Goal: Transaction & Acquisition: Purchase product/service

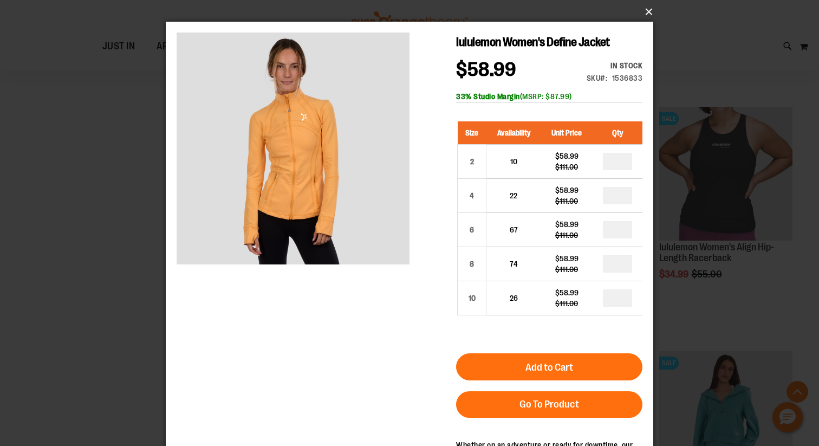
click at [642, 13] on button "×" at bounding box center [412, 12] width 487 height 24
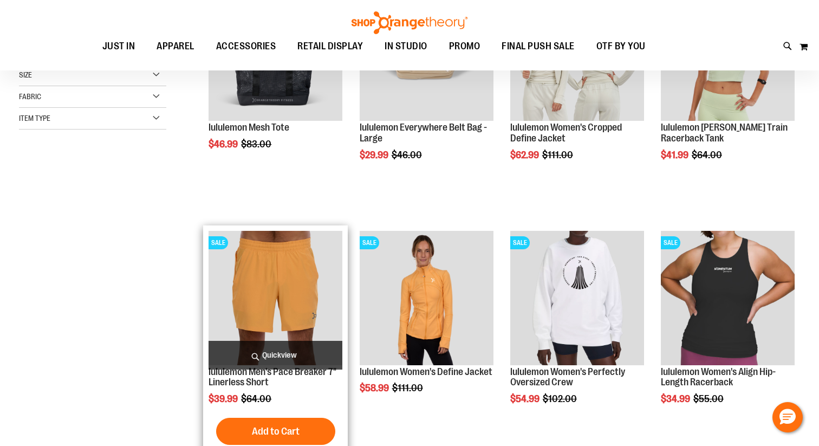
scroll to position [102, 0]
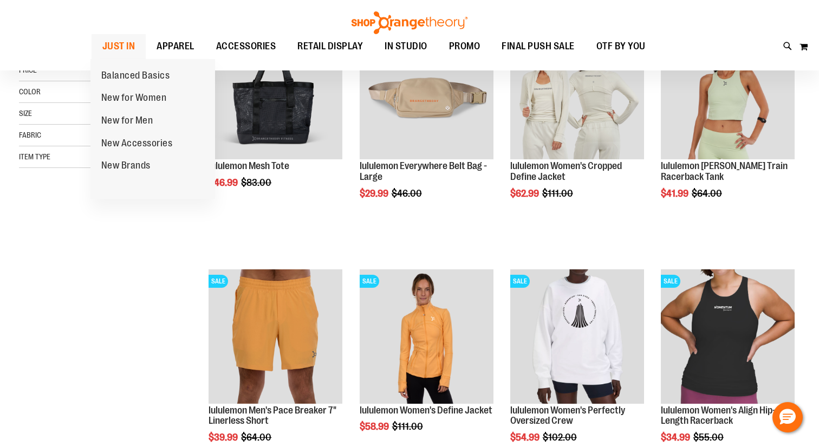
click at [125, 42] on span "JUST IN" at bounding box center [118, 46] width 33 height 24
click at [132, 94] on span "New for Women" at bounding box center [134, 99] width 66 height 14
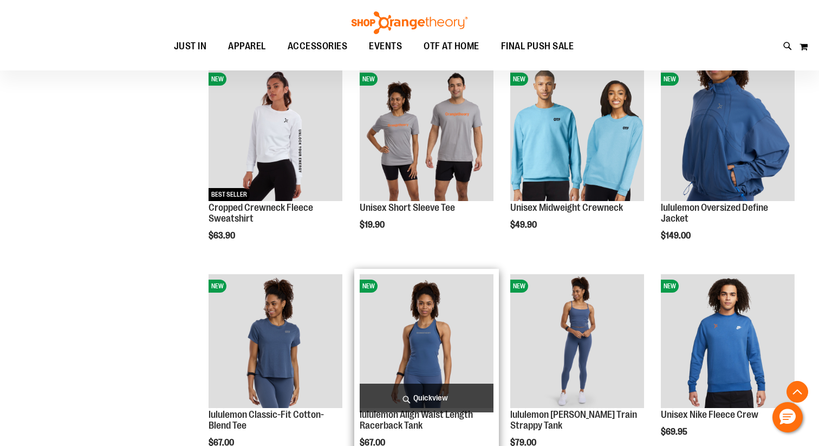
scroll to position [780, 0]
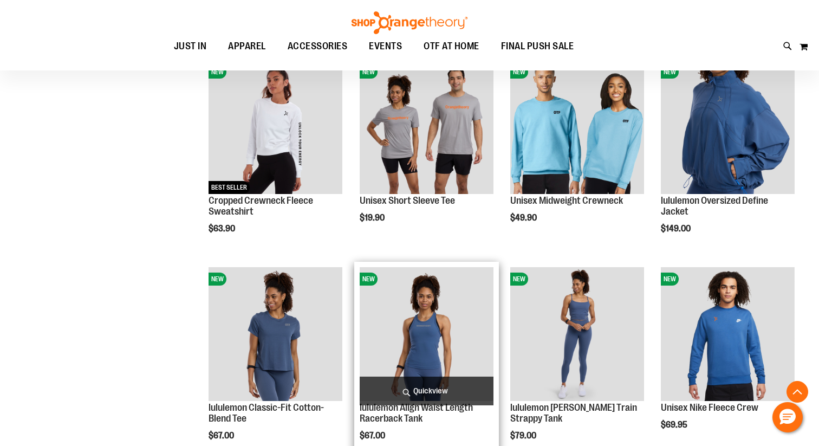
click at [421, 326] on img "product" at bounding box center [427, 334] width 134 height 134
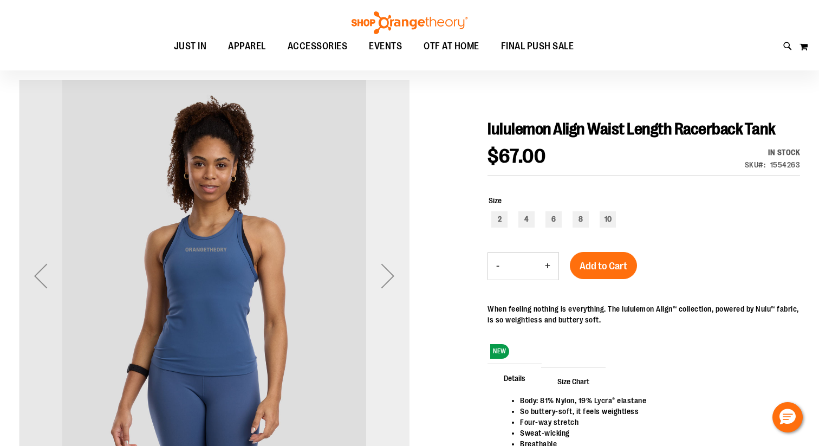
scroll to position [81, 0]
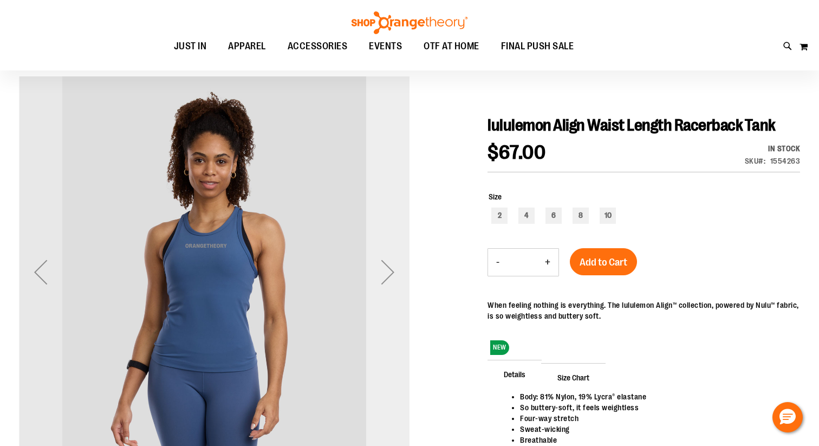
click at [391, 270] on div "Next" at bounding box center [387, 271] width 43 height 43
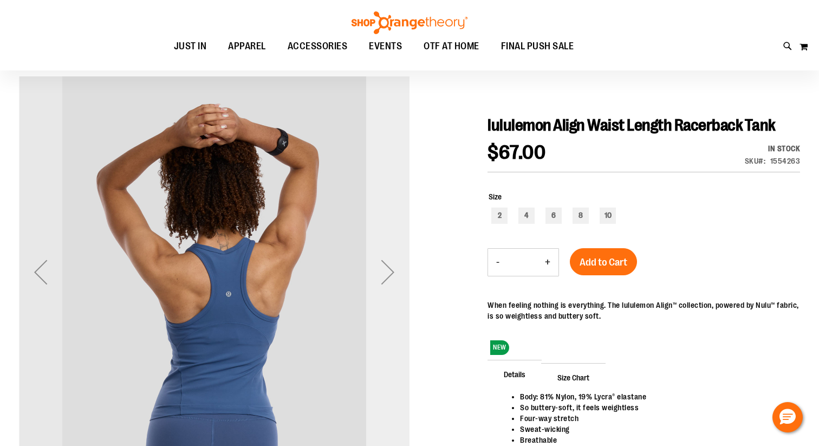
click at [391, 270] on div "Next" at bounding box center [387, 271] width 43 height 43
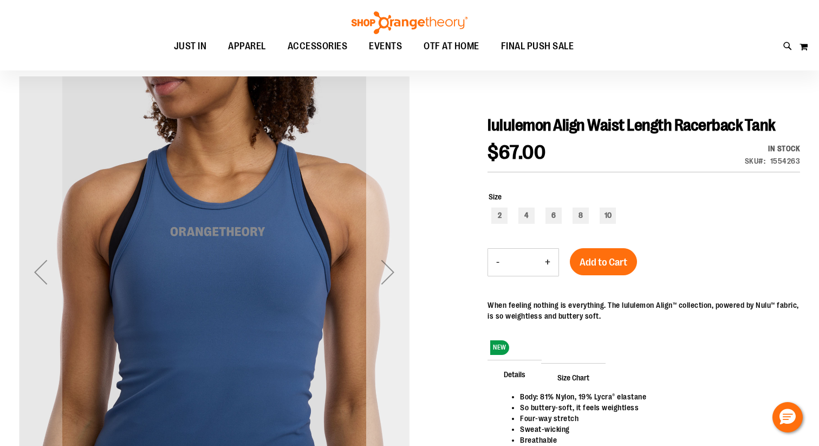
click at [391, 270] on div "Next" at bounding box center [387, 271] width 43 height 43
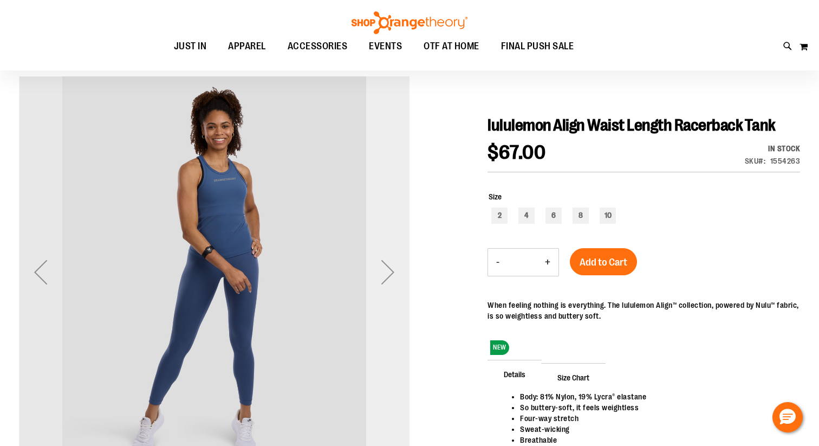
click at [386, 265] on div "Next" at bounding box center [387, 271] width 43 height 43
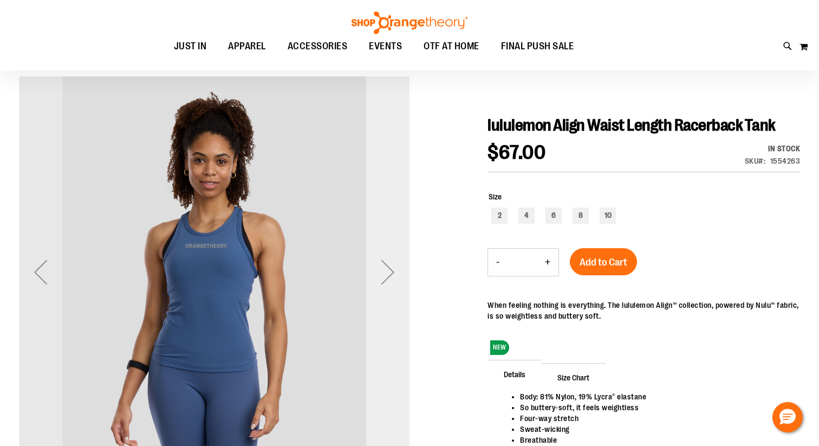
click at [386, 264] on div "Next" at bounding box center [387, 271] width 43 height 43
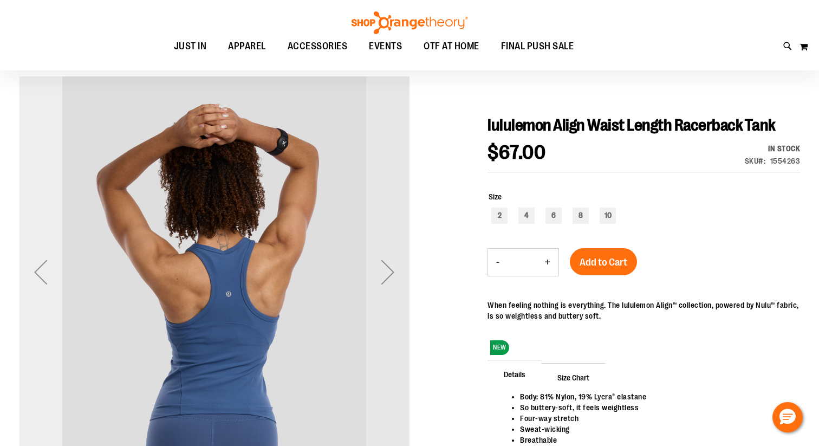
click at [43, 272] on div "Previous" at bounding box center [40, 271] width 43 height 43
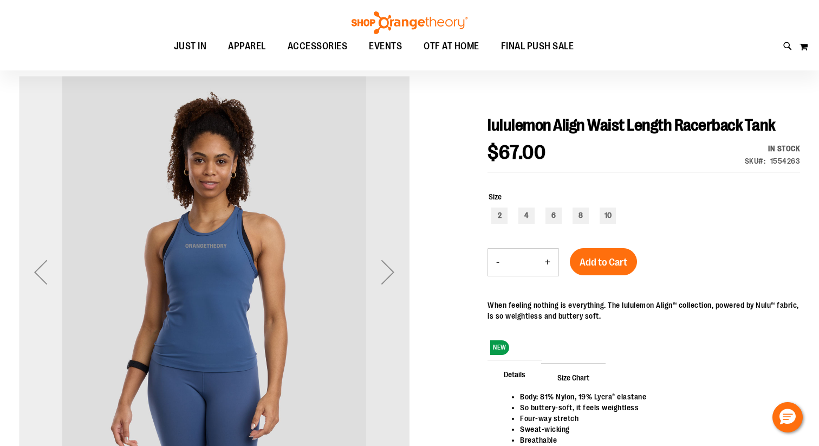
click at [42, 268] on div "Previous" at bounding box center [40, 271] width 43 height 43
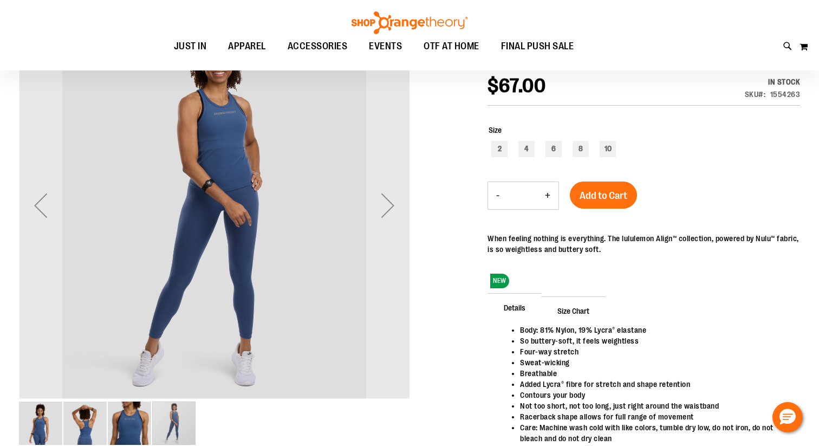
scroll to position [144, 0]
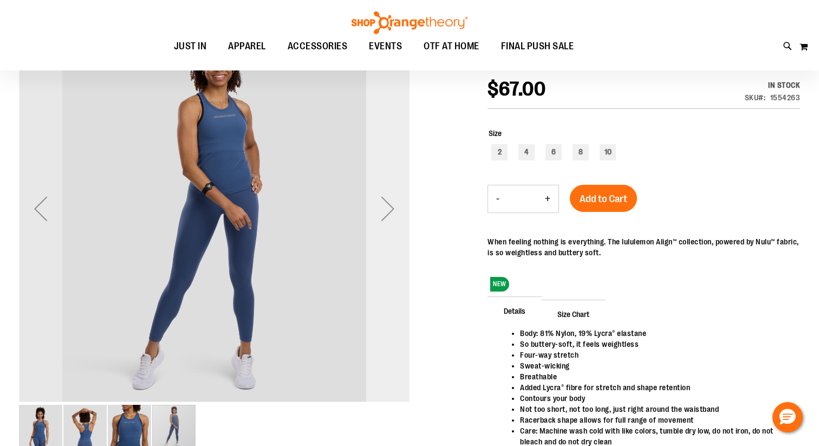
click at [389, 214] on div "Next" at bounding box center [387, 208] width 43 height 43
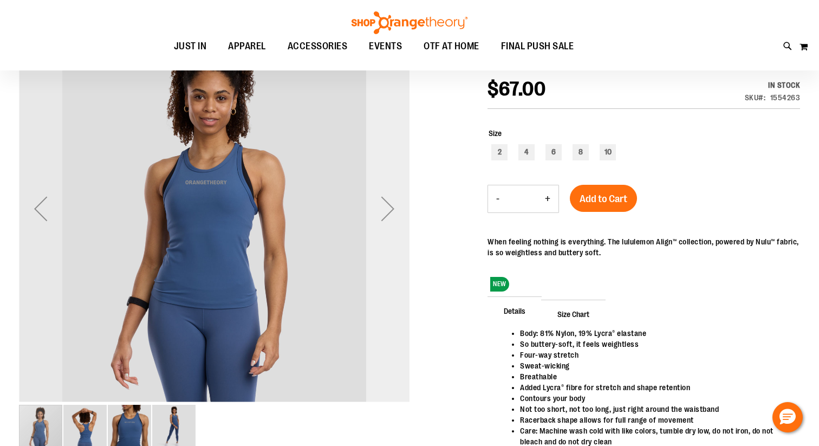
click at [388, 207] on div "Next" at bounding box center [387, 208] width 43 height 43
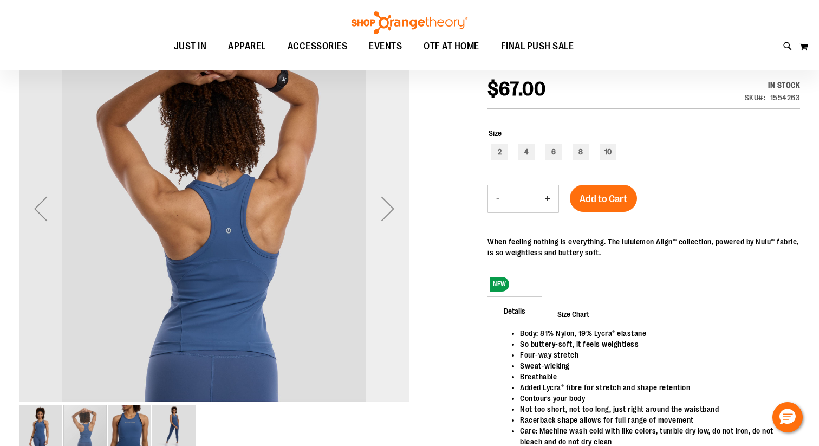
click at [388, 207] on div "Next" at bounding box center [387, 208] width 43 height 43
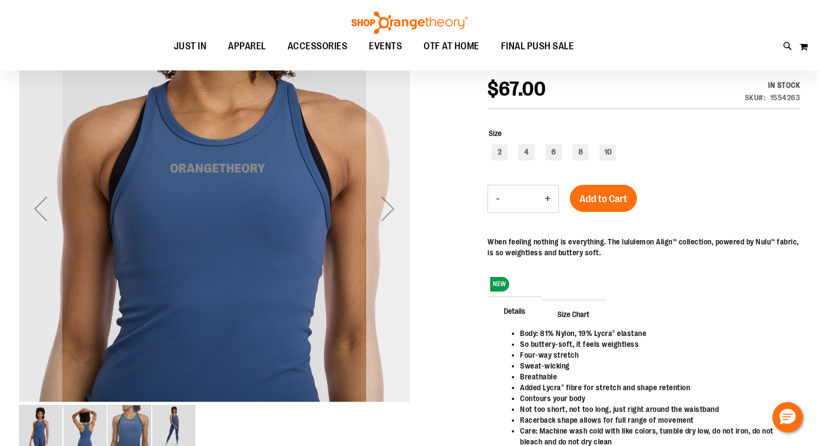
click at [391, 206] on div "Next" at bounding box center [387, 208] width 43 height 43
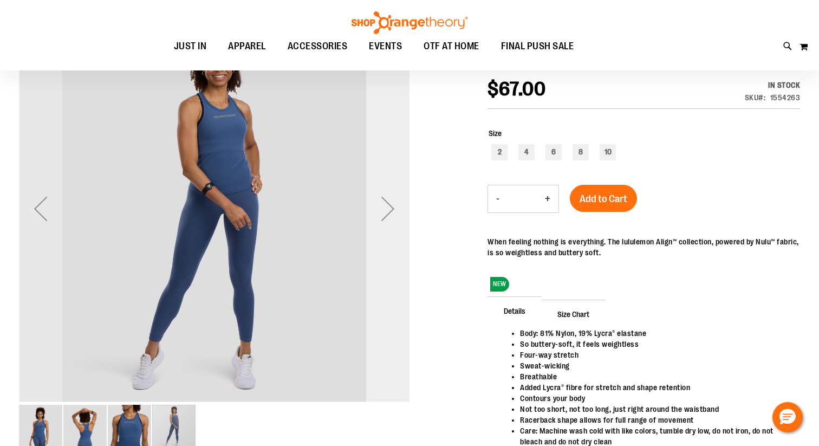
click at [391, 206] on div "Next" at bounding box center [387, 208] width 43 height 43
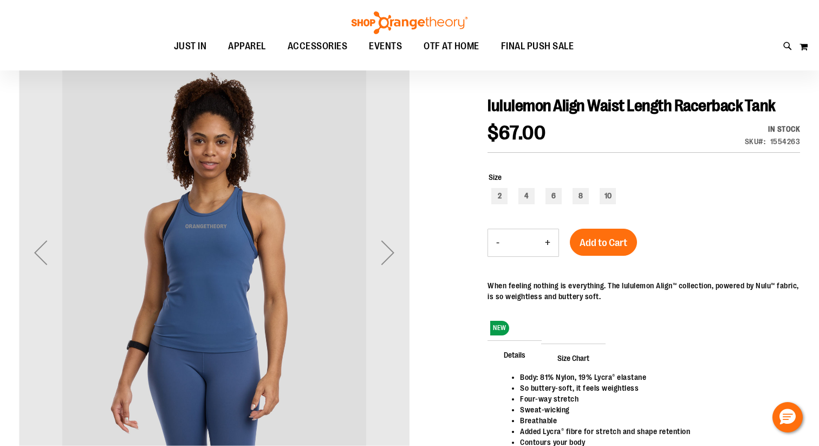
scroll to position [77, 0]
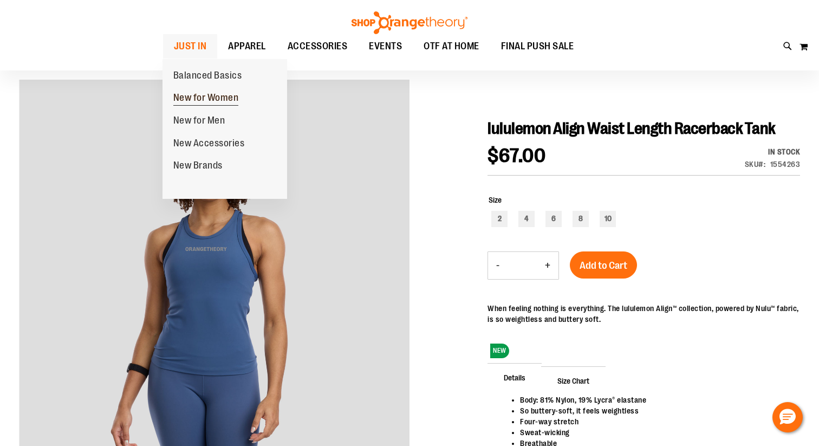
click at [195, 99] on span "New for Women" at bounding box center [206, 99] width 66 height 14
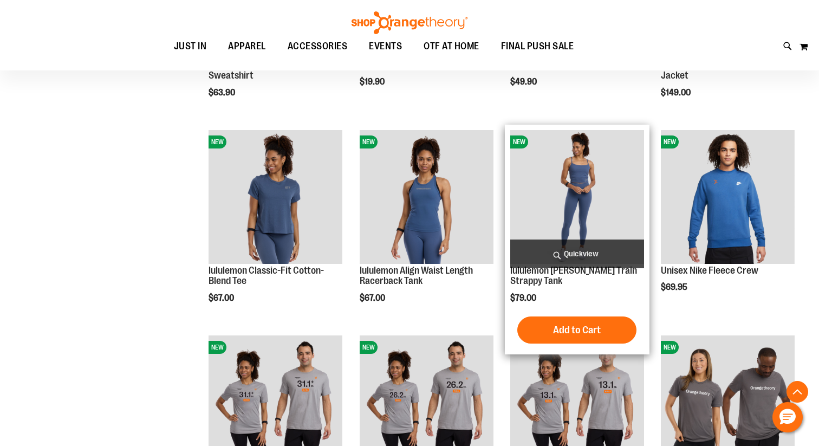
scroll to position [924, 0]
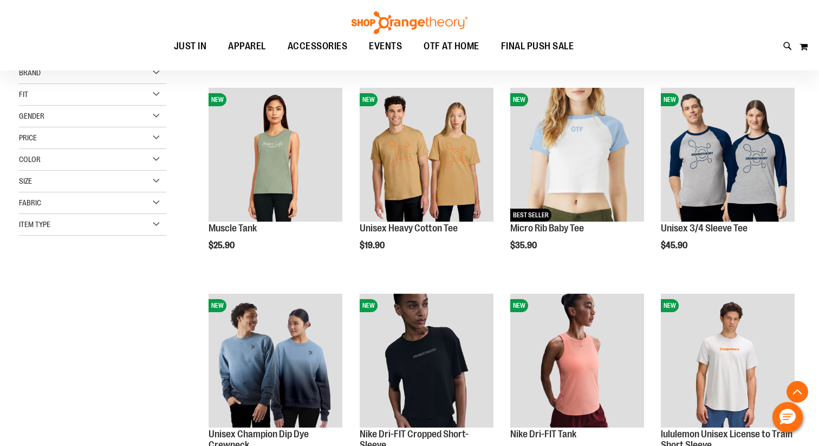
scroll to position [47, 0]
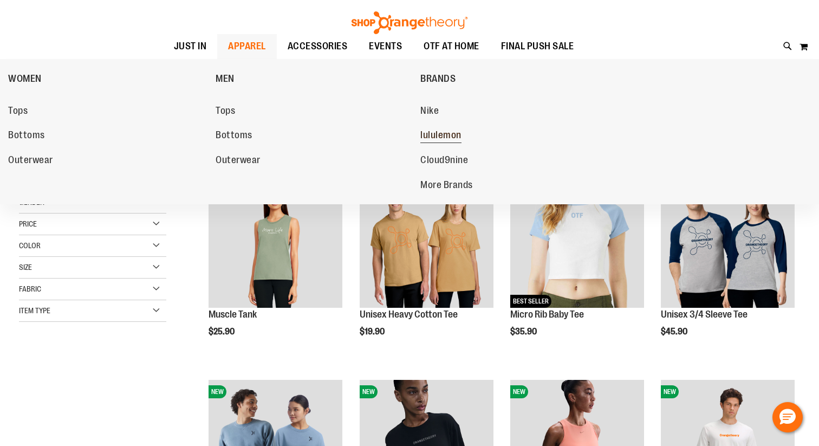
click at [437, 133] on span "lululemon" at bounding box center [440, 136] width 41 height 14
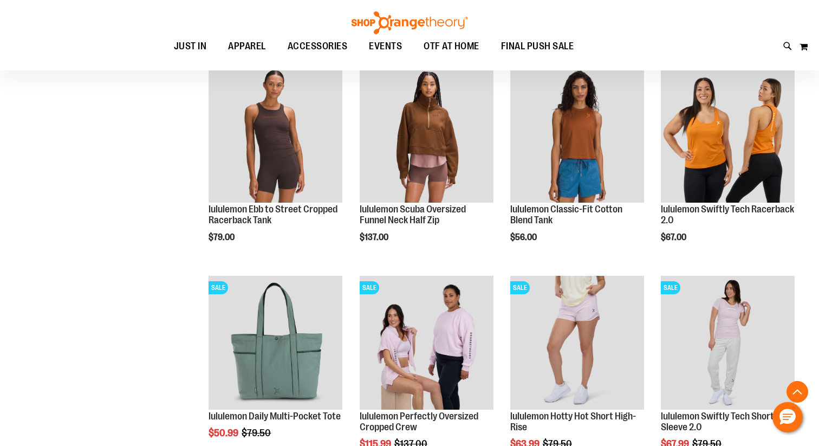
scroll to position [783, 0]
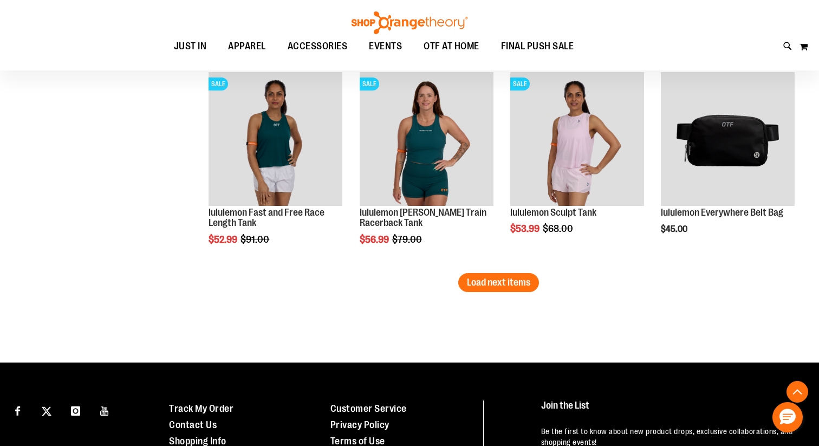
scroll to position [1806, 0]
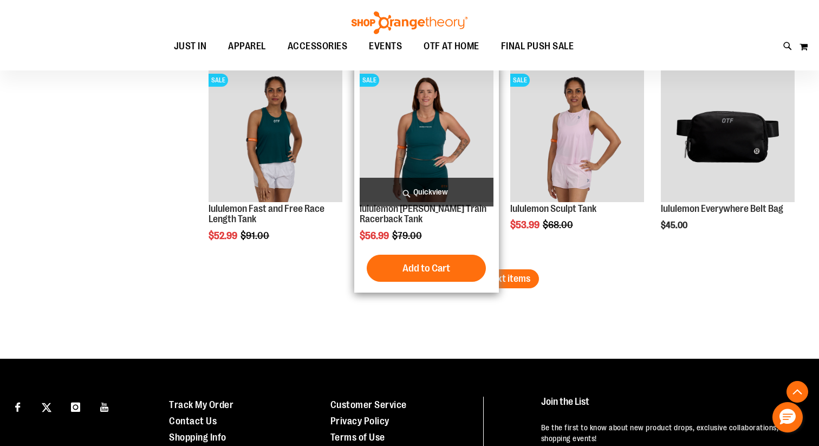
click at [496, 267] on div "SALE lululemon Wunder Train Racerback Tank $56.99 Regular Price $79.00 Quickvie…" at bounding box center [426, 178] width 145 height 230
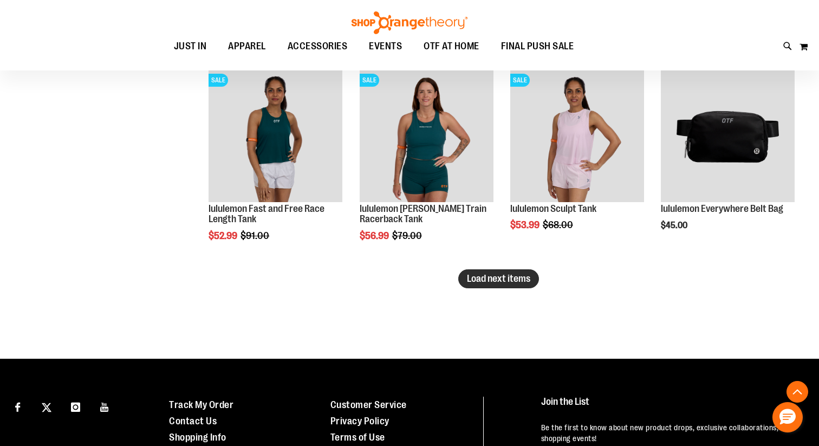
click at [515, 279] on span "Load next items" at bounding box center [498, 278] width 63 height 11
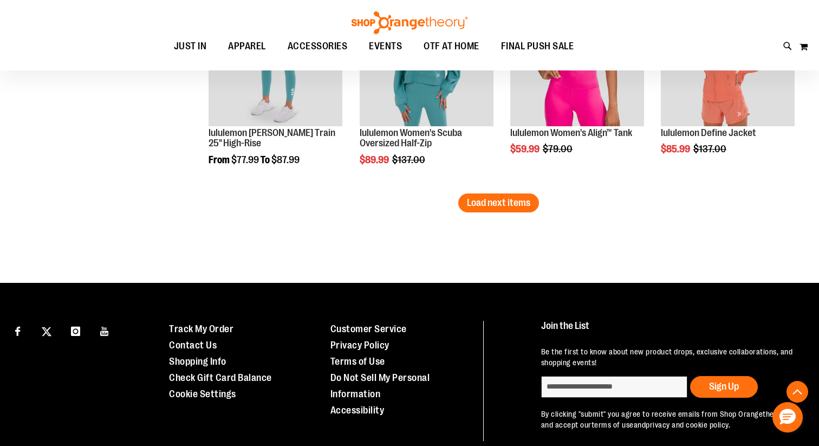
scroll to position [2512, 0]
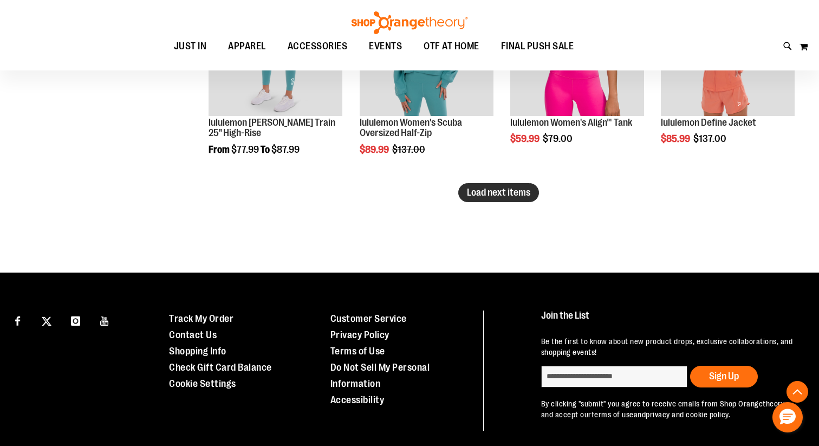
click at [518, 192] on span "Load next items" at bounding box center [498, 192] width 63 height 11
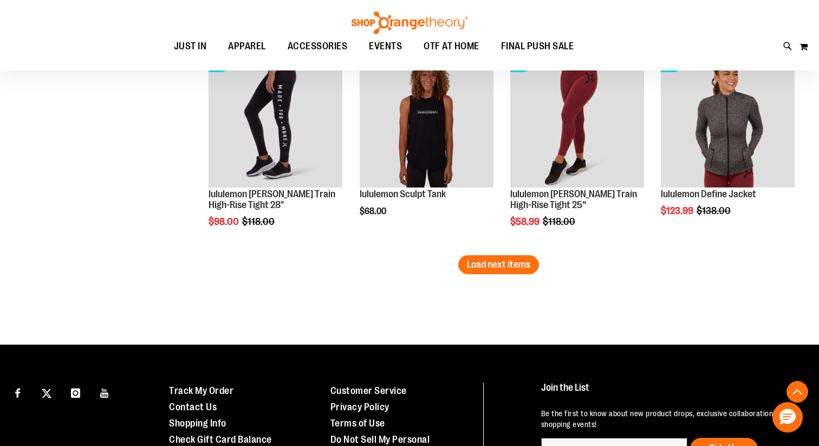
scroll to position [3066, 0]
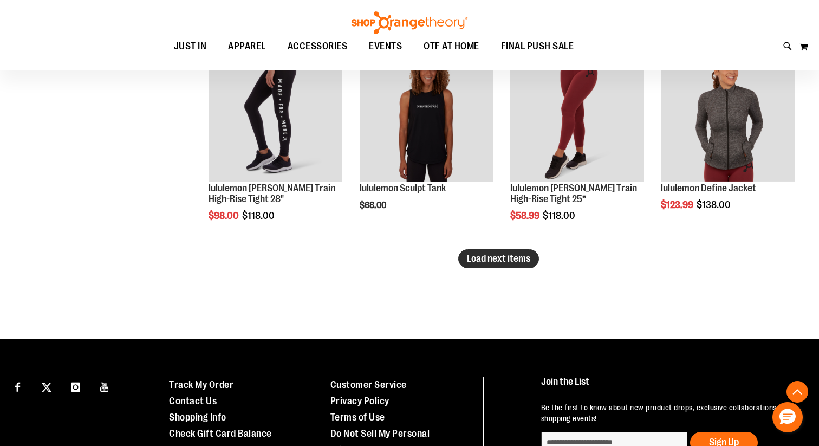
click at [486, 252] on button "Load next items" at bounding box center [498, 258] width 81 height 19
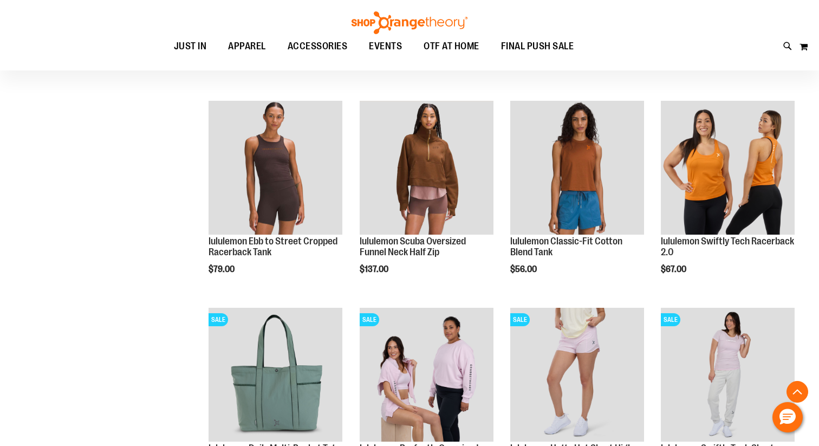
scroll to position [735, 0]
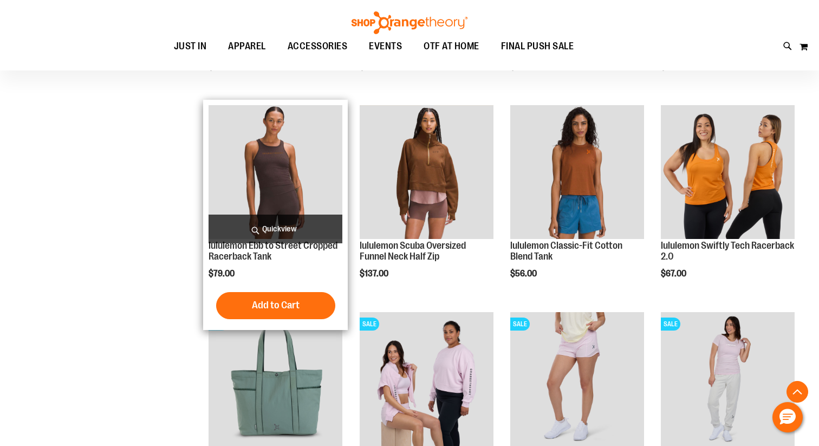
click at [266, 182] on img "product" at bounding box center [275, 172] width 134 height 134
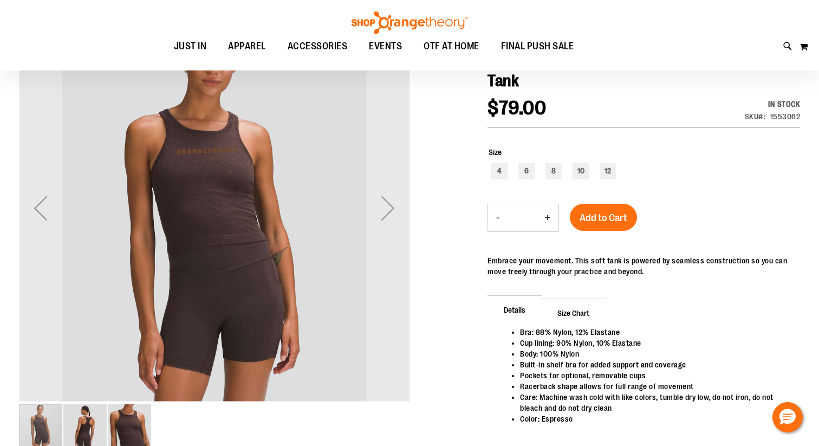
scroll to position [144, 0]
click at [383, 209] on div "Next" at bounding box center [387, 208] width 43 height 43
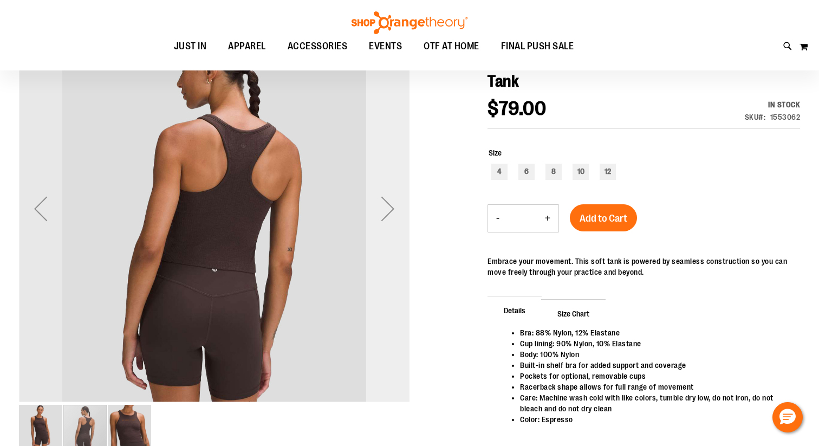
click at [383, 209] on div "Next" at bounding box center [387, 208] width 43 height 43
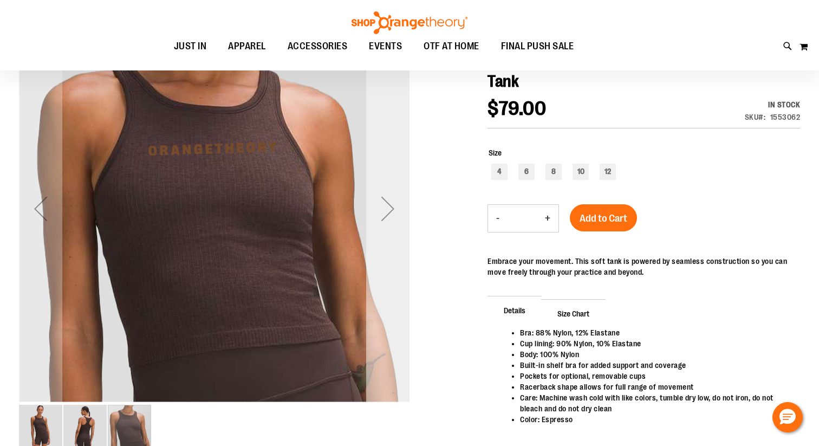
click at [383, 209] on div "Next" at bounding box center [387, 208] width 43 height 43
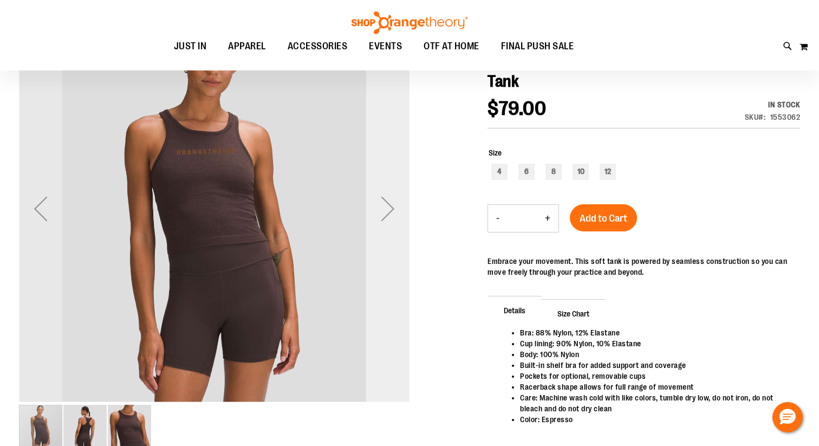
click at [383, 209] on div "Next" at bounding box center [387, 208] width 43 height 43
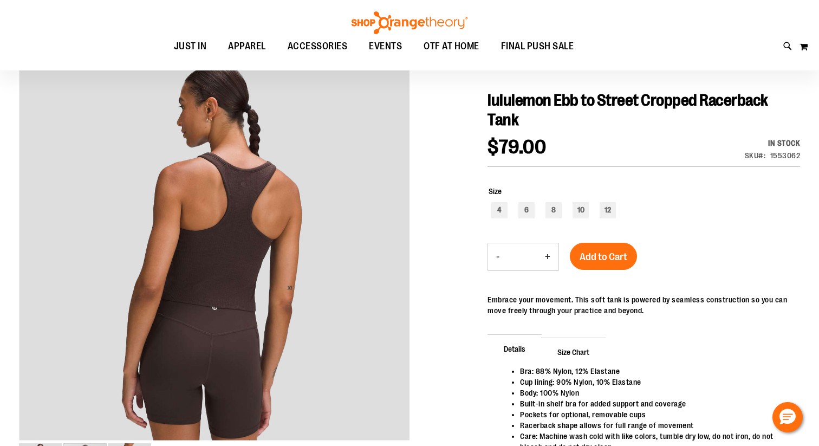
scroll to position [109, 0]
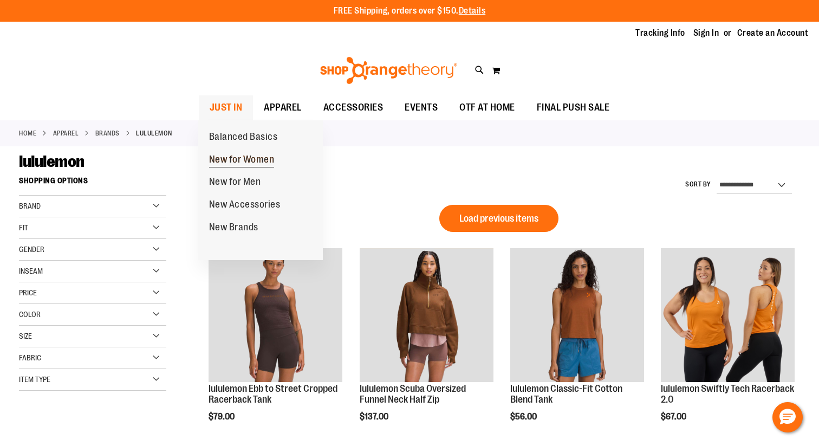
click at [236, 160] on span "New for Women" at bounding box center [242, 161] width 66 height 14
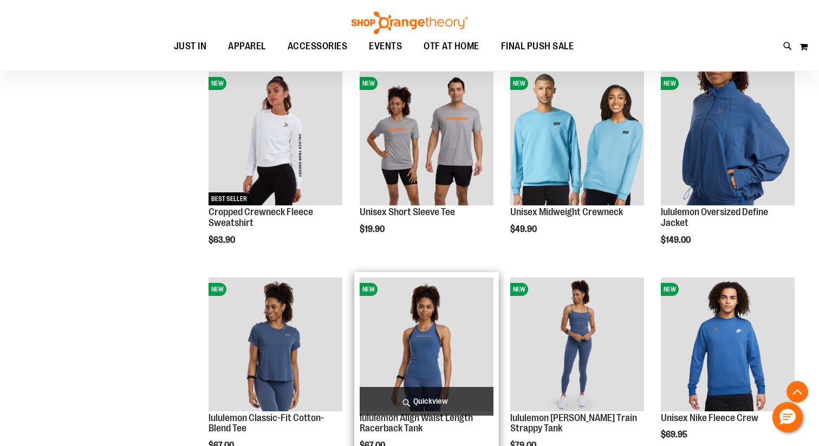
scroll to position [769, 0]
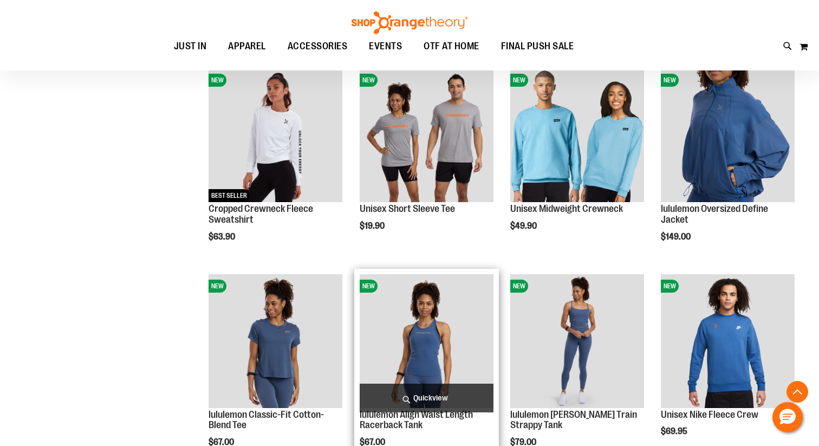
click at [440, 345] on img "product" at bounding box center [427, 341] width 134 height 134
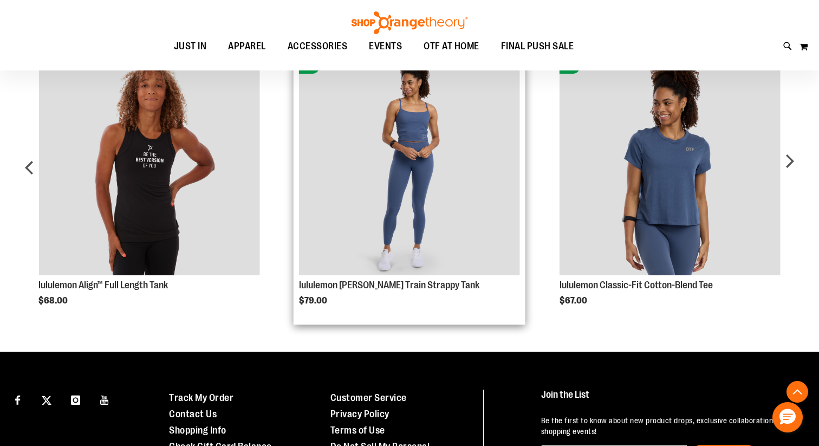
scroll to position [532, 0]
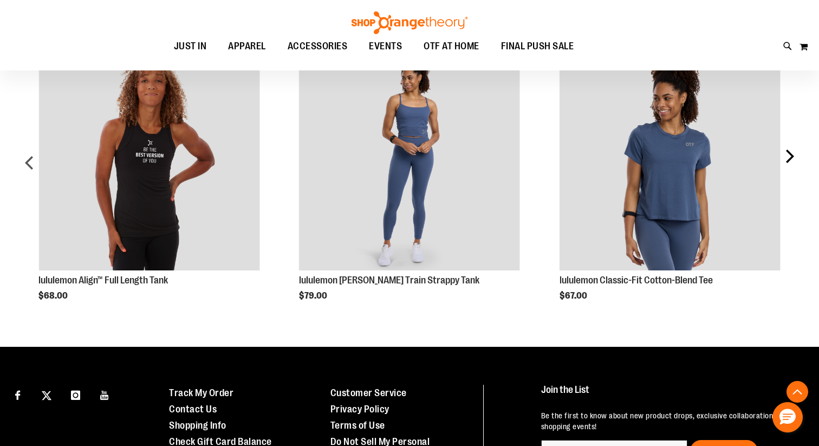
click at [795, 154] on div "next" at bounding box center [789, 166] width 22 height 267
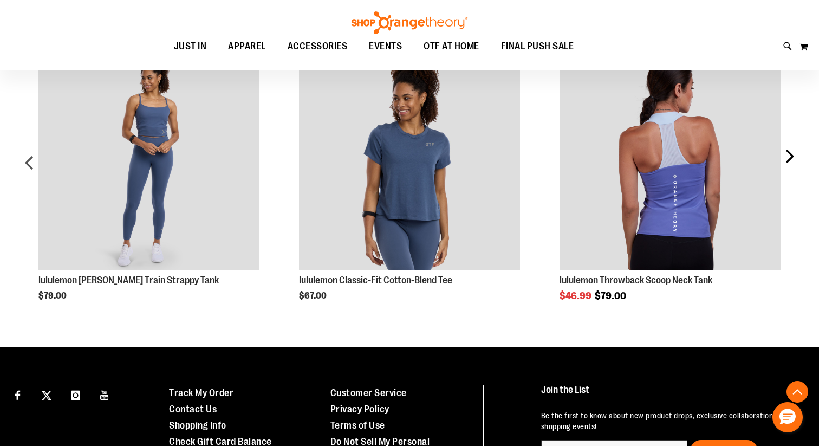
click at [795, 154] on div "next" at bounding box center [789, 166] width 22 height 267
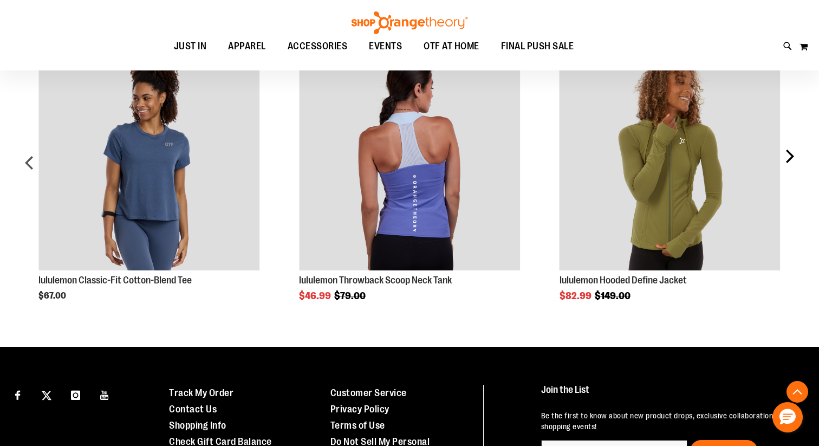
click at [795, 154] on div "next" at bounding box center [789, 166] width 22 height 267
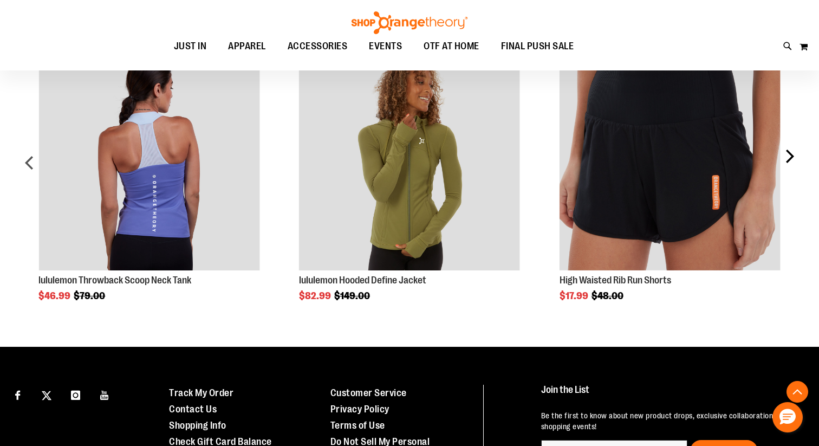
click at [795, 154] on div "next" at bounding box center [789, 166] width 22 height 267
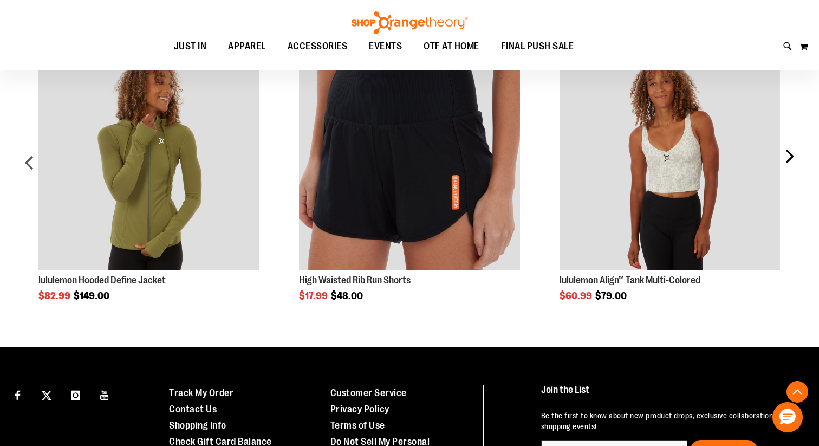
click at [795, 154] on div "next" at bounding box center [789, 166] width 22 height 267
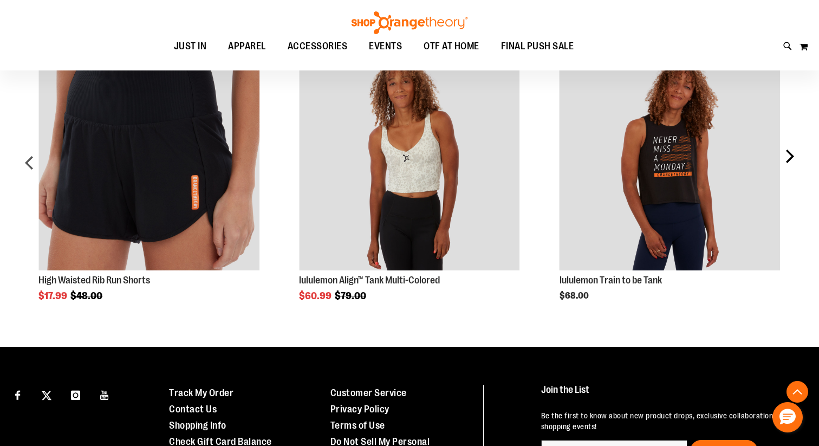
click at [795, 154] on div "next" at bounding box center [789, 166] width 22 height 267
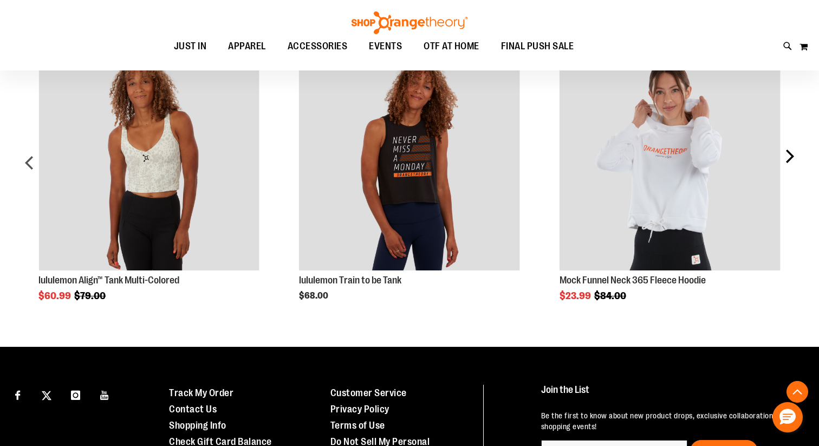
click at [795, 154] on div "next" at bounding box center [789, 166] width 22 height 267
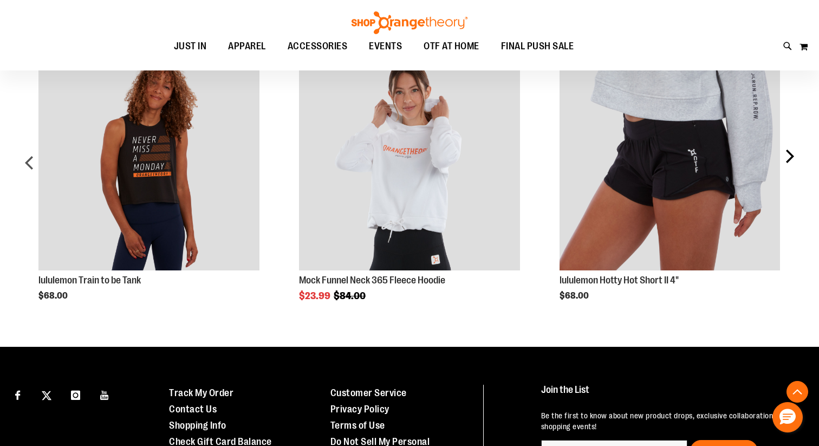
click at [795, 154] on div "next" at bounding box center [789, 166] width 22 height 267
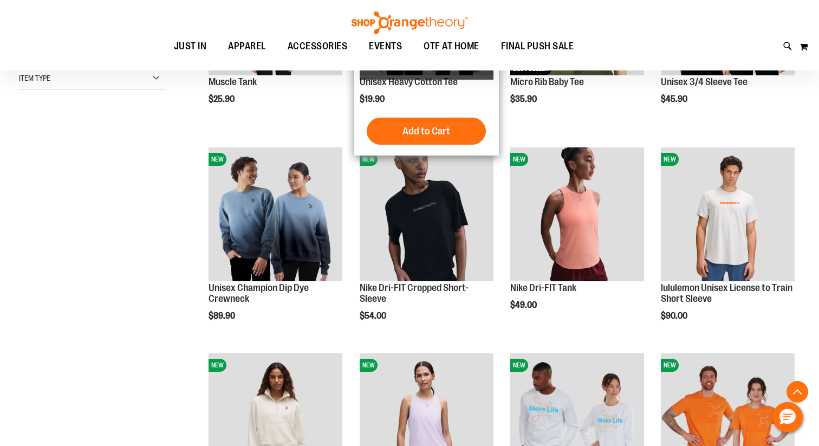
scroll to position [285, 0]
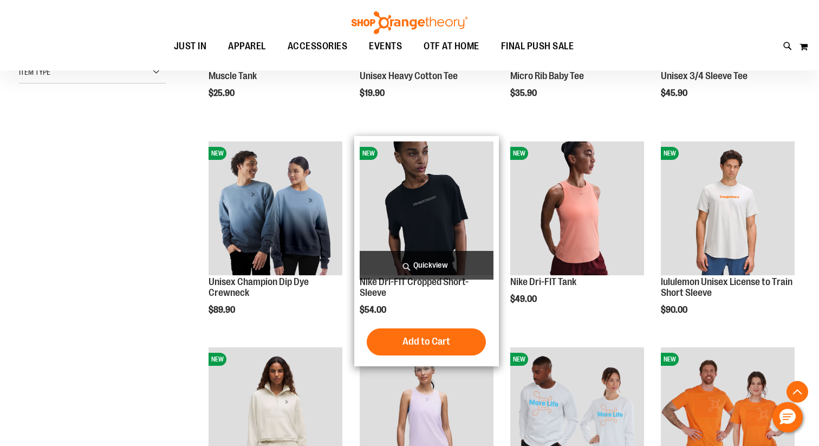
click at [410, 266] on span "Quickview" at bounding box center [427, 265] width 134 height 29
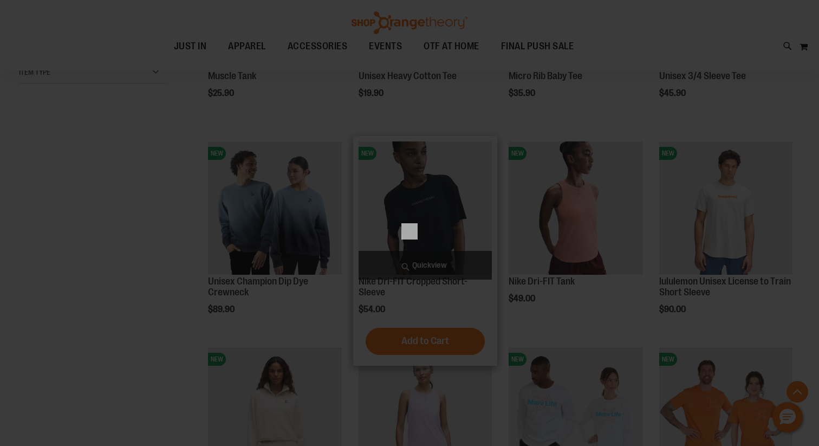
scroll to position [0, 0]
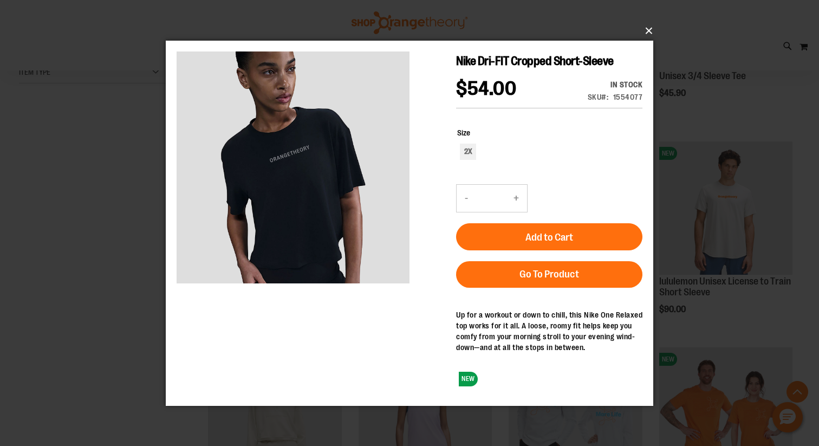
click at [653, 27] on button "×" at bounding box center [412, 31] width 487 height 24
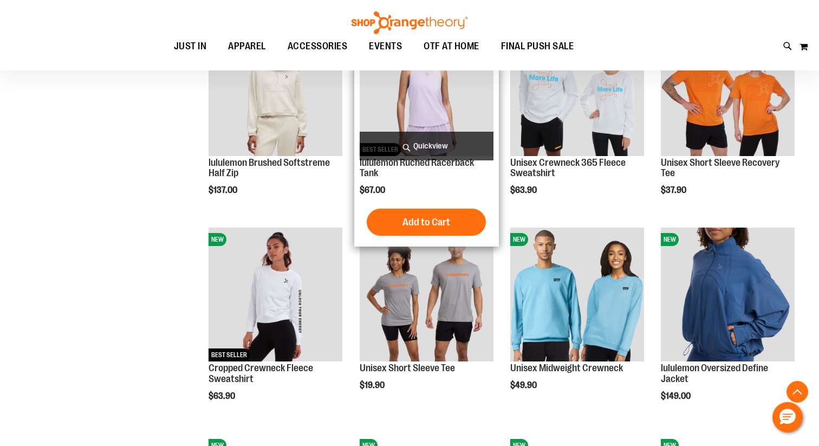
scroll to position [611, 0]
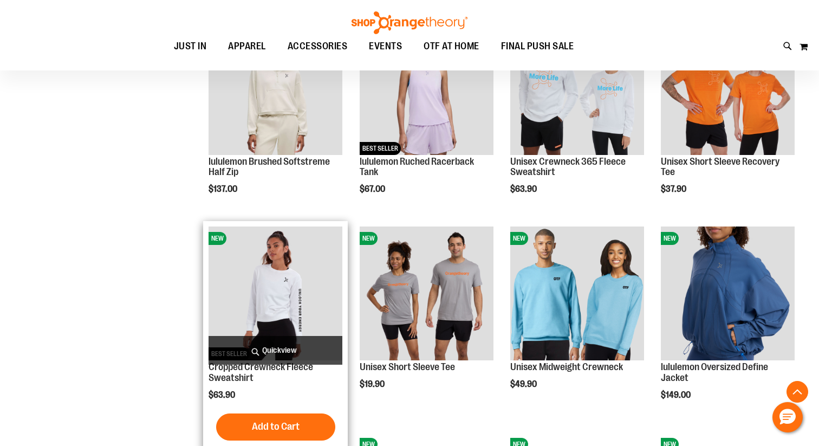
click at [284, 353] on span "Quickview" at bounding box center [275, 350] width 134 height 29
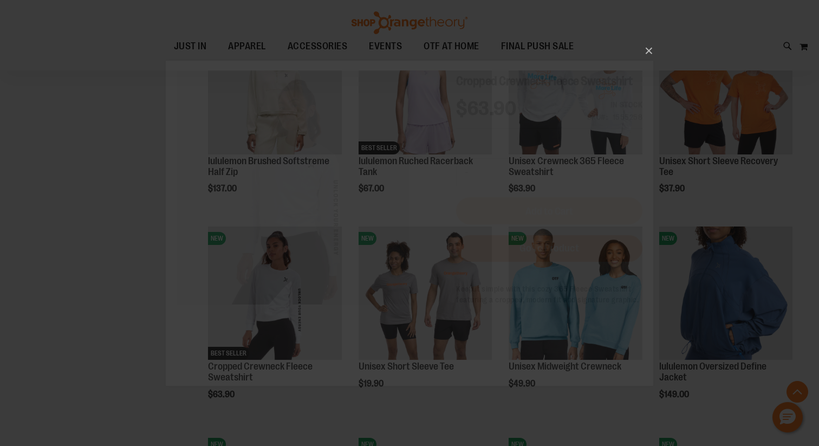
scroll to position [0, 0]
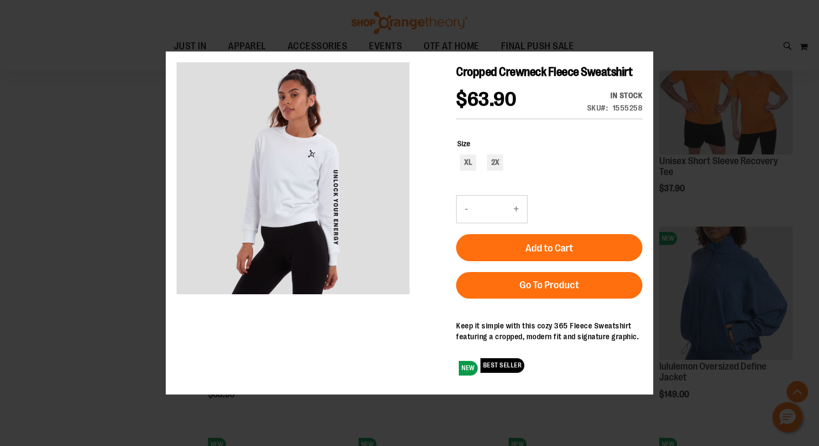
click at [648, 46] on button "×" at bounding box center [412, 42] width 487 height 24
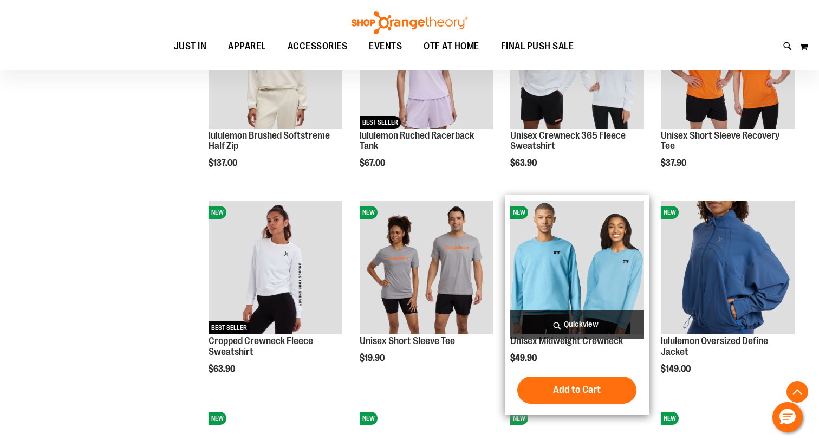
scroll to position [650, 0]
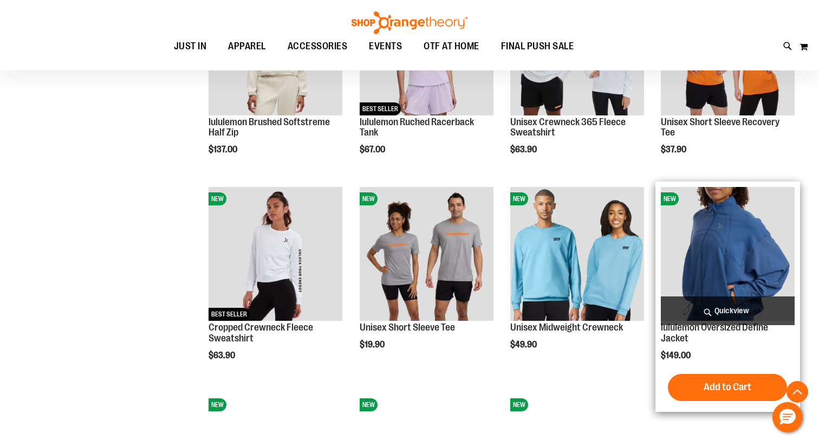
click at [727, 272] on img "product" at bounding box center [728, 254] width 134 height 134
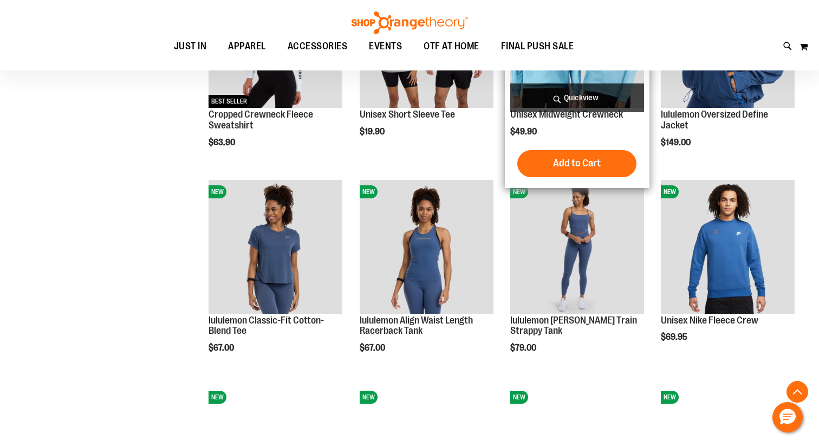
scroll to position [900, 0]
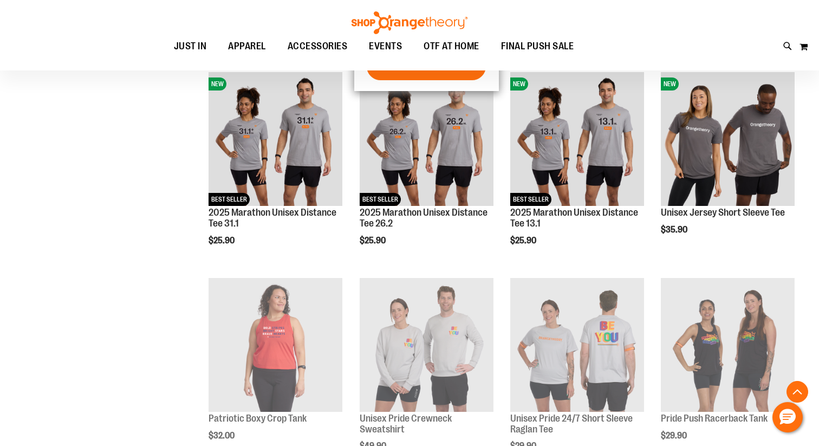
scroll to position [1284, 0]
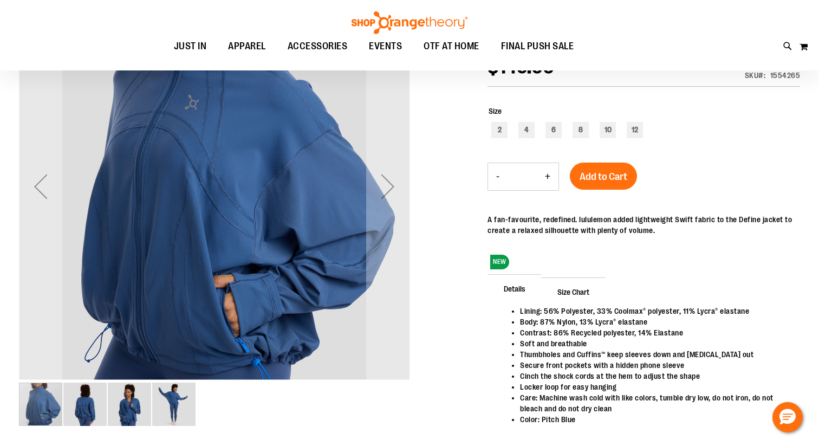
scroll to position [62, 0]
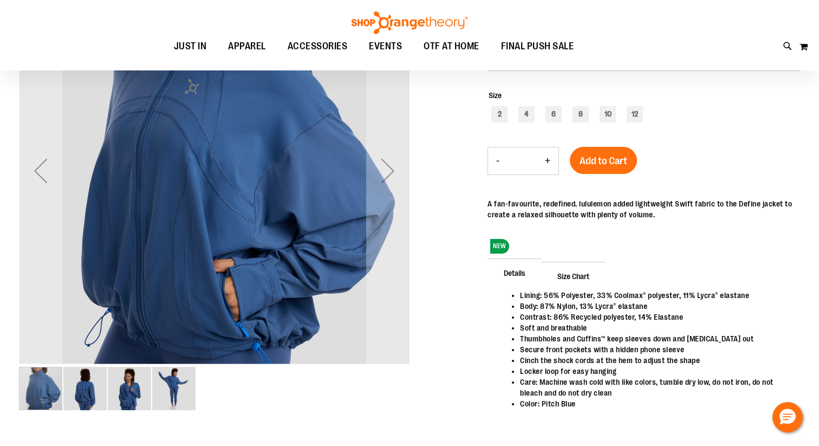
click at [164, 392] on img "image 4 of 4" at bounding box center [173, 388] width 43 height 43
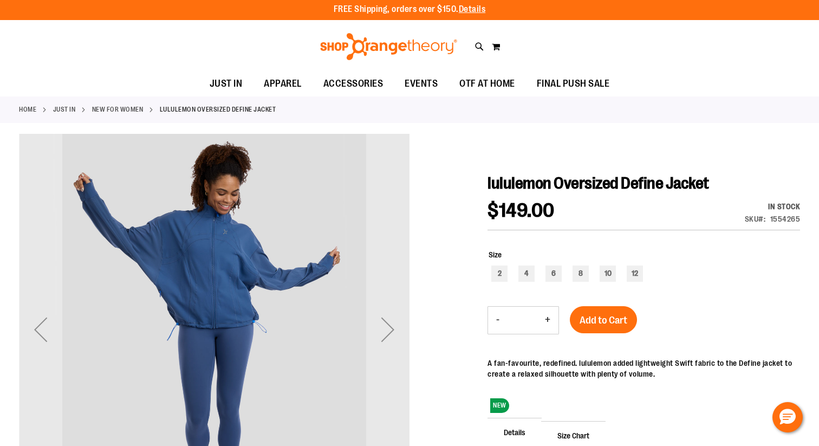
scroll to position [0, 0]
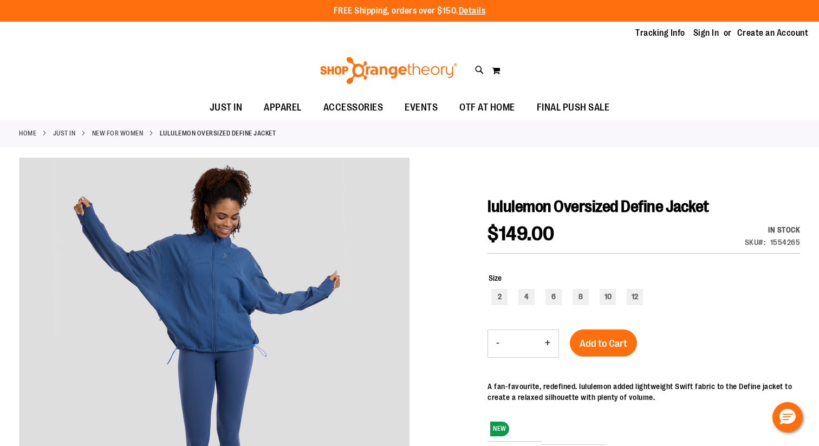
click at [116, 134] on link "New for Women" at bounding box center [117, 133] width 51 height 10
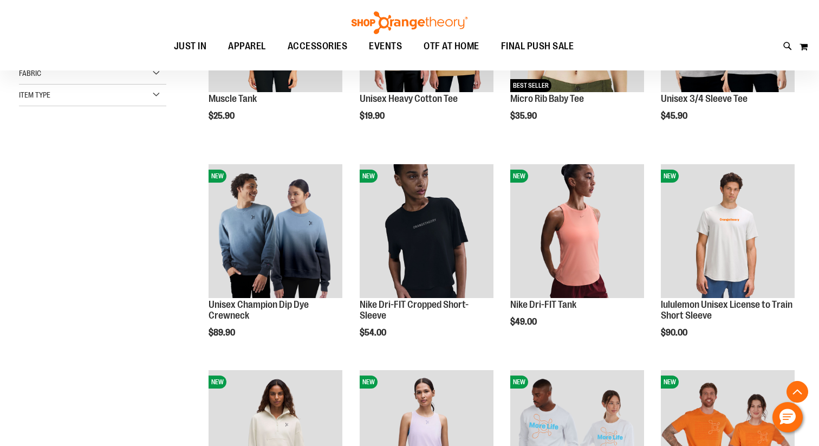
scroll to position [184, 0]
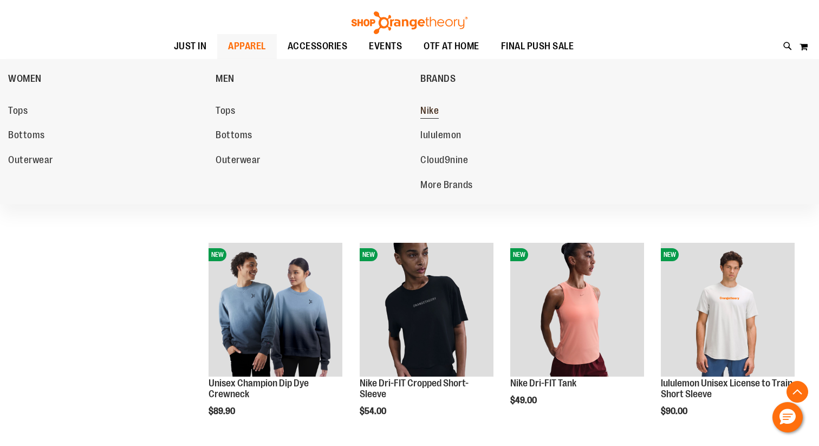
click at [426, 112] on span "Nike" at bounding box center [429, 112] width 18 height 14
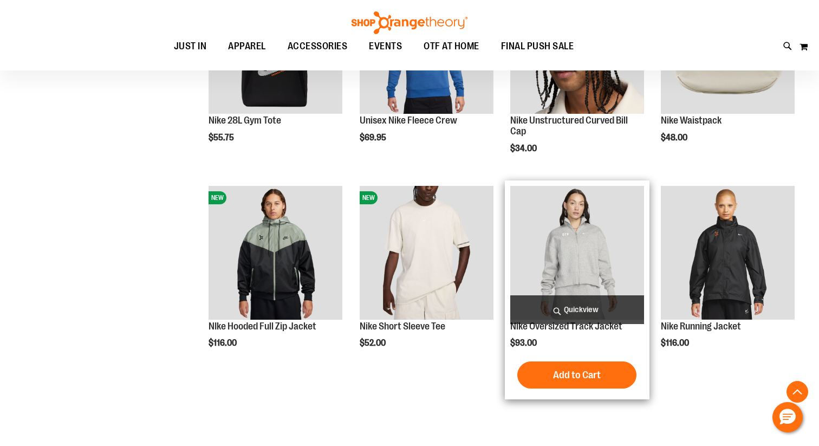
scroll to position [447, 0]
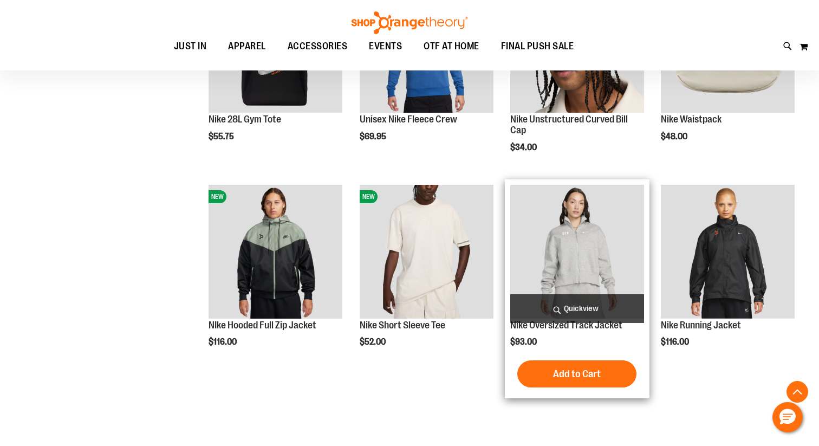
click at [553, 306] on span "Quickview" at bounding box center [577, 308] width 134 height 29
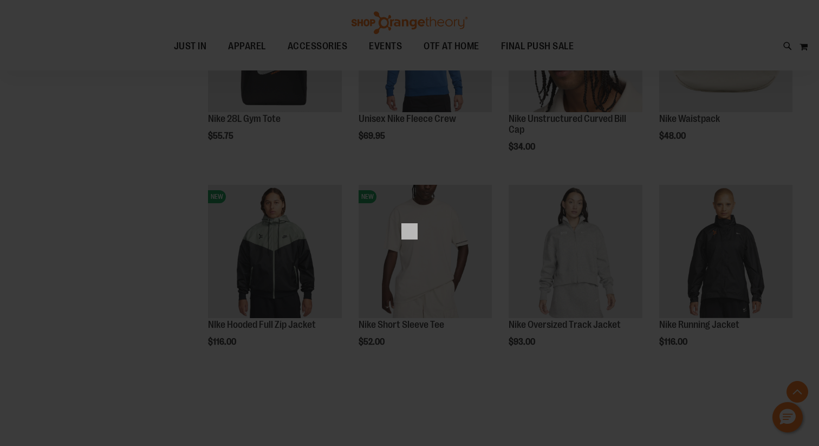
scroll to position [0, 0]
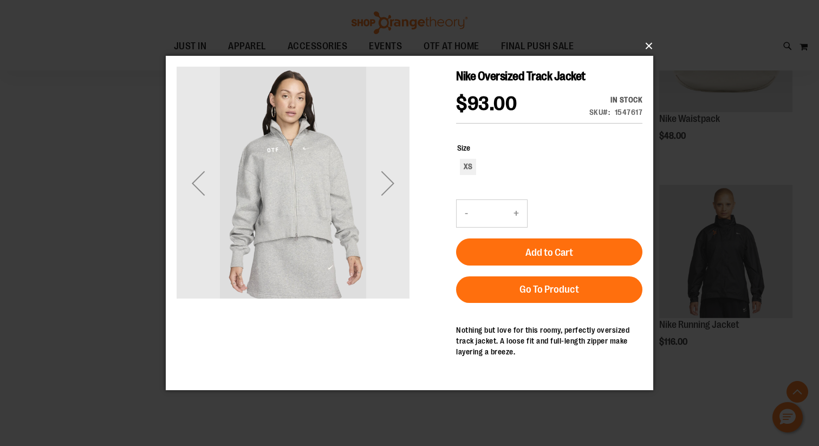
click at [647, 44] on button "×" at bounding box center [412, 46] width 487 height 24
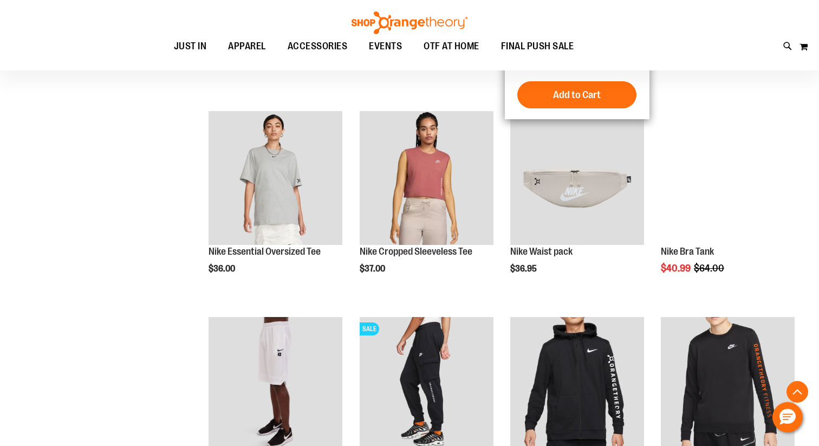
scroll to position [729, 0]
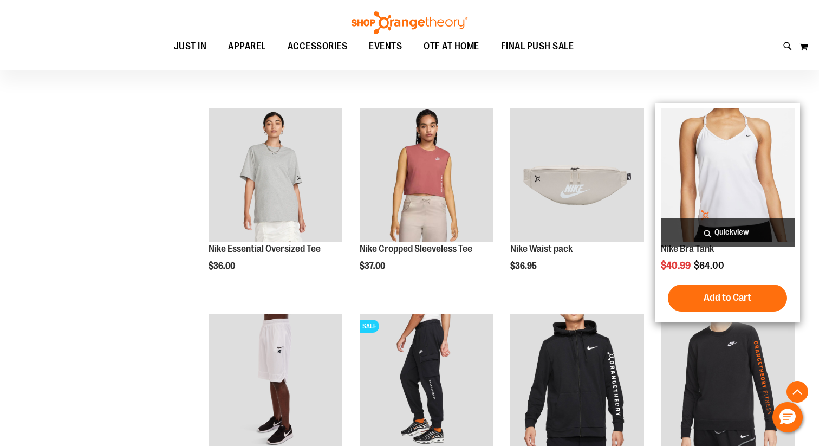
click at [739, 237] on span "Quickview" at bounding box center [728, 232] width 134 height 29
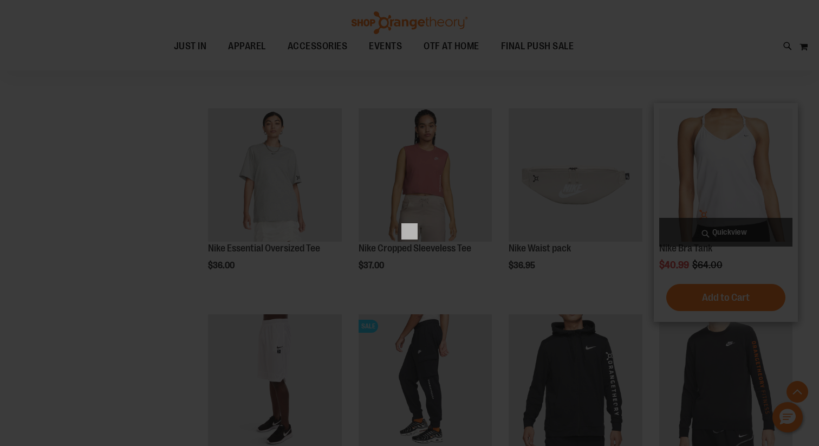
scroll to position [0, 0]
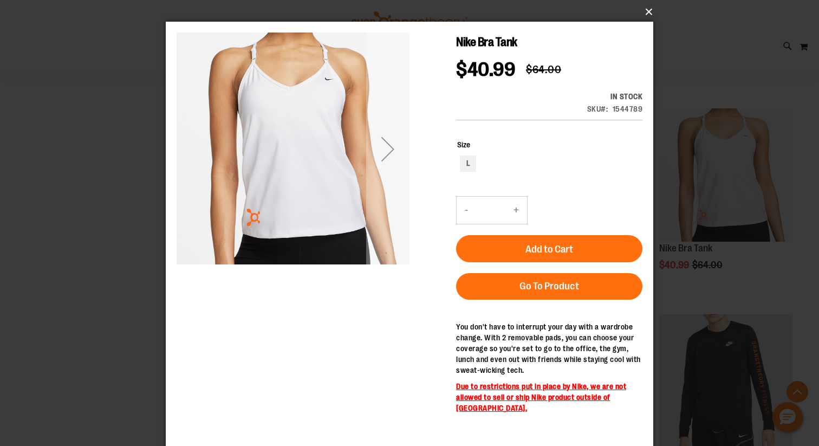
click at [647, 9] on button "×" at bounding box center [412, 12] width 487 height 24
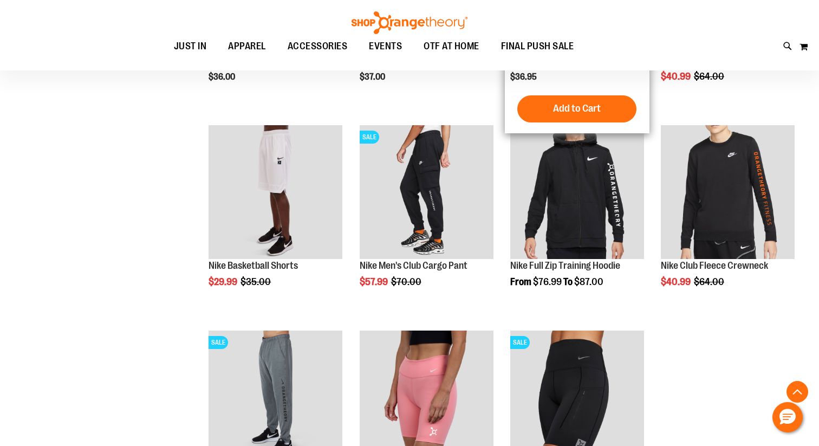
scroll to position [918, 0]
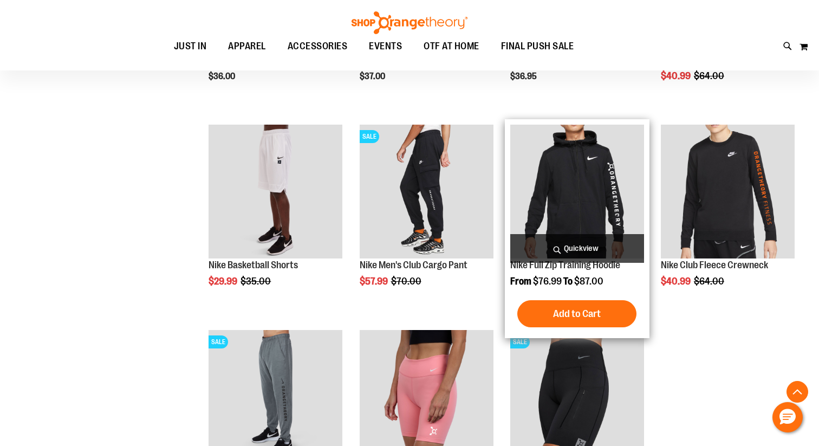
click at [604, 239] on span "Quickview" at bounding box center [577, 248] width 134 height 29
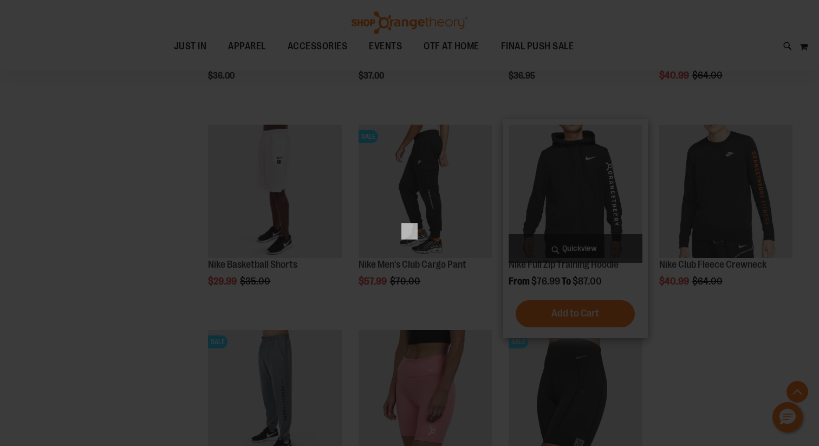
scroll to position [0, 0]
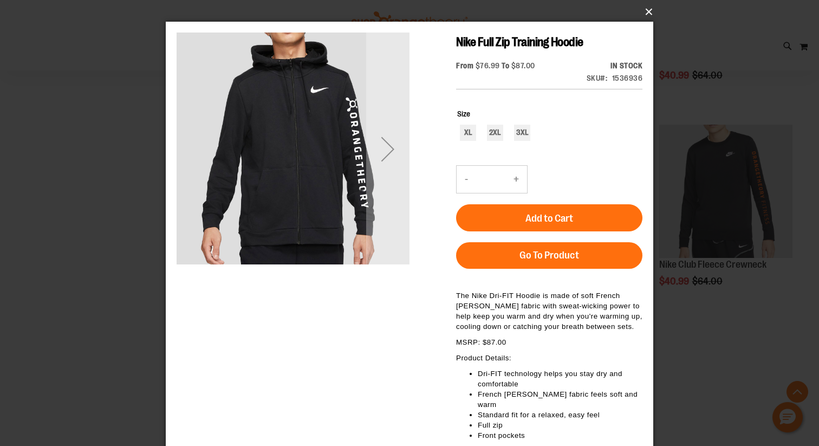
click at [648, 15] on button "×" at bounding box center [412, 12] width 487 height 24
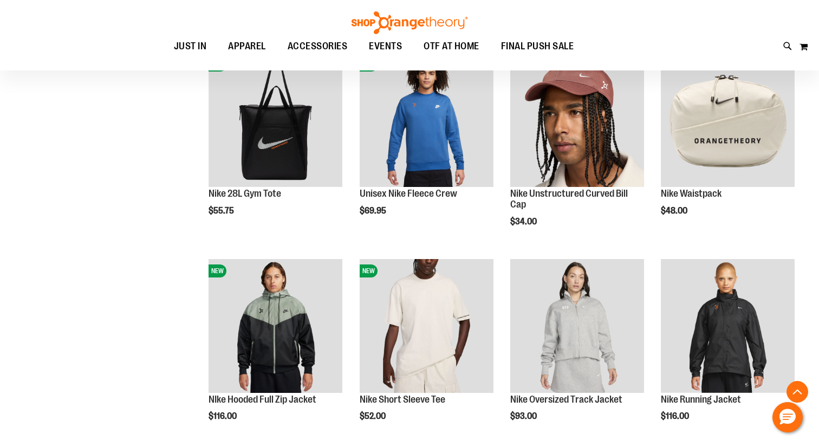
scroll to position [378, 0]
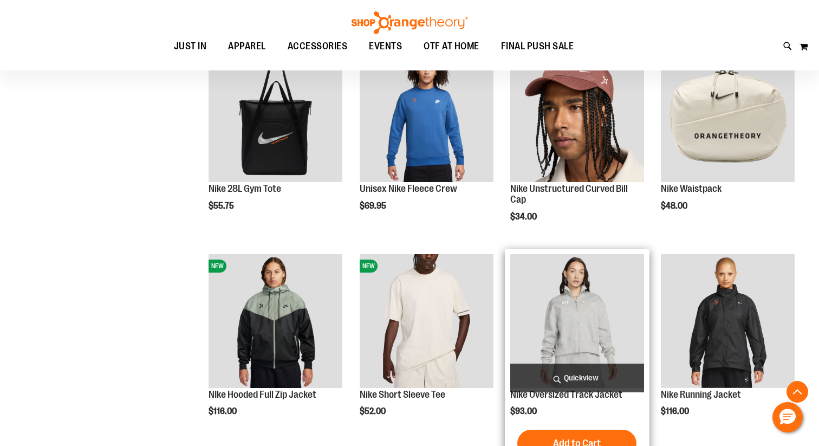
click at [585, 377] on span "Quickview" at bounding box center [577, 377] width 134 height 29
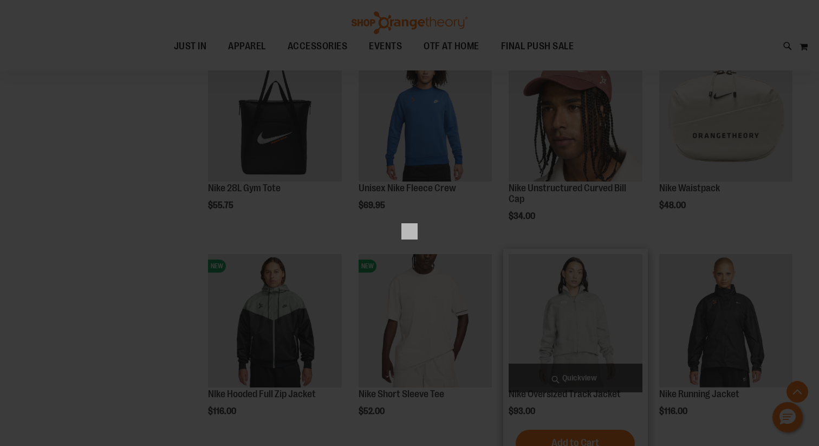
scroll to position [0, 0]
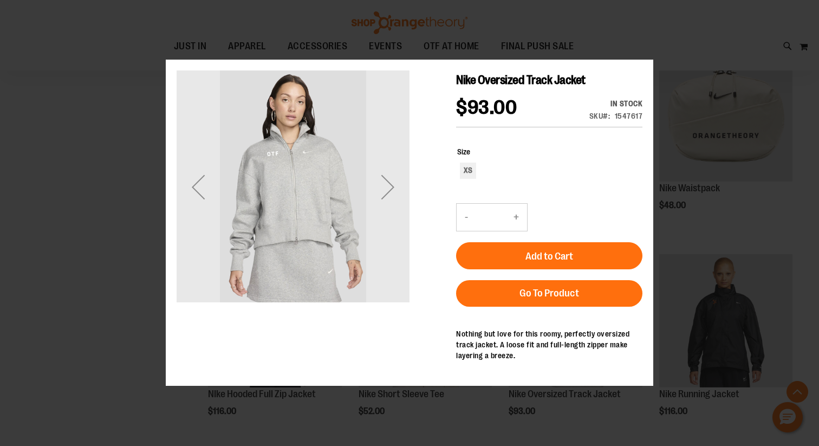
click at [647, 54] on div "×" at bounding box center [409, 223] width 819 height 446
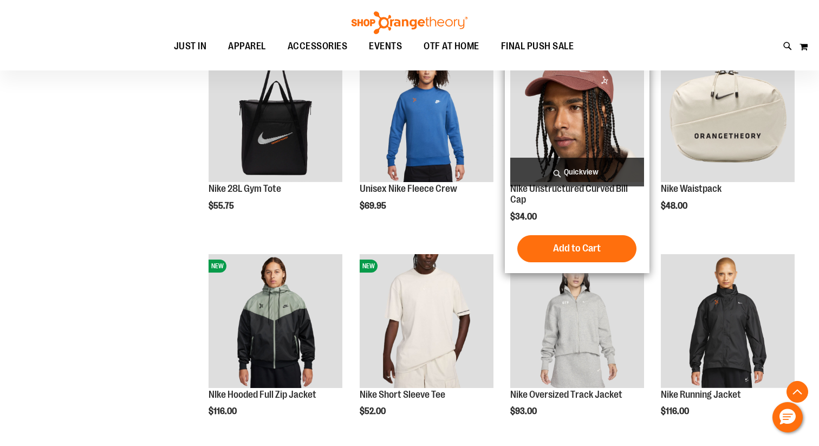
scroll to position [69, 0]
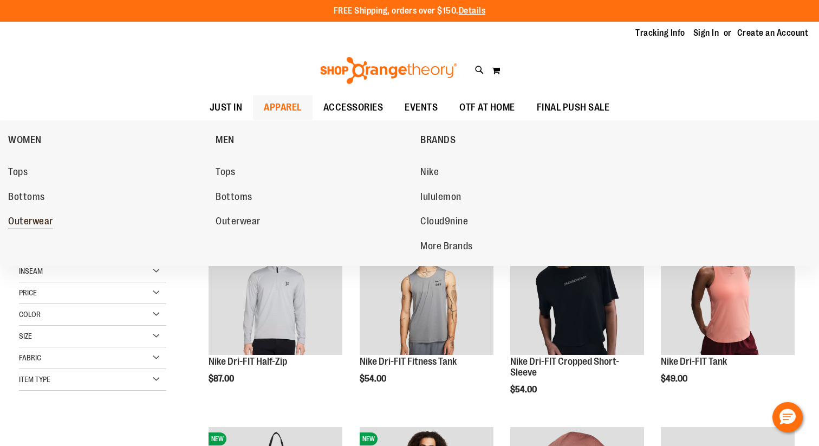
click at [39, 223] on span "Outerwear" at bounding box center [30, 223] width 45 height 14
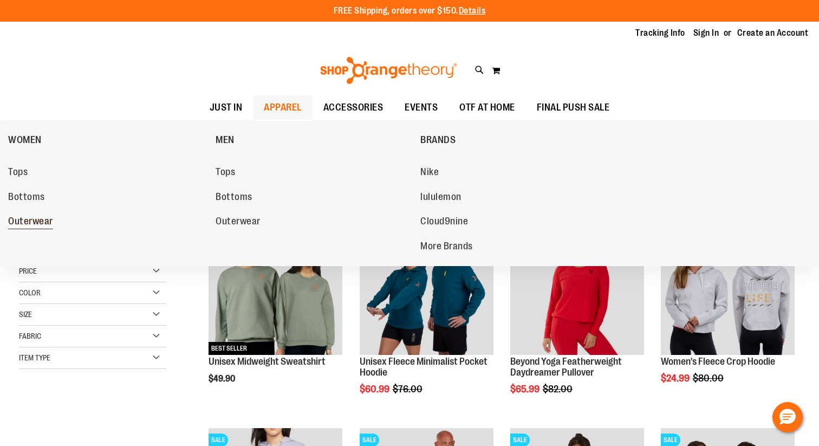
click at [48, 220] on span "Outerwear" at bounding box center [30, 223] width 45 height 14
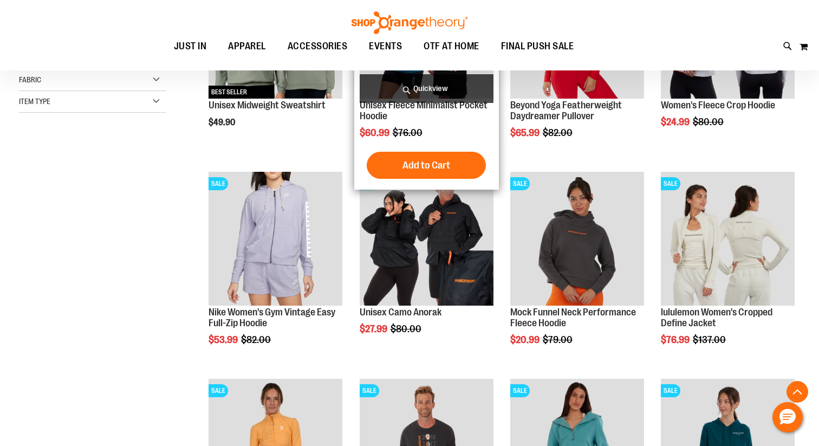
scroll to position [256, 0]
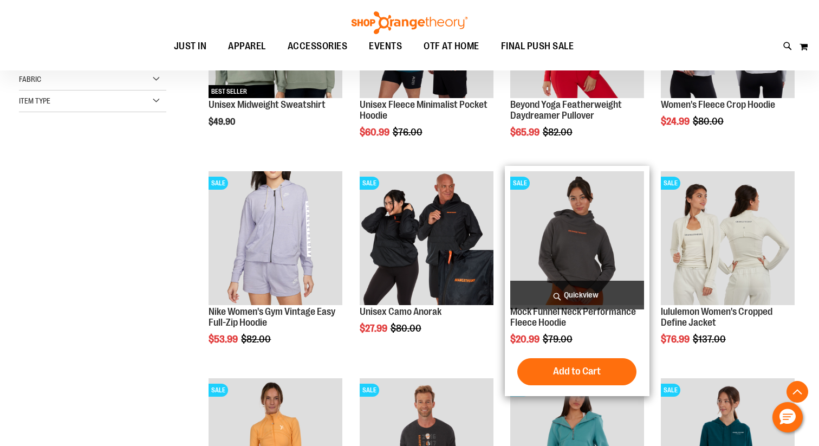
click at [595, 289] on span "Quickview" at bounding box center [577, 294] width 134 height 29
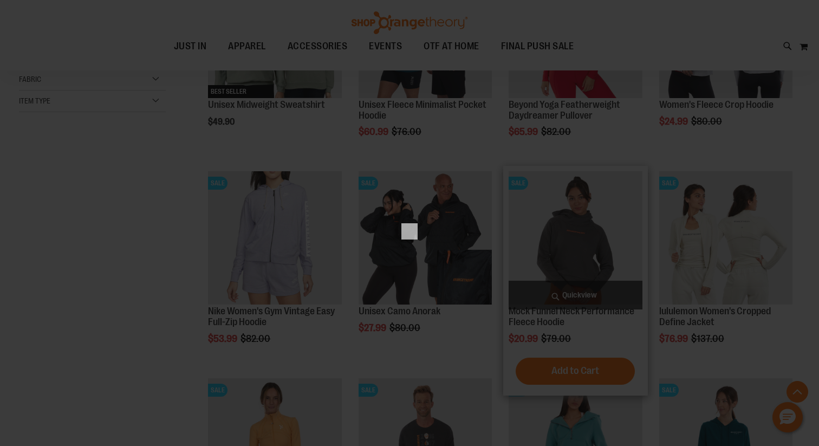
scroll to position [0, 0]
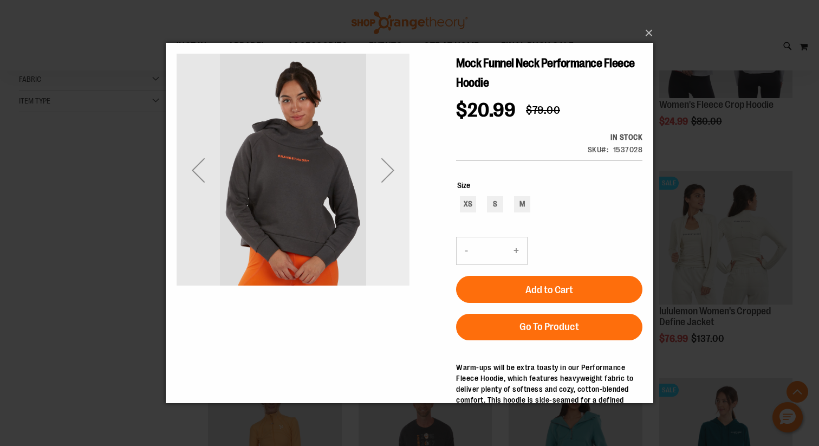
click at [384, 186] on div "Next" at bounding box center [387, 169] width 43 height 43
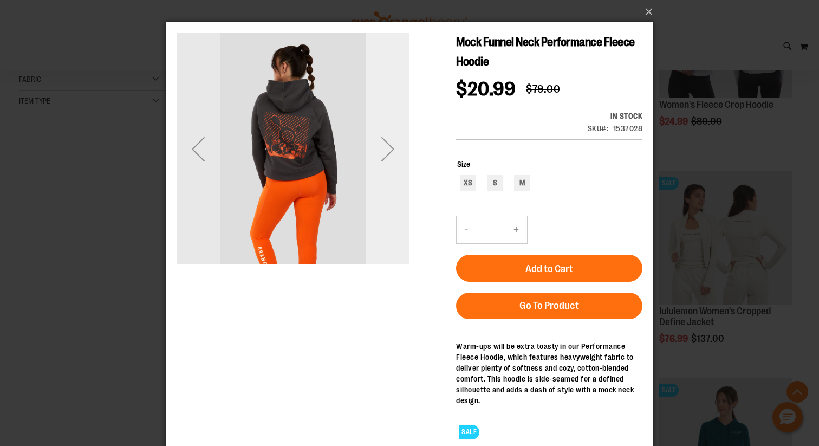
click at [383, 139] on div "Next" at bounding box center [387, 148] width 43 height 43
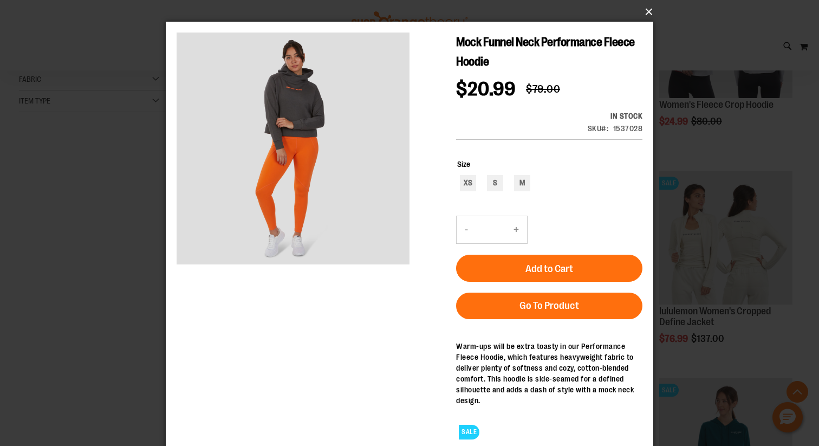
click at [647, 5] on button "×" at bounding box center [412, 12] width 487 height 24
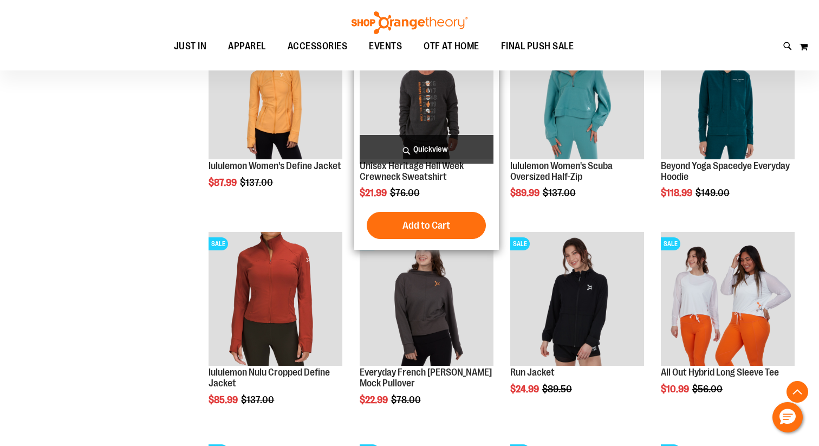
scroll to position [616, 0]
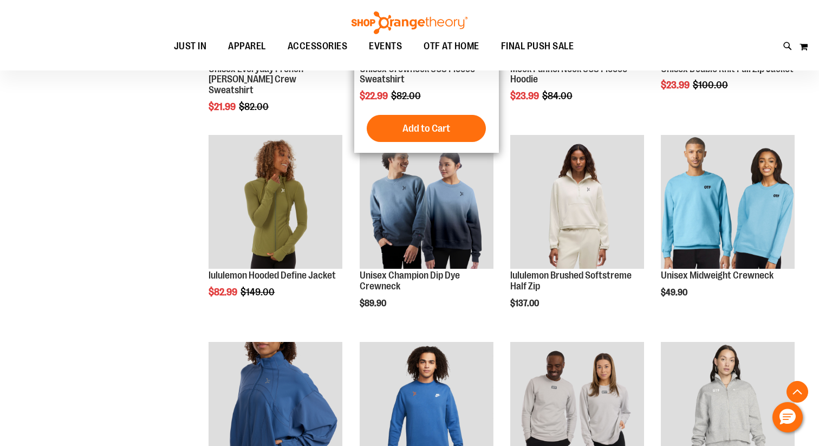
scroll to position [1362, 0]
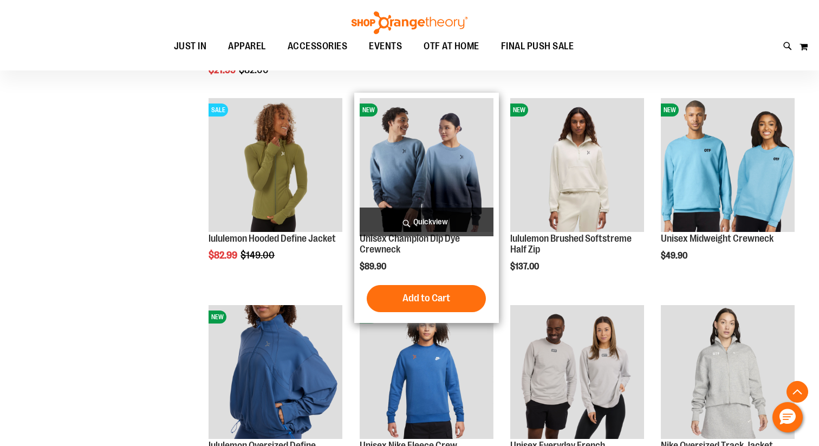
click at [453, 216] on span "Quickview" at bounding box center [427, 221] width 134 height 29
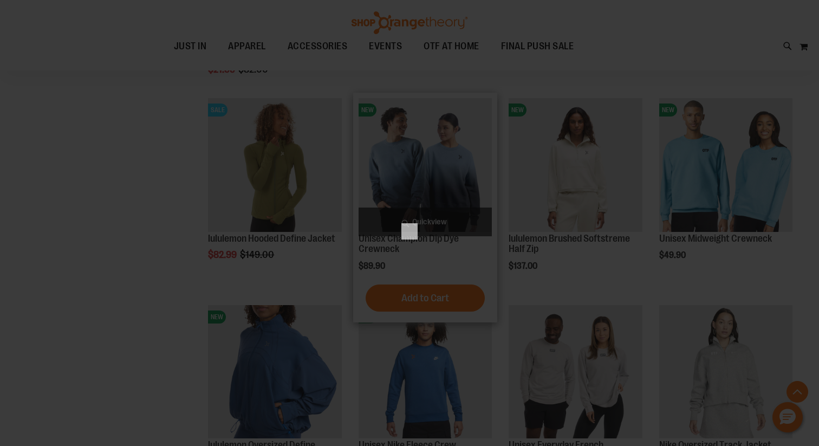
scroll to position [0, 0]
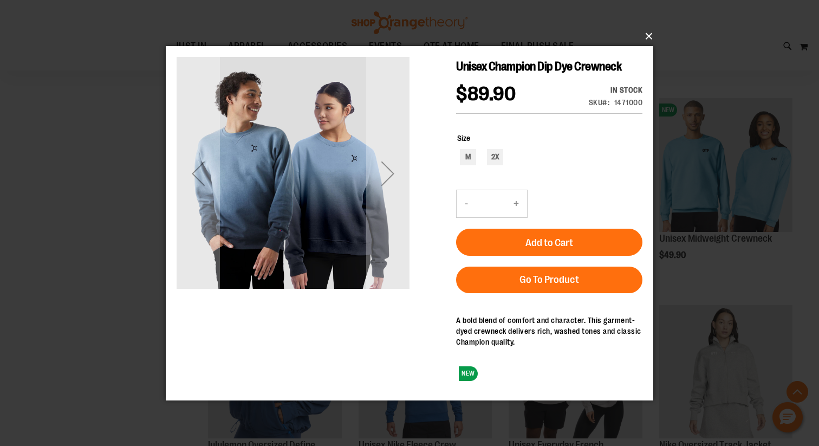
click at [648, 38] on button "×" at bounding box center [412, 36] width 487 height 24
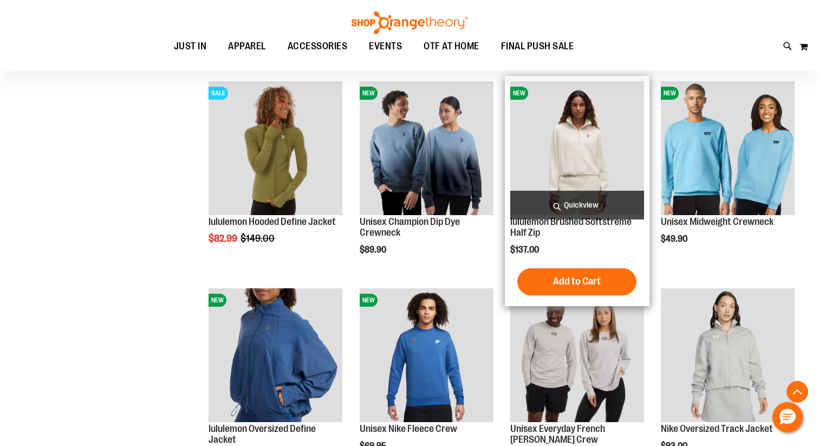
scroll to position [1395, 0]
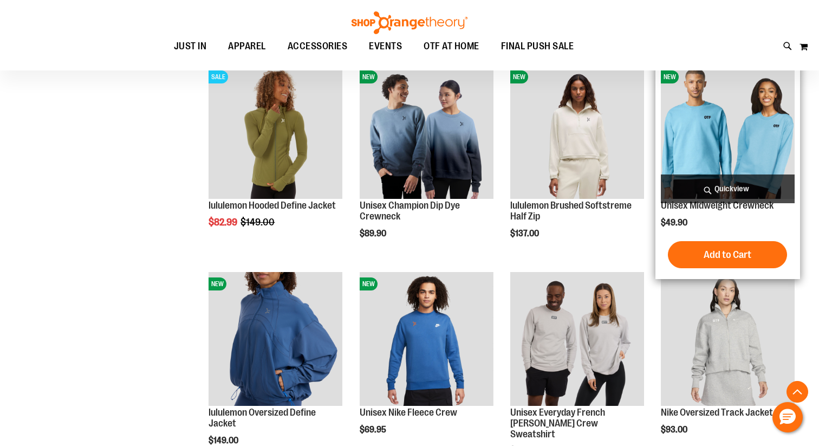
click at [720, 176] on span "Quickview" at bounding box center [728, 188] width 134 height 29
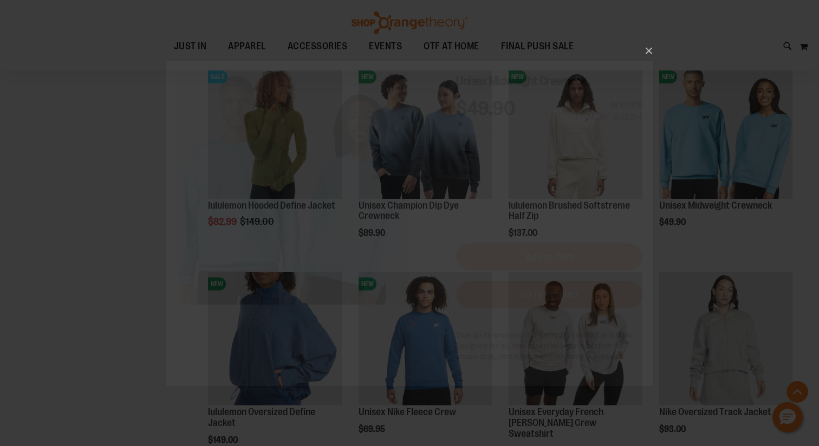
scroll to position [0, 0]
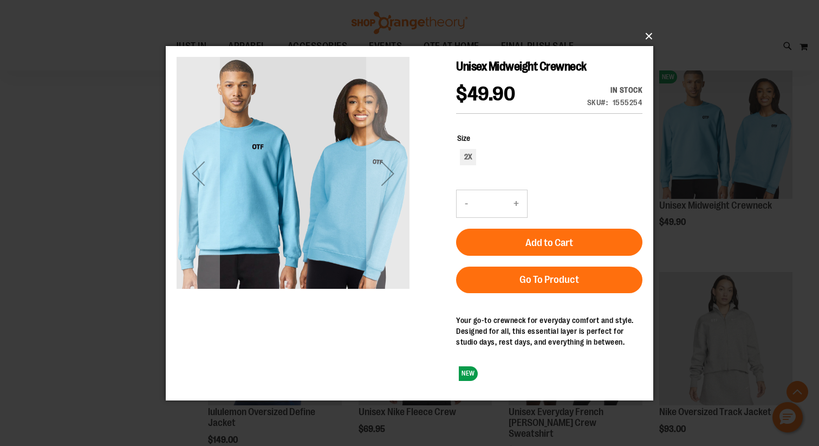
click at [648, 37] on button "×" at bounding box center [412, 36] width 487 height 24
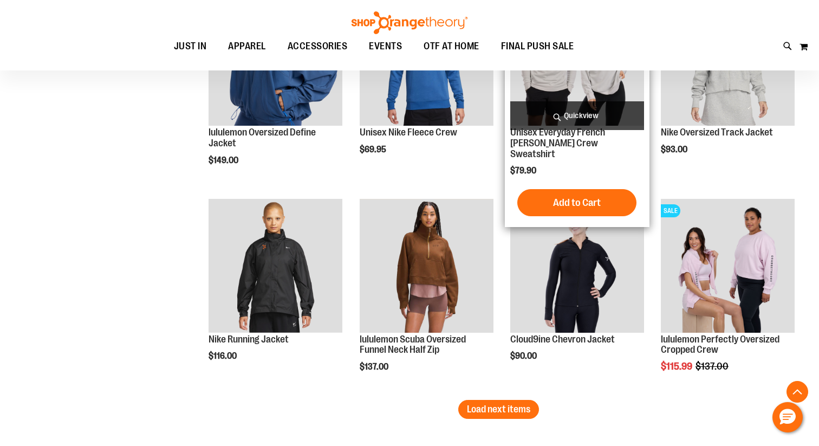
scroll to position [1683, 0]
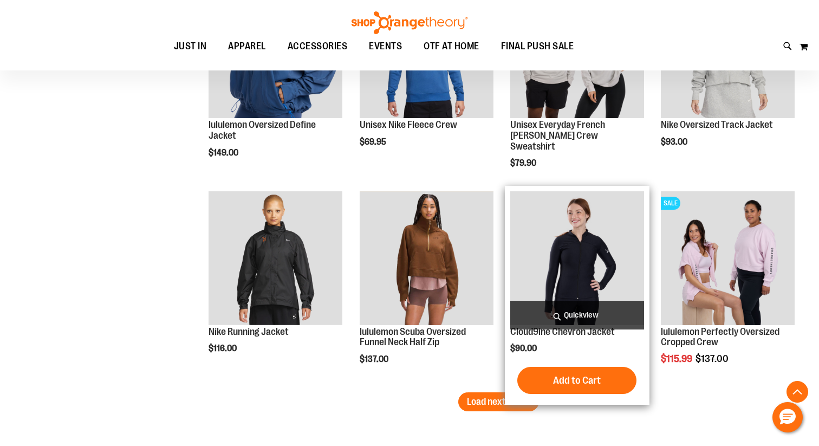
click at [604, 304] on span "Quickview" at bounding box center [577, 315] width 134 height 29
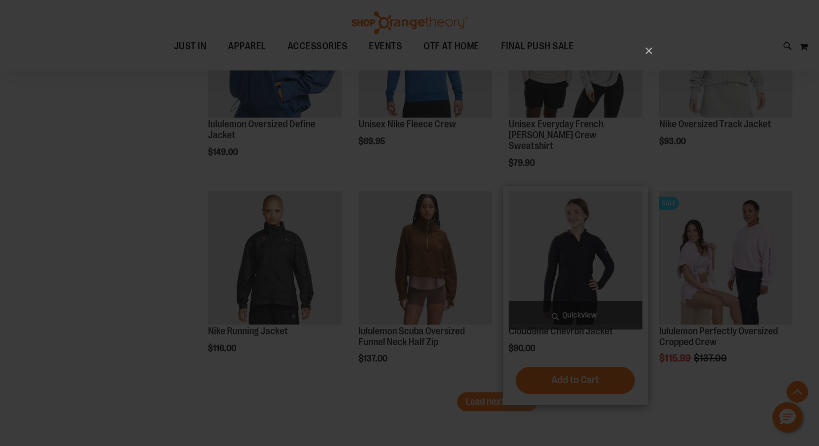
scroll to position [0, 0]
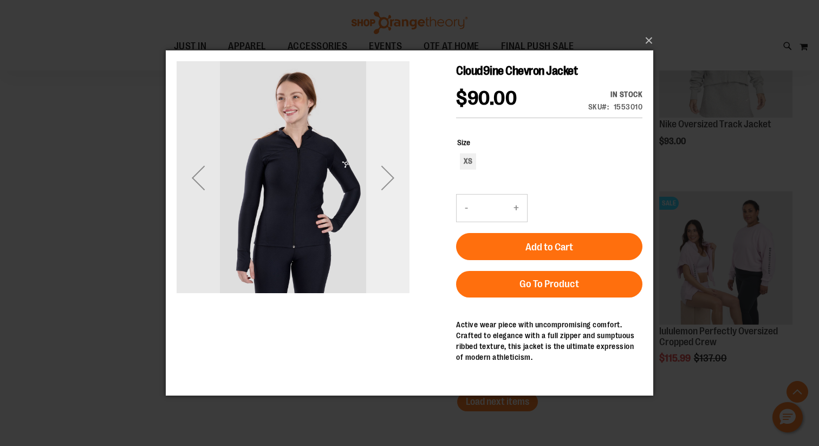
click at [392, 185] on div "Next" at bounding box center [387, 177] width 43 height 43
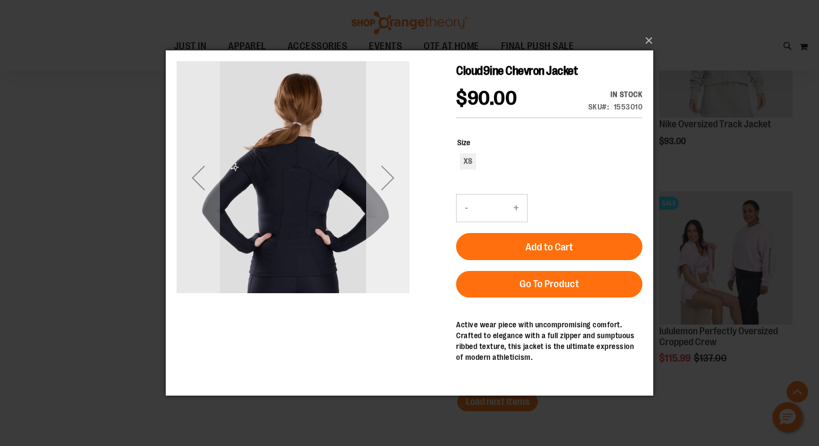
click at [393, 177] on div "Next" at bounding box center [387, 177] width 43 height 43
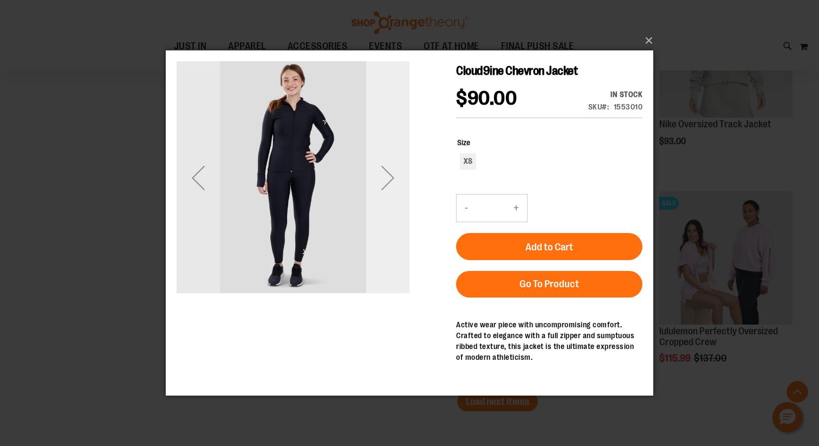
click at [393, 177] on div "Next" at bounding box center [387, 177] width 43 height 43
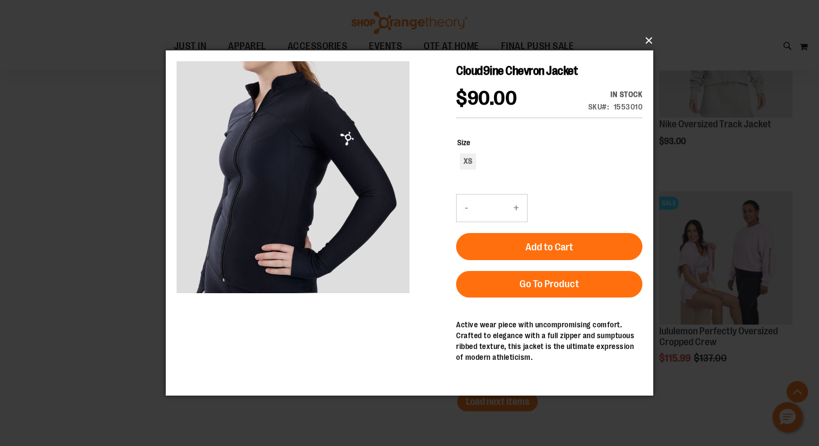
click at [649, 41] on button "×" at bounding box center [412, 41] width 487 height 24
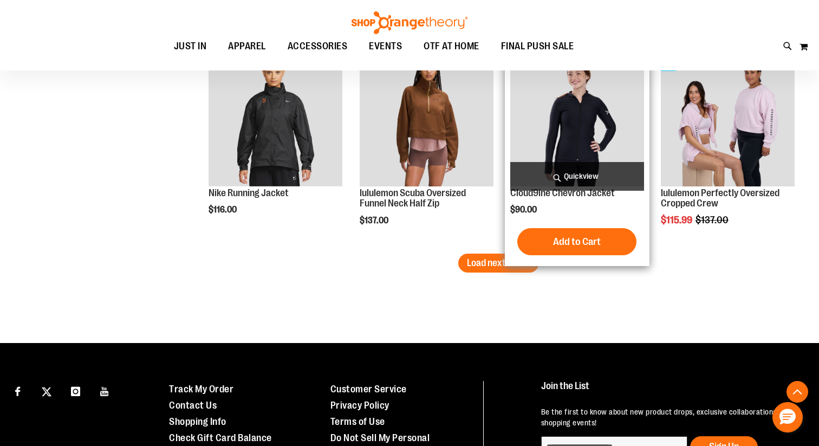
scroll to position [1827, 0]
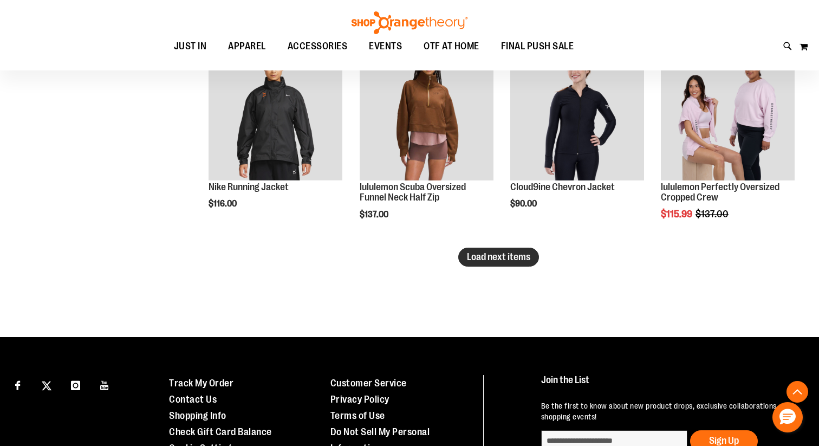
click at [522, 257] on span "Load next items" at bounding box center [498, 256] width 63 height 11
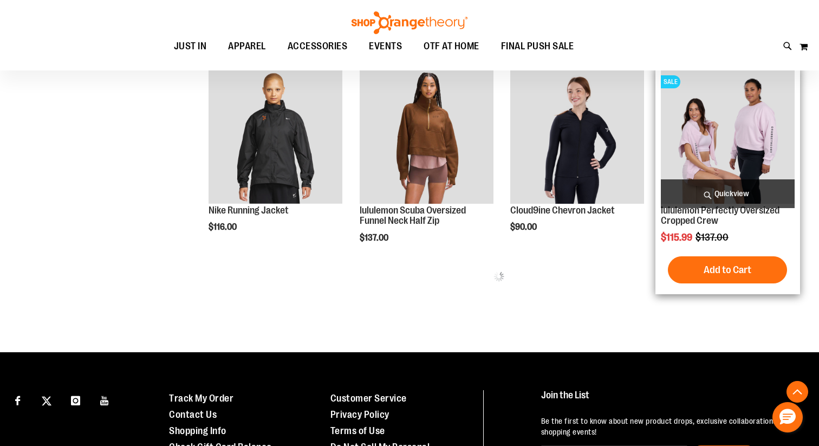
scroll to position [1792, 0]
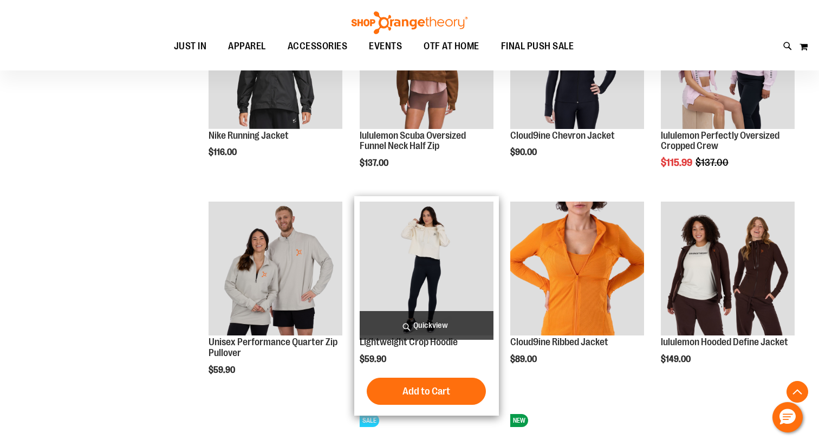
scroll to position [1888, 0]
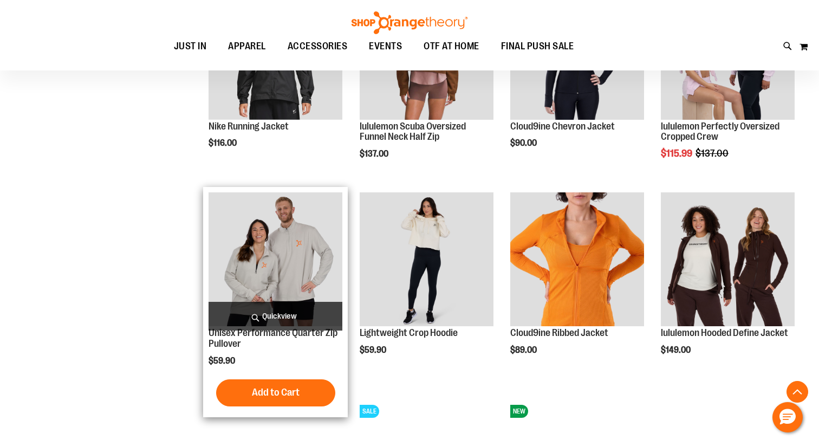
click at [277, 308] on span "Quickview" at bounding box center [275, 316] width 134 height 29
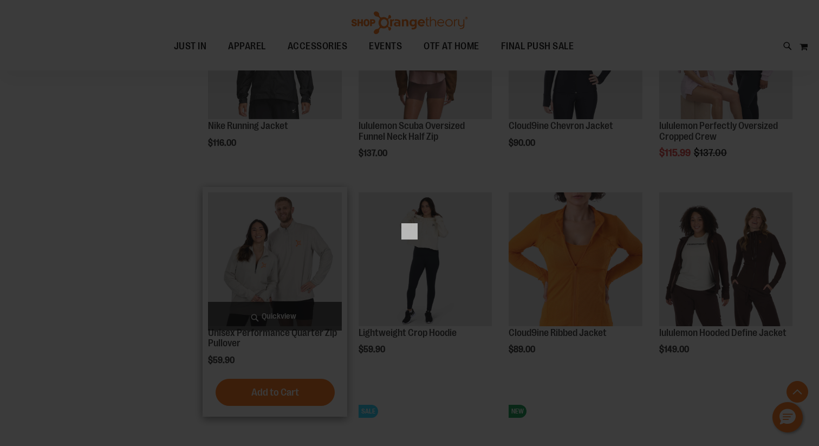
scroll to position [0, 0]
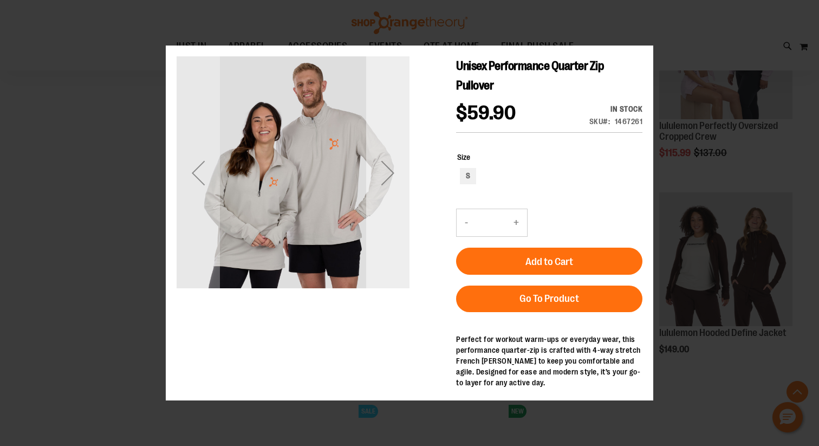
click at [387, 194] on div "Next" at bounding box center [387, 172] width 43 height 43
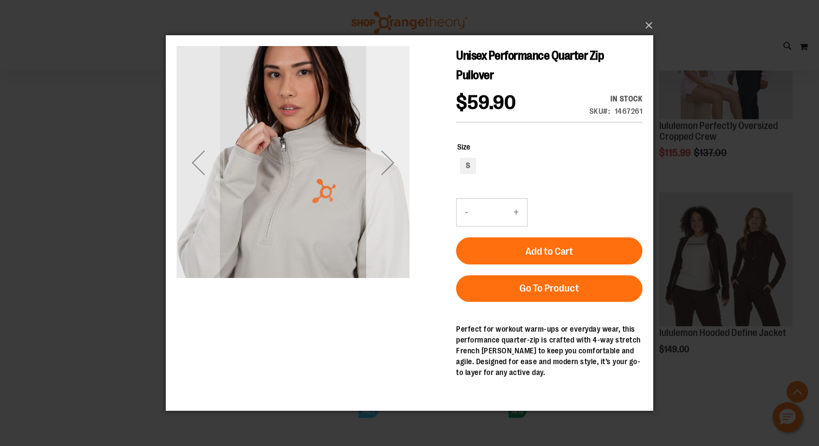
click at [386, 182] on div "Next" at bounding box center [387, 162] width 43 height 43
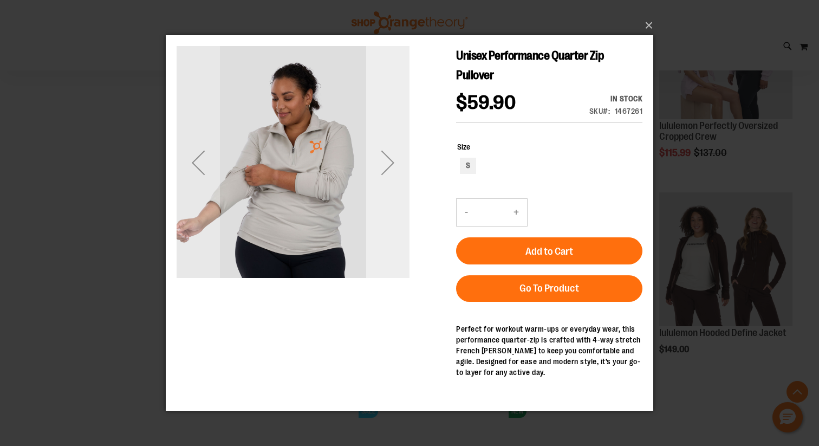
click at [386, 179] on div "Next" at bounding box center [387, 162] width 43 height 43
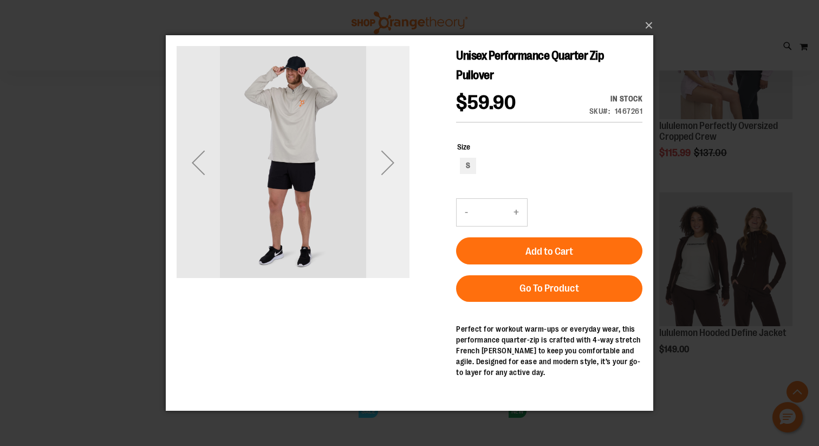
click at [386, 179] on div "Next" at bounding box center [387, 162] width 43 height 43
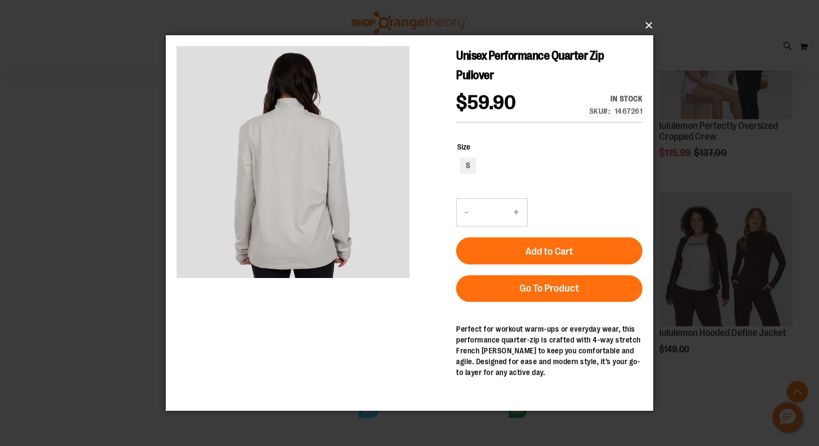
click at [644, 27] on button "×" at bounding box center [412, 26] width 487 height 24
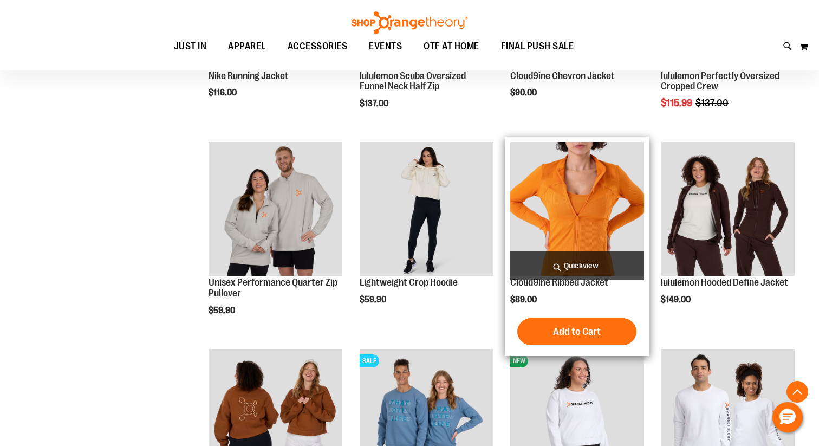
scroll to position [1942, 0]
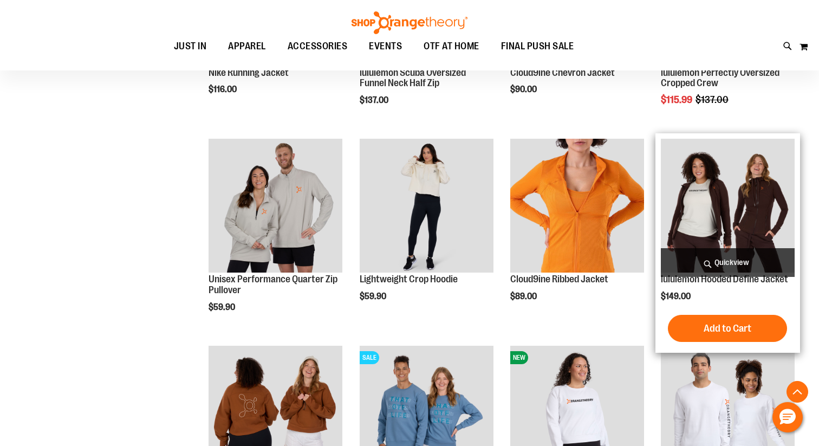
click at [722, 261] on span "Quickview" at bounding box center [728, 262] width 134 height 29
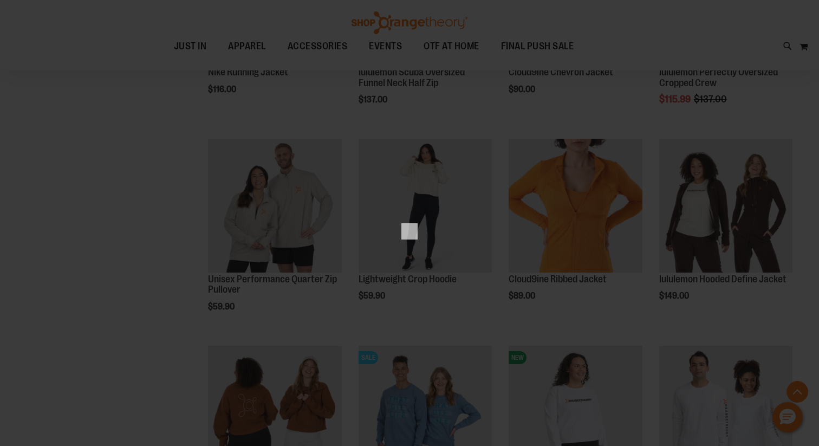
scroll to position [0, 0]
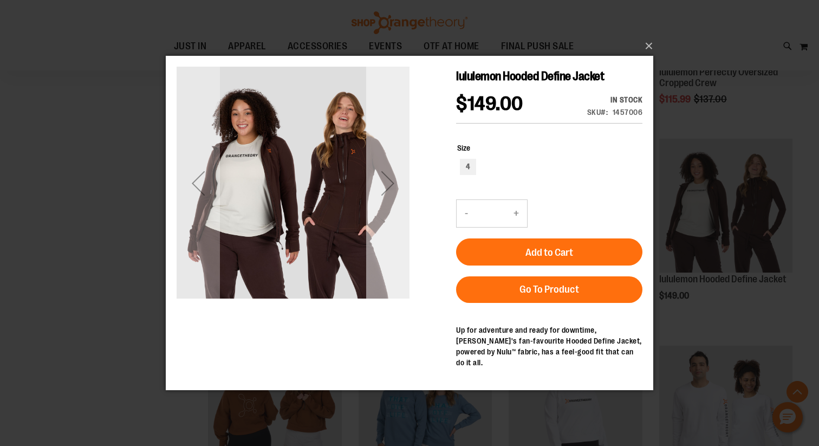
click at [387, 182] on div "Next" at bounding box center [387, 182] width 43 height 43
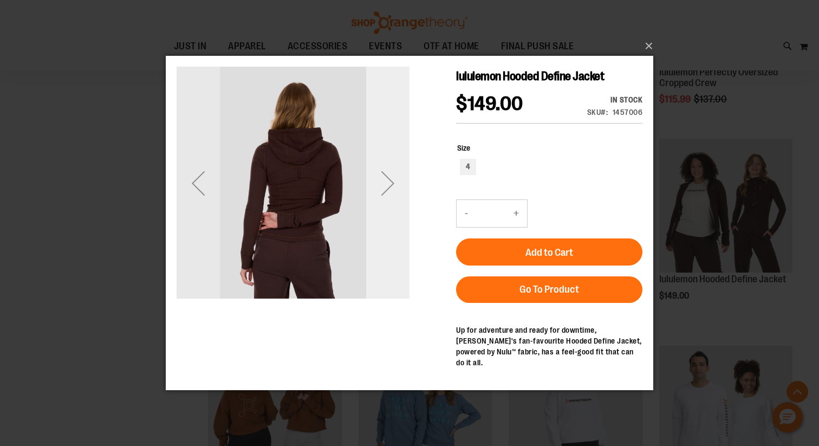
click at [387, 182] on div "Next" at bounding box center [387, 182] width 43 height 43
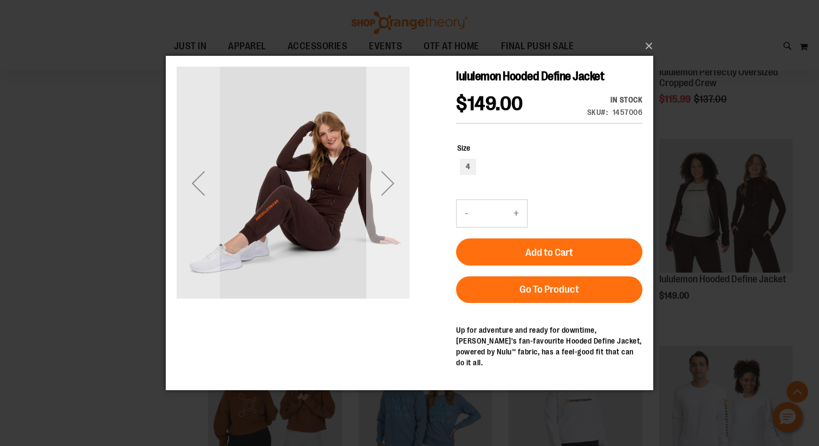
click at [387, 181] on div "Next" at bounding box center [387, 182] width 43 height 43
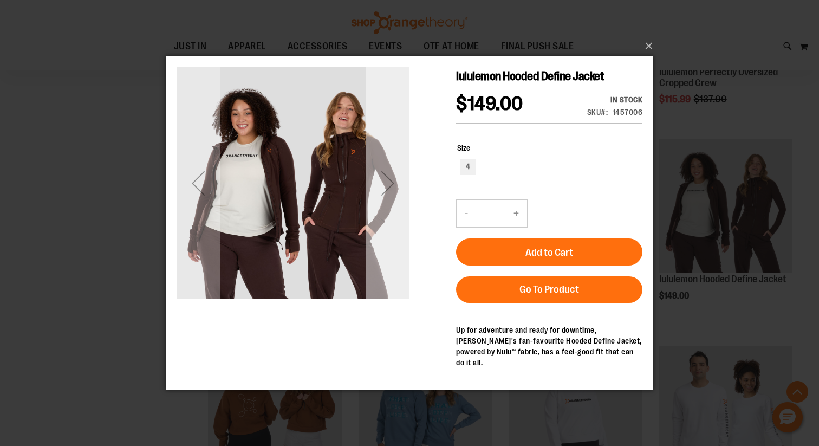
click at [388, 181] on div "Next" at bounding box center [387, 182] width 43 height 43
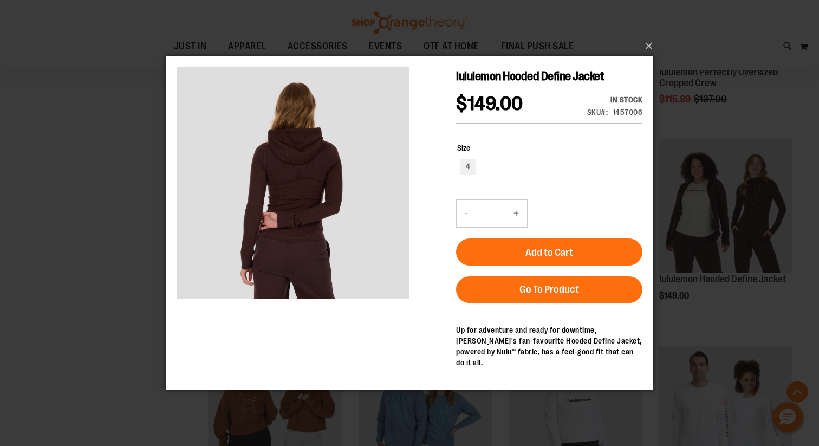
click at [656, 41] on div "×" at bounding box center [409, 223] width 819 height 446
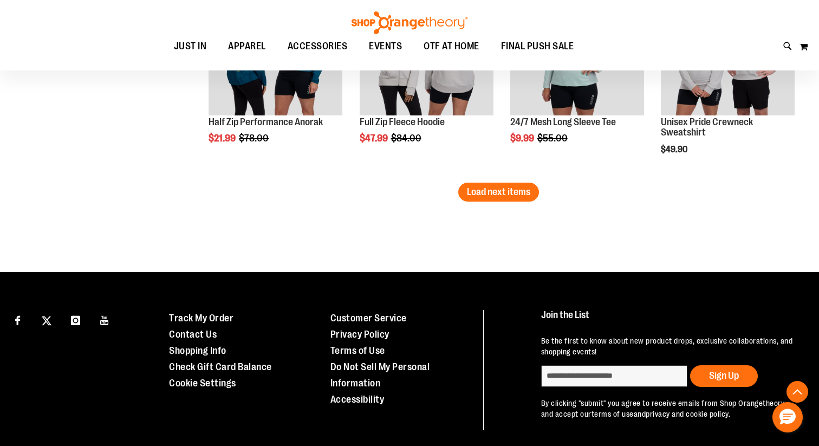
scroll to position [2491, 0]
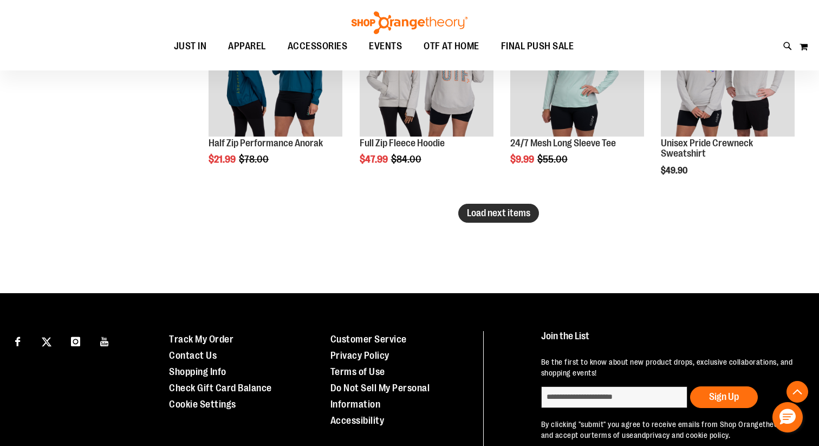
click at [505, 206] on button "Load next items" at bounding box center [498, 213] width 81 height 19
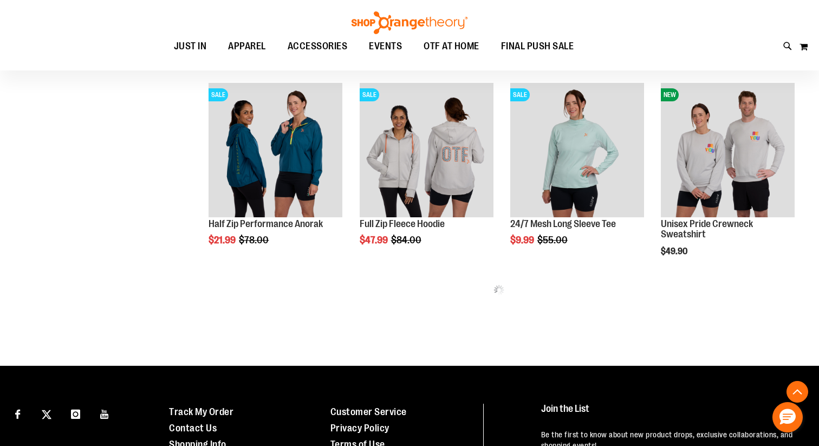
scroll to position [2409, 0]
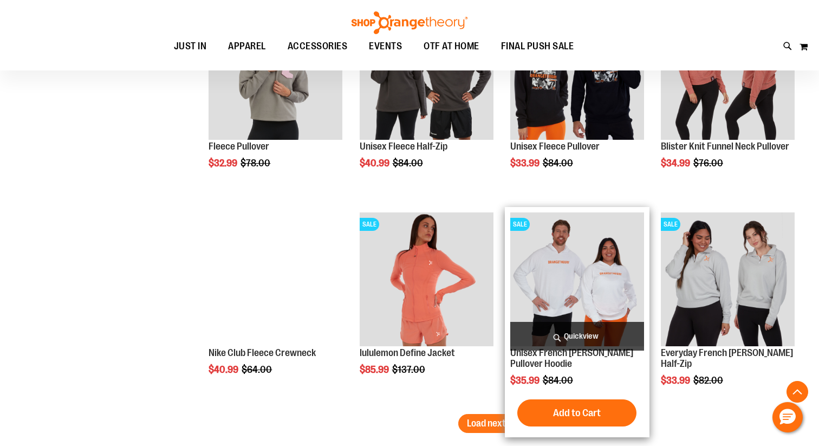
scroll to position [2917, 0]
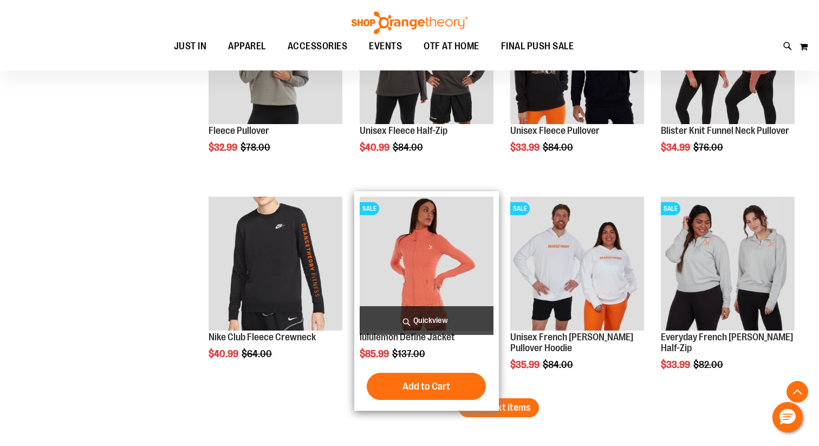
click at [454, 323] on span "Quickview" at bounding box center [427, 320] width 134 height 29
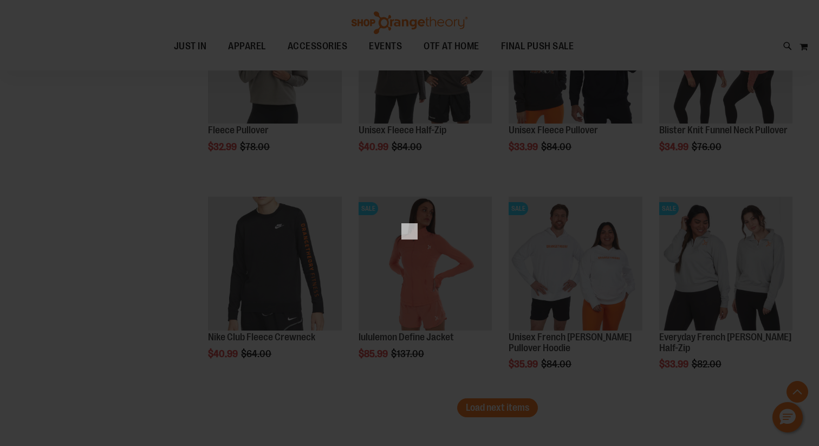
scroll to position [0, 0]
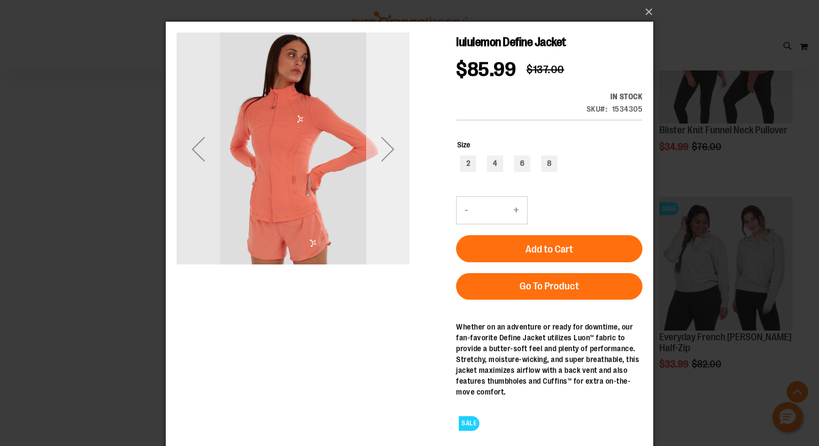
click at [388, 145] on div "Next" at bounding box center [387, 148] width 43 height 43
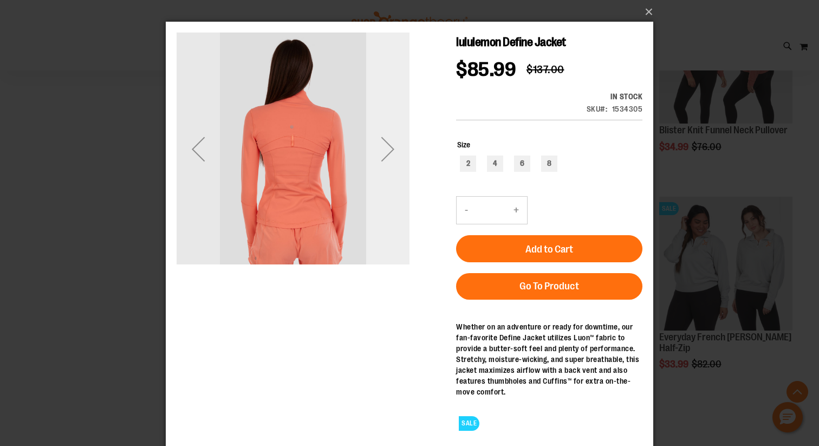
click at [388, 145] on div "Next" at bounding box center [387, 148] width 43 height 43
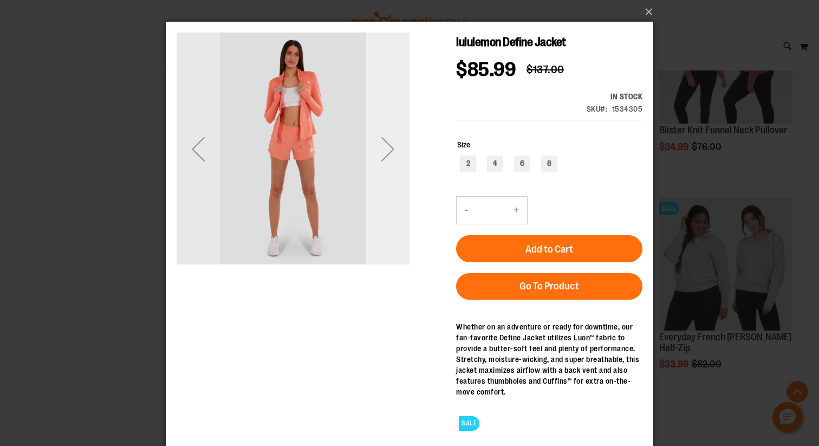
click at [388, 145] on div "Next" at bounding box center [387, 148] width 43 height 43
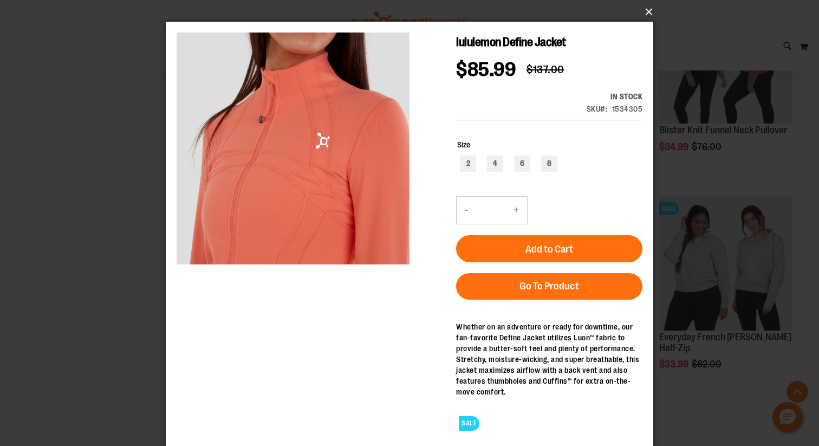
click at [648, 12] on button "×" at bounding box center [412, 12] width 487 height 24
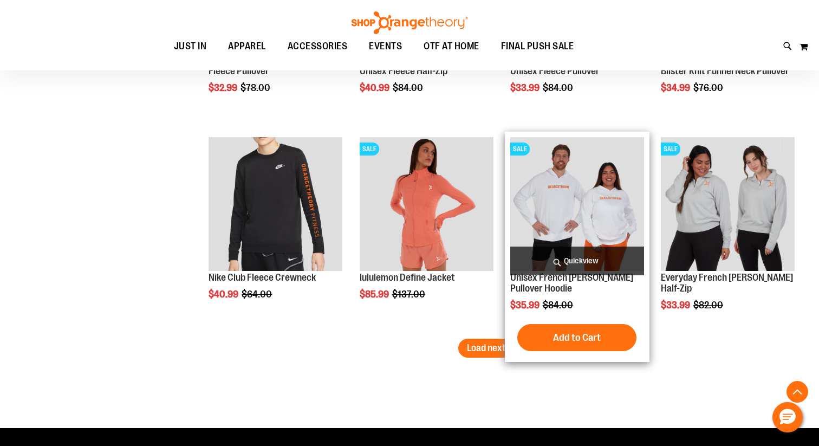
scroll to position [2980, 0]
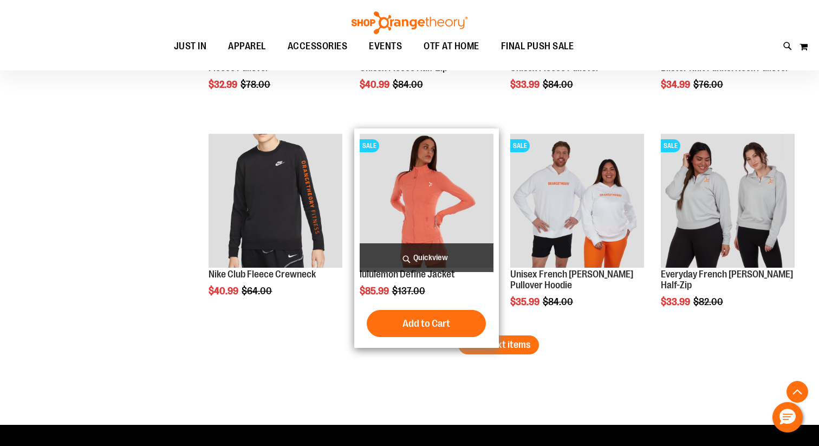
click at [437, 212] on img "product" at bounding box center [427, 201] width 134 height 134
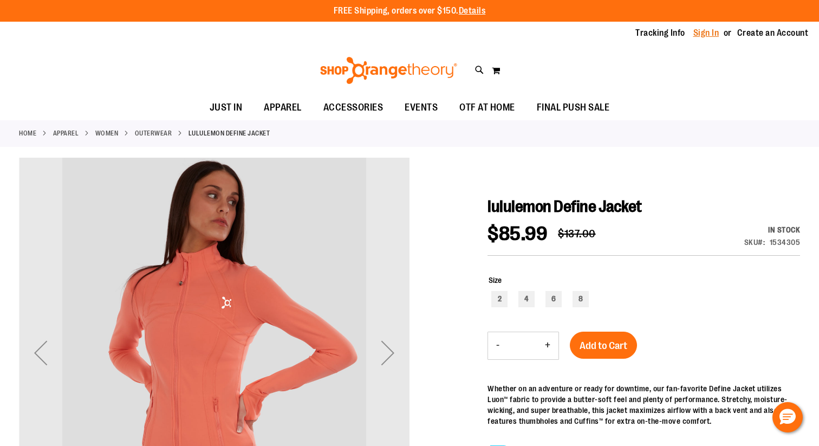
click at [708, 36] on link "Sign In" at bounding box center [706, 33] width 26 height 12
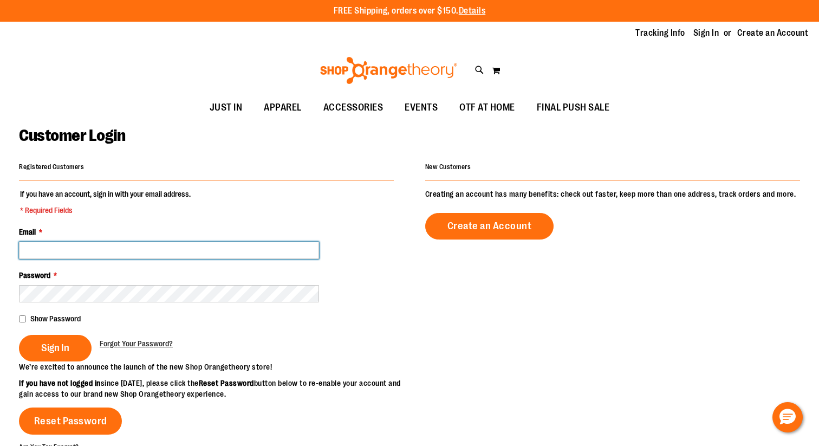
click at [202, 249] on input "Email *" at bounding box center [169, 249] width 300 height 17
type input "**********"
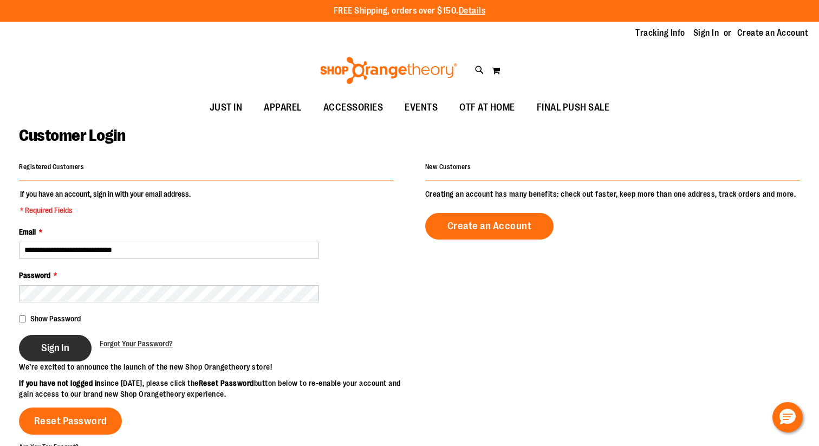
click at [70, 356] on button "Sign In" at bounding box center [55, 348] width 73 height 27
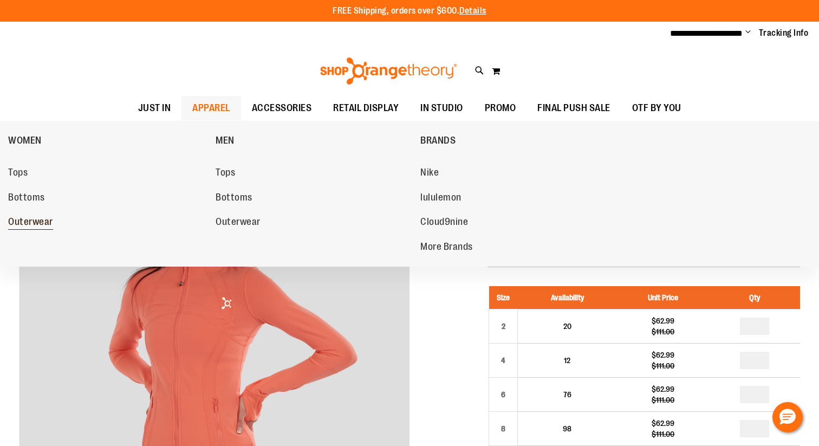
click at [39, 226] on span "Outerwear" at bounding box center [30, 223] width 45 height 14
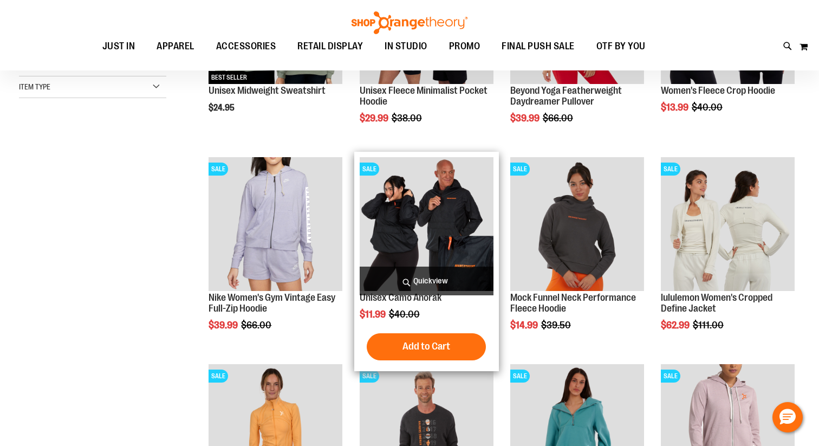
scroll to position [152, 0]
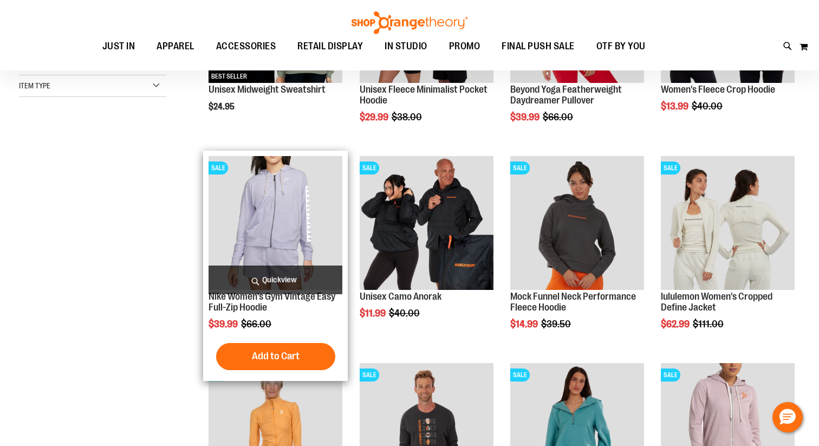
click at [293, 271] on span "Quickview" at bounding box center [275, 279] width 134 height 29
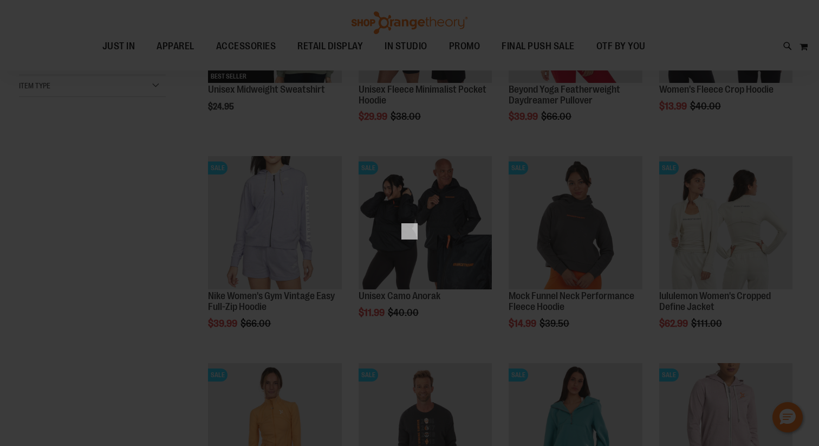
scroll to position [0, 0]
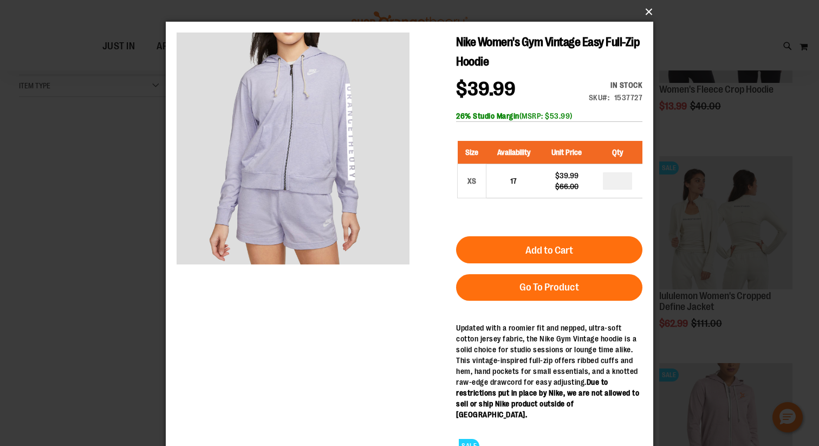
click at [643, 14] on button "×" at bounding box center [412, 12] width 487 height 24
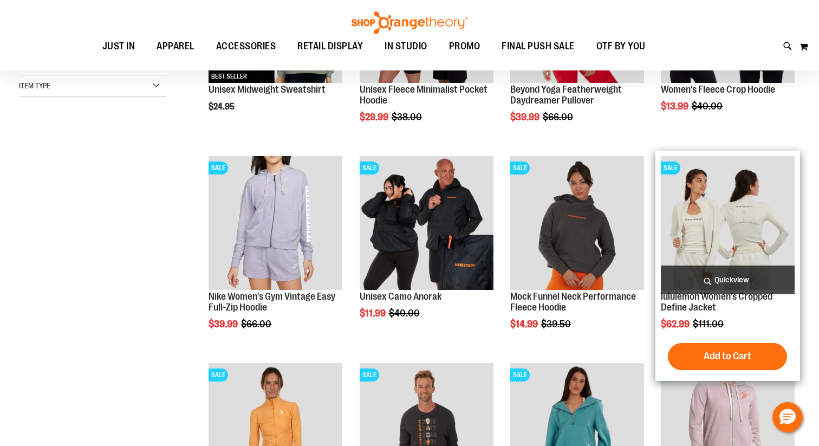
click at [771, 270] on span "Quickview" at bounding box center [728, 279] width 134 height 29
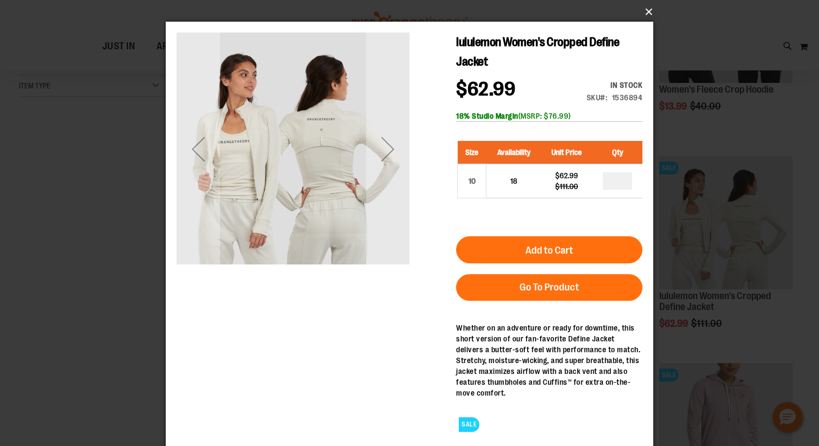
click at [648, 14] on button "×" at bounding box center [412, 12] width 487 height 24
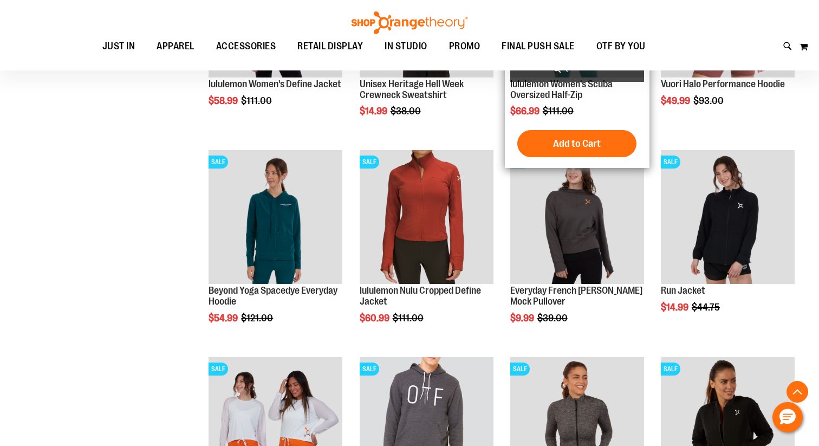
scroll to position [577, 0]
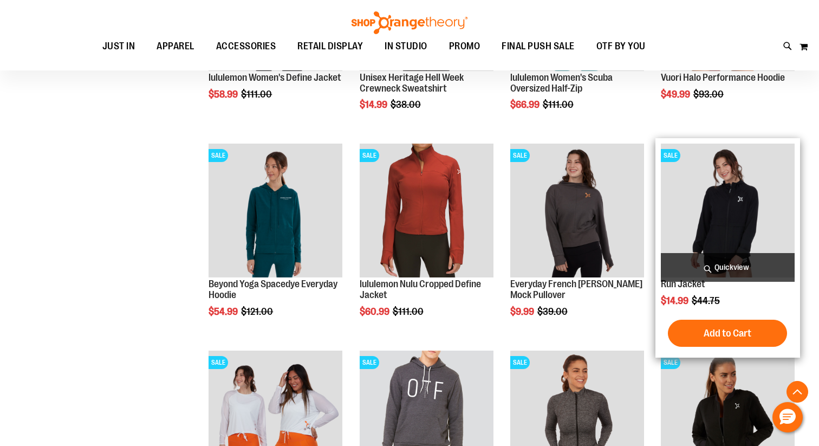
click at [705, 252] on img "product" at bounding box center [728, 210] width 134 height 134
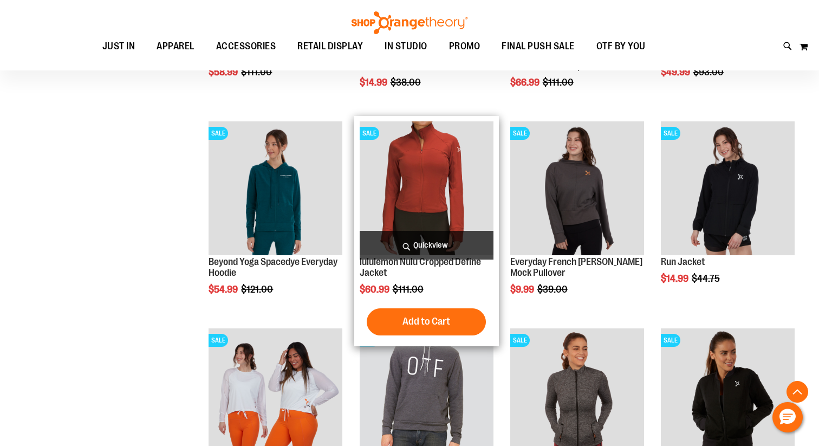
scroll to position [612, 0]
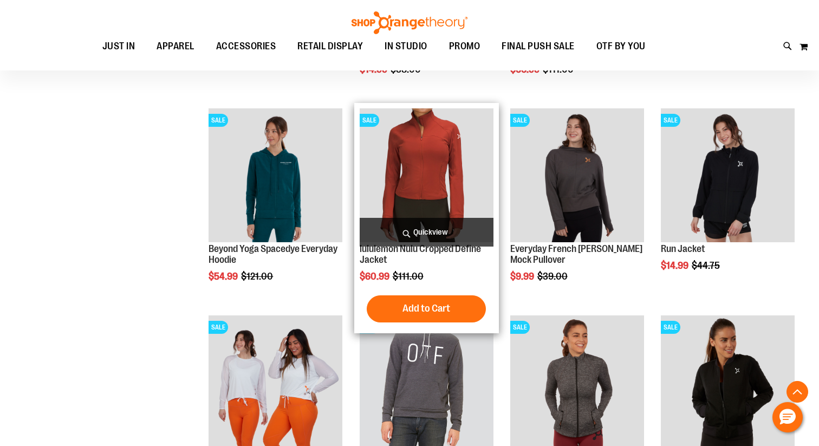
click at [436, 218] on span "Quickview" at bounding box center [427, 232] width 134 height 29
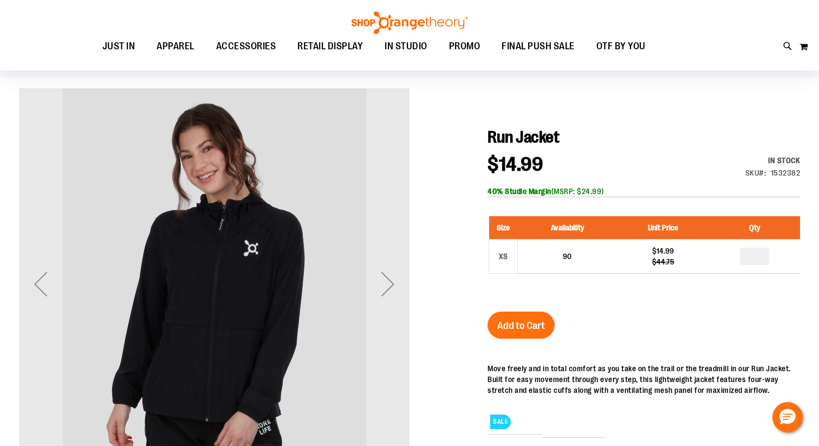
scroll to position [76, 0]
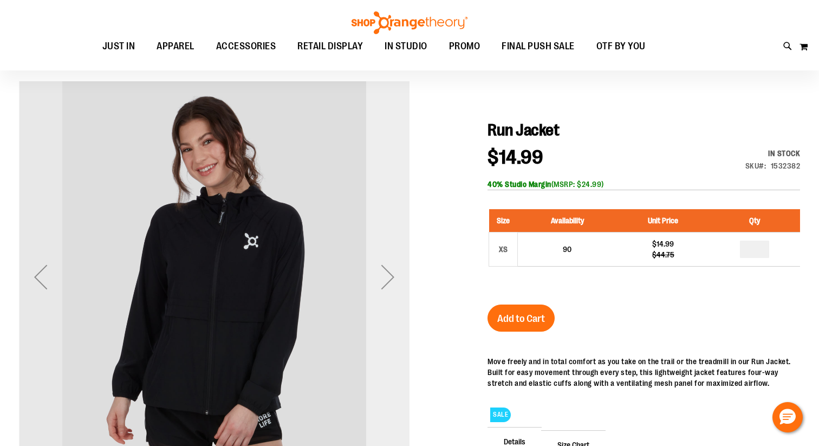
click at [389, 271] on div "Next" at bounding box center [387, 276] width 43 height 43
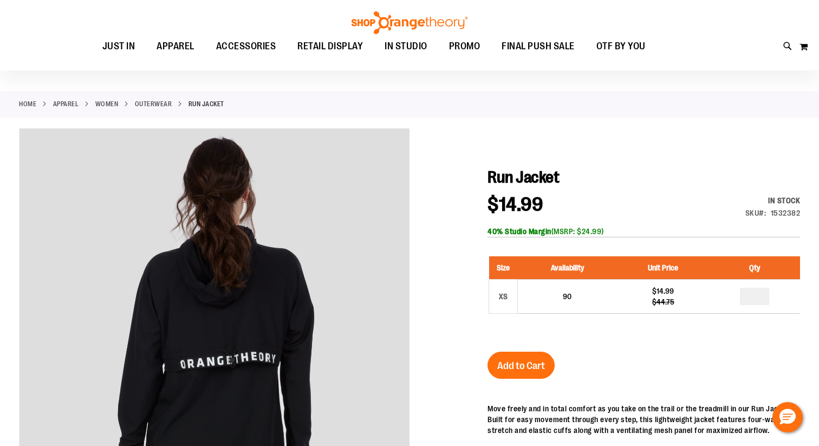
scroll to position [0, 0]
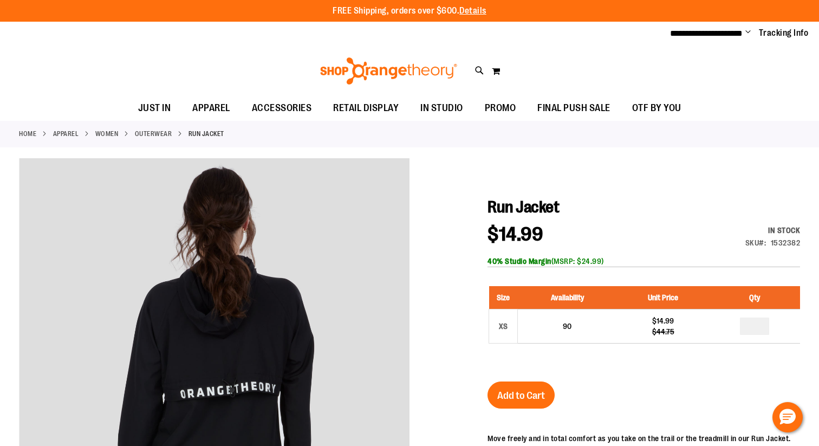
click at [145, 134] on link "Outerwear" at bounding box center [153, 134] width 37 height 10
click at [158, 133] on link "Outerwear" at bounding box center [153, 134] width 37 height 10
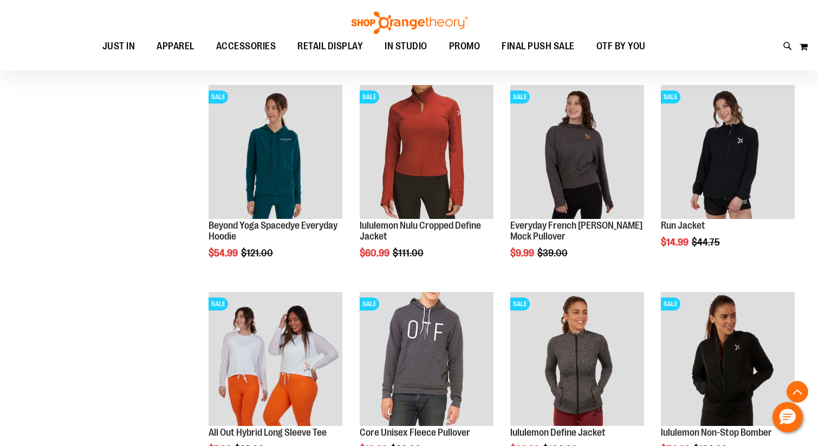
scroll to position [643, 0]
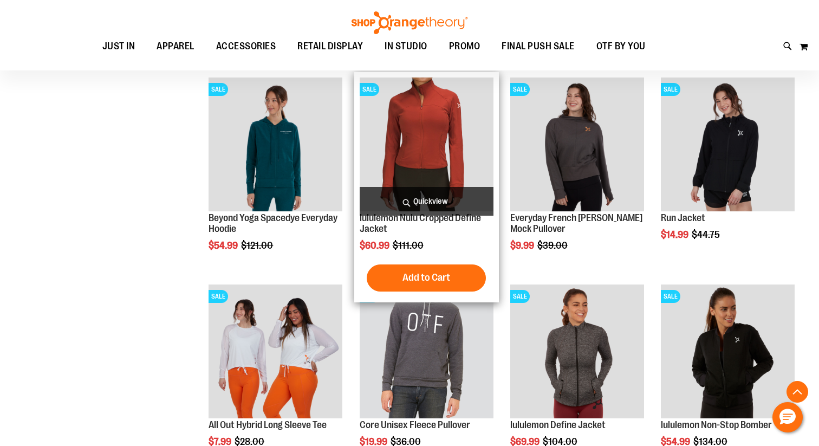
click at [413, 197] on span "Quickview" at bounding box center [427, 201] width 134 height 29
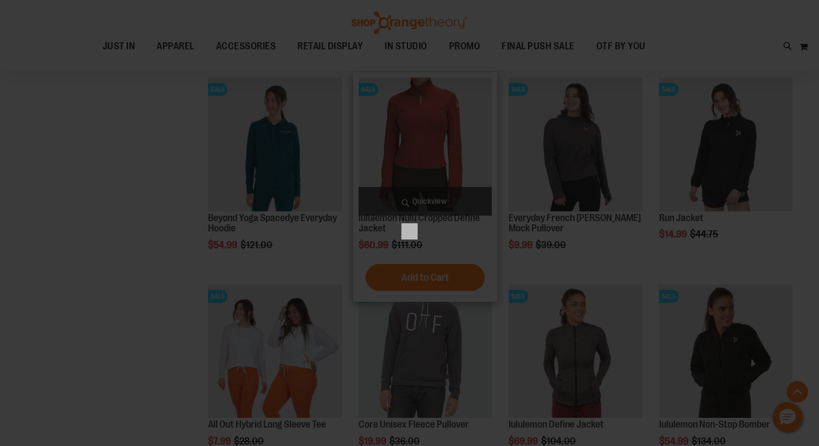
scroll to position [0, 0]
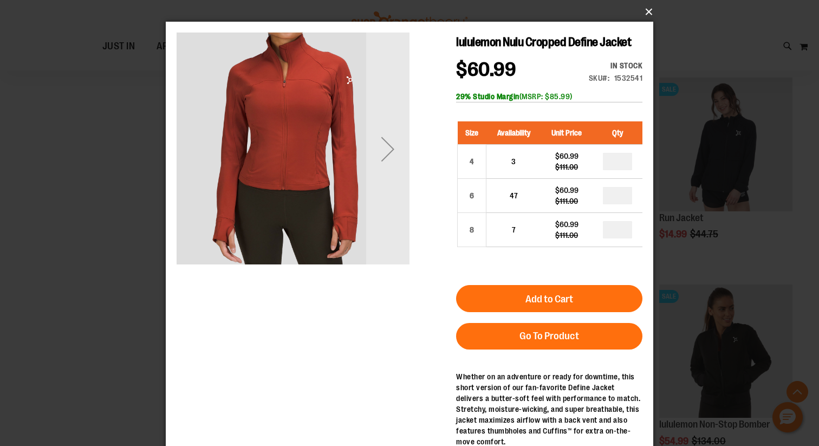
click at [645, 12] on button "×" at bounding box center [412, 12] width 487 height 24
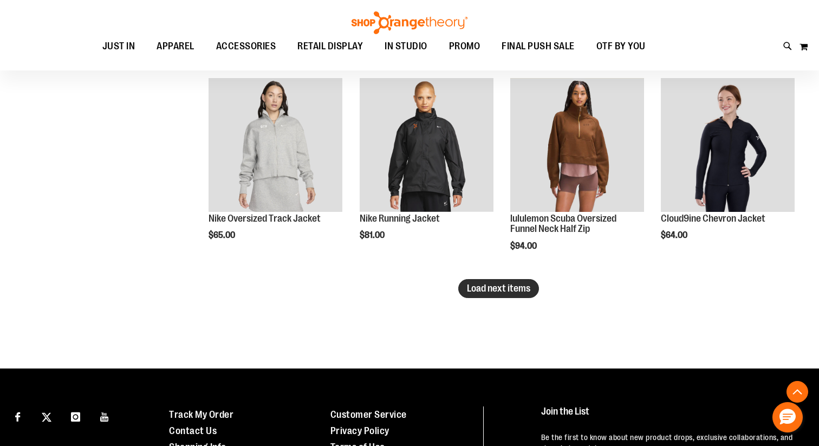
scroll to position [1678, 0]
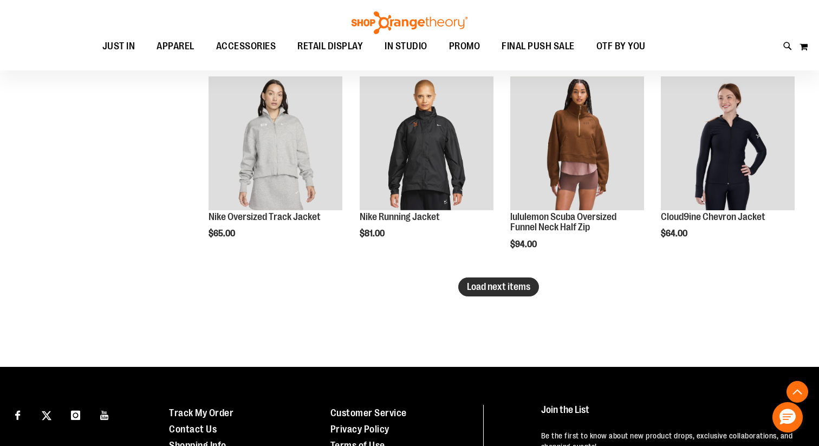
click at [481, 295] on button "Load next items" at bounding box center [498, 286] width 81 height 19
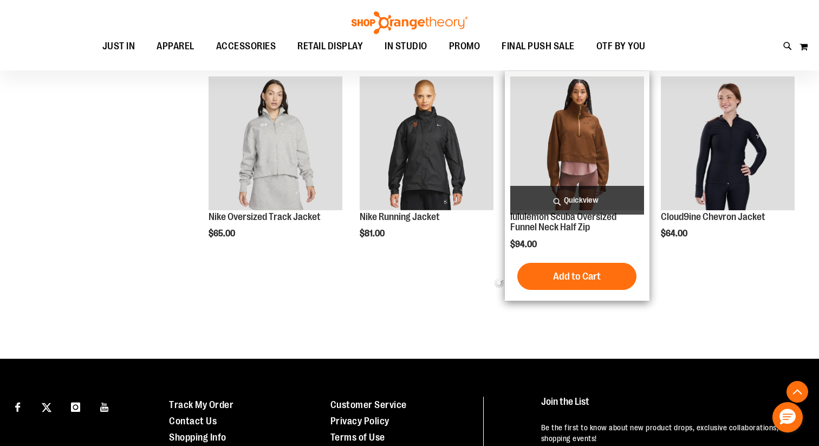
click at [583, 193] on span "Quickview" at bounding box center [577, 200] width 134 height 29
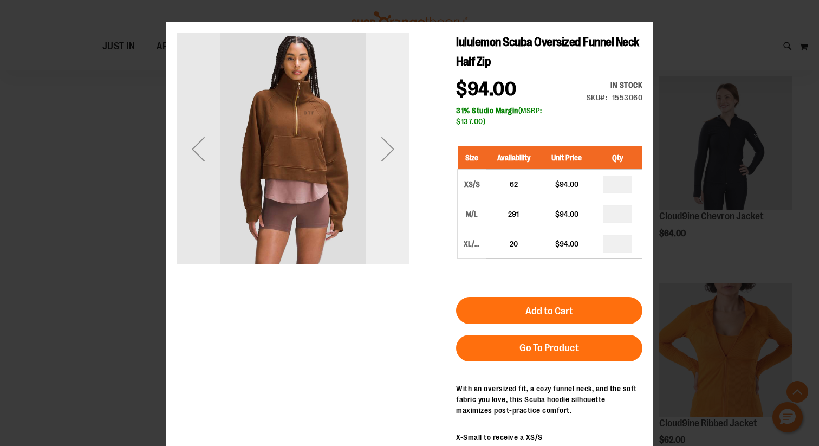
click at [385, 149] on div "Next" at bounding box center [387, 148] width 43 height 43
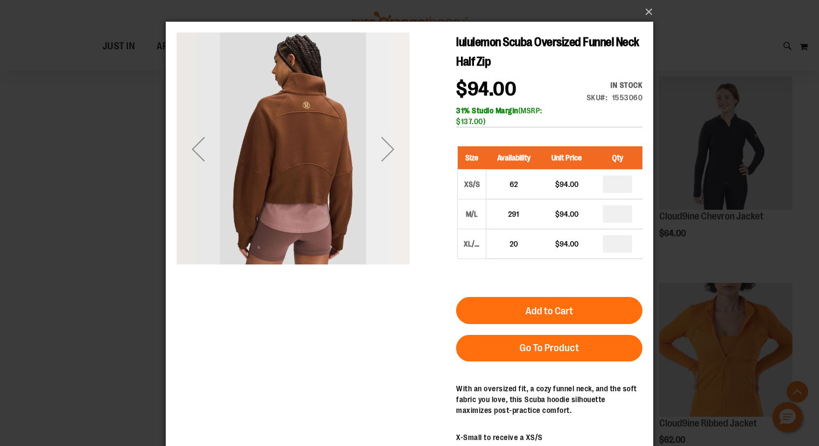
click at [386, 148] on div "Next" at bounding box center [387, 148] width 43 height 43
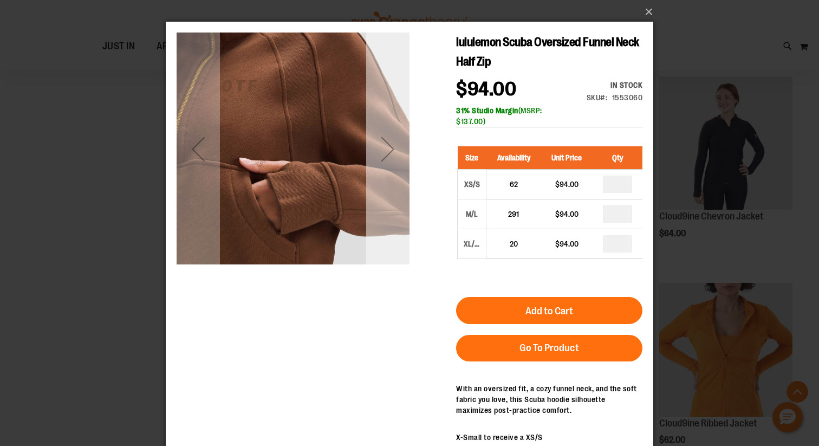
click at [386, 148] on div "Next" at bounding box center [387, 148] width 43 height 43
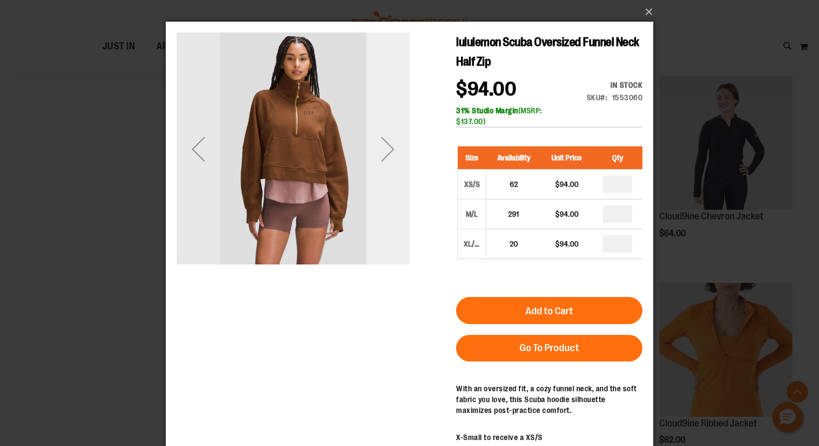
click at [386, 148] on div "Next" at bounding box center [387, 148] width 43 height 43
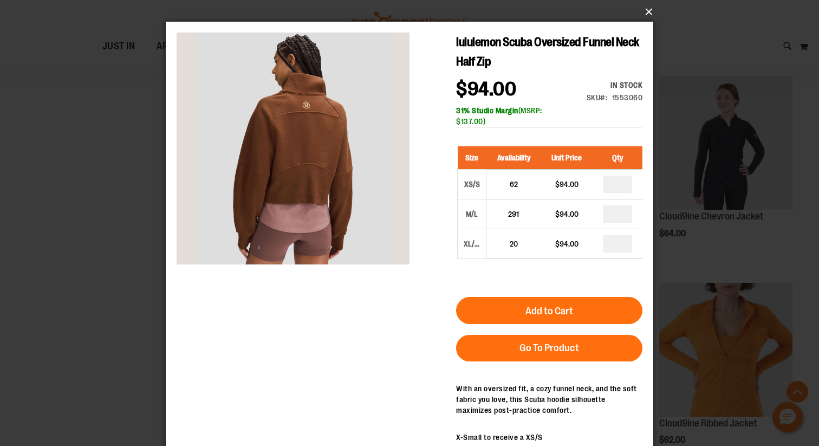
click at [648, 11] on button "×" at bounding box center [412, 12] width 487 height 24
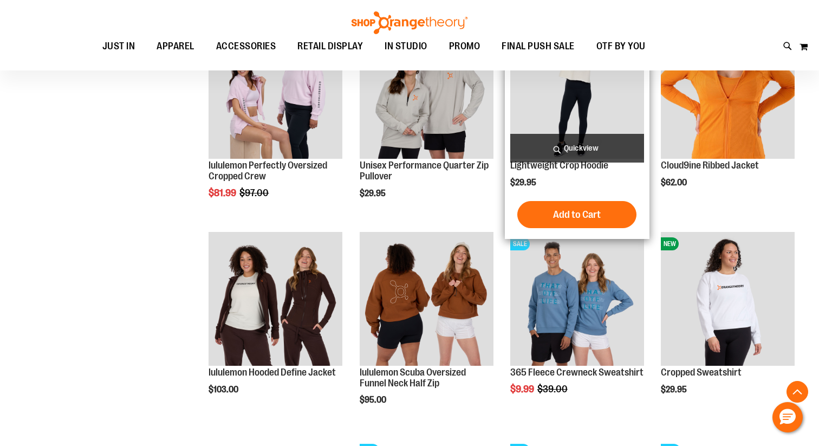
scroll to position [1964, 0]
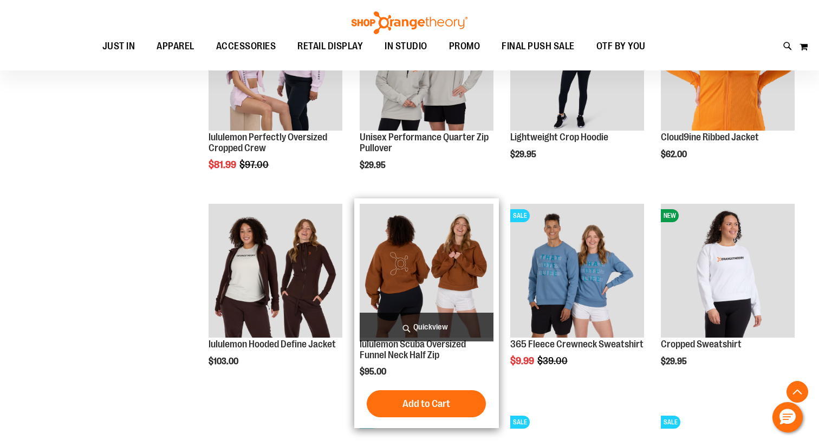
click at [438, 322] on span "Quickview" at bounding box center [427, 326] width 134 height 29
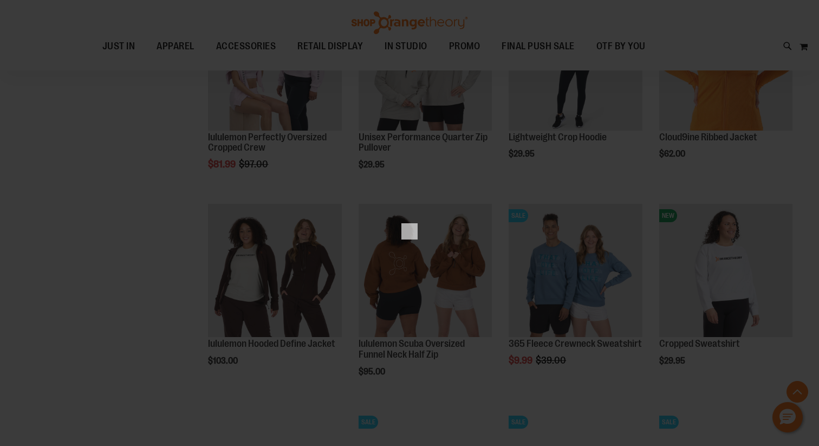
scroll to position [0, 0]
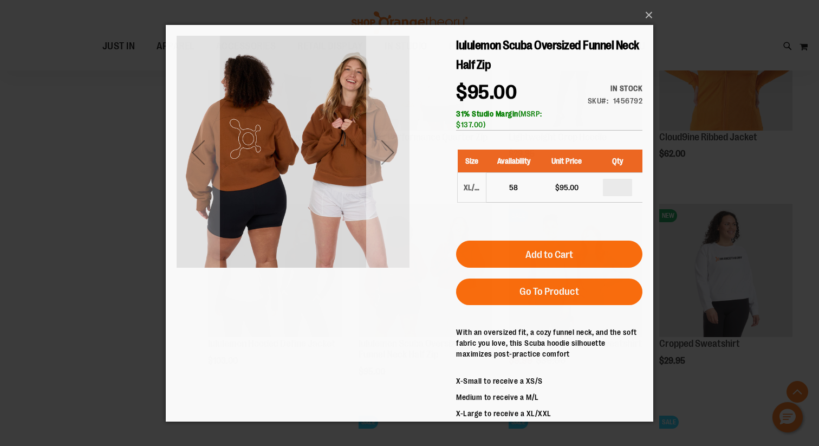
click at [389, 148] on div "Next" at bounding box center [387, 151] width 43 height 43
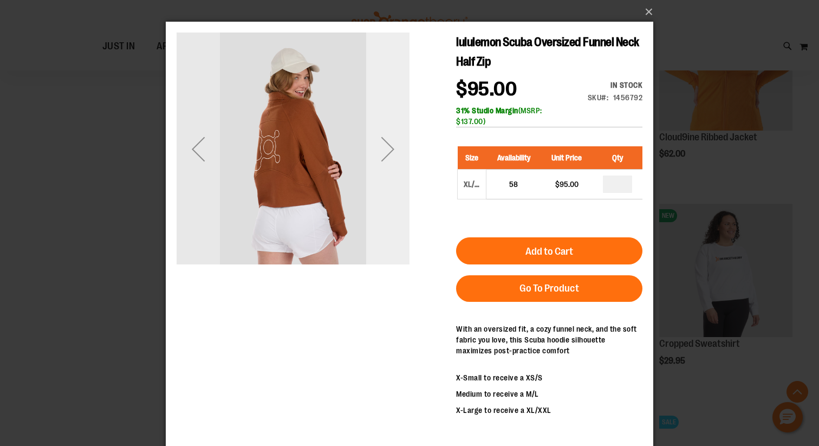
click at [390, 146] on div "Next" at bounding box center [387, 148] width 43 height 43
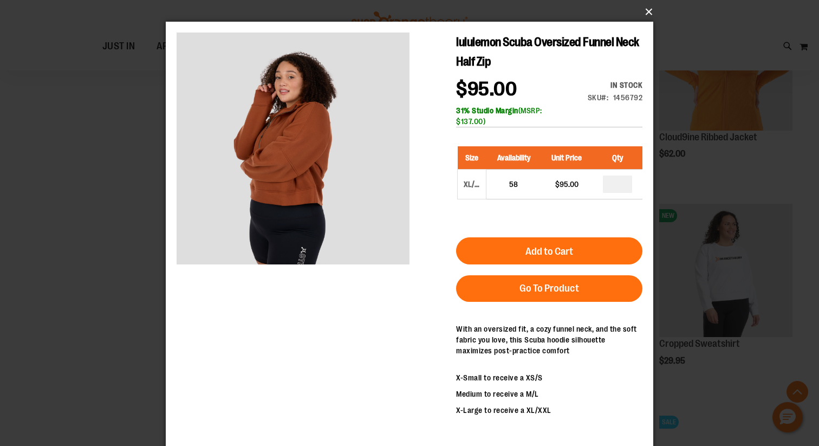
click at [648, 14] on button "×" at bounding box center [412, 12] width 487 height 24
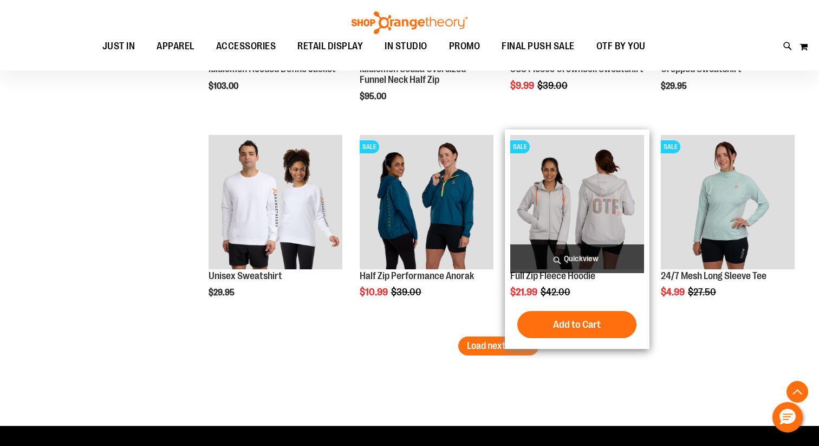
scroll to position [2243, 0]
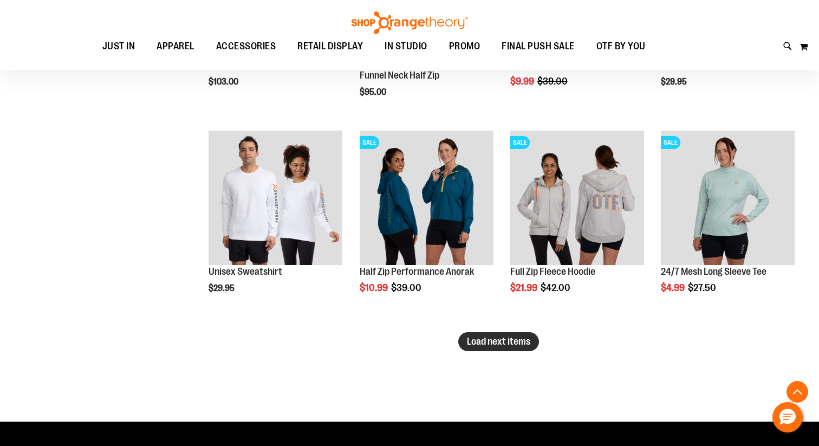
click at [516, 345] on span "Load next items" at bounding box center [498, 341] width 63 height 11
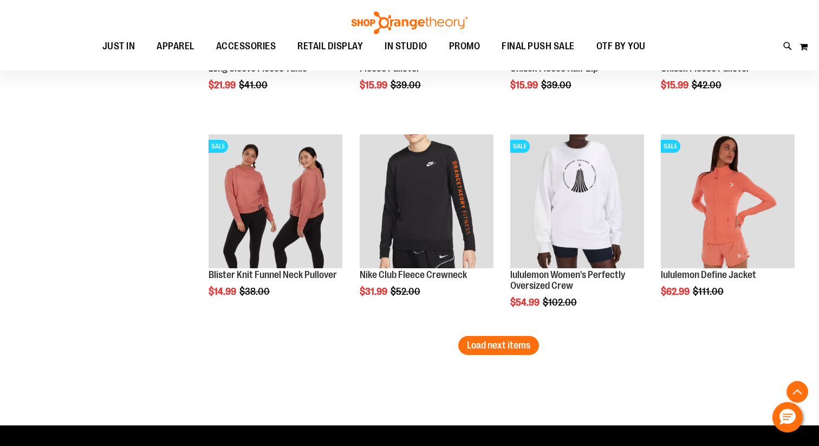
scroll to position [2866, 0]
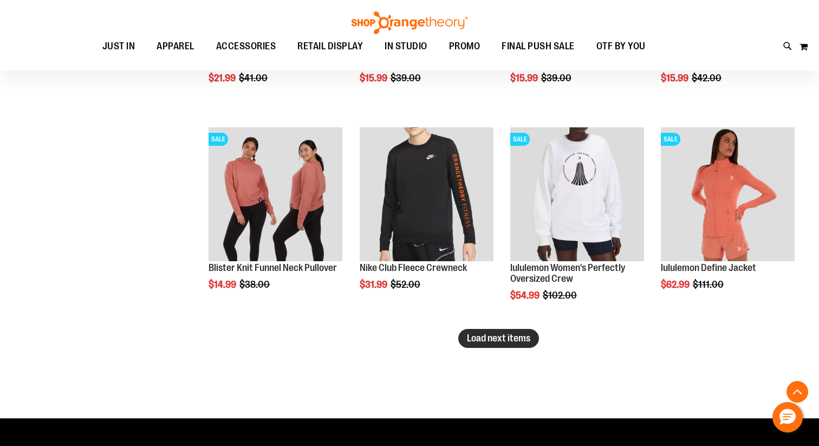
click at [474, 338] on span "Load next items" at bounding box center [498, 337] width 63 height 11
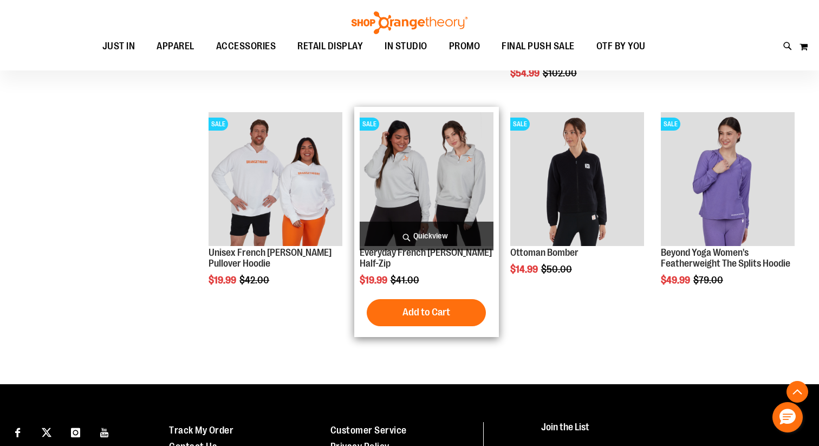
scroll to position [3094, 0]
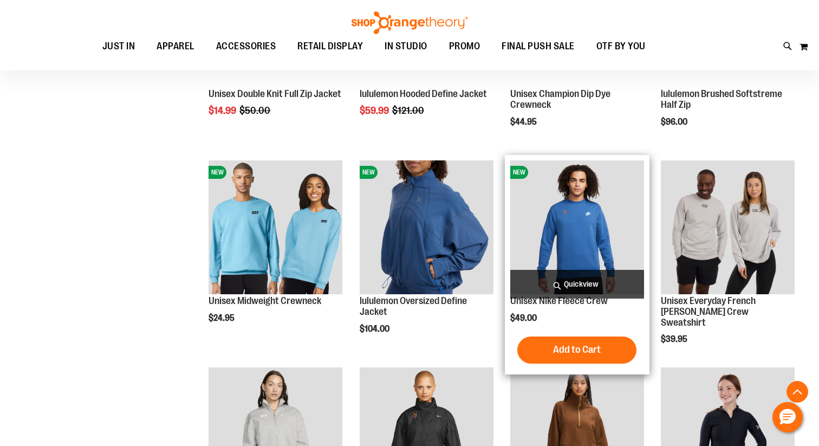
scroll to position [365, 0]
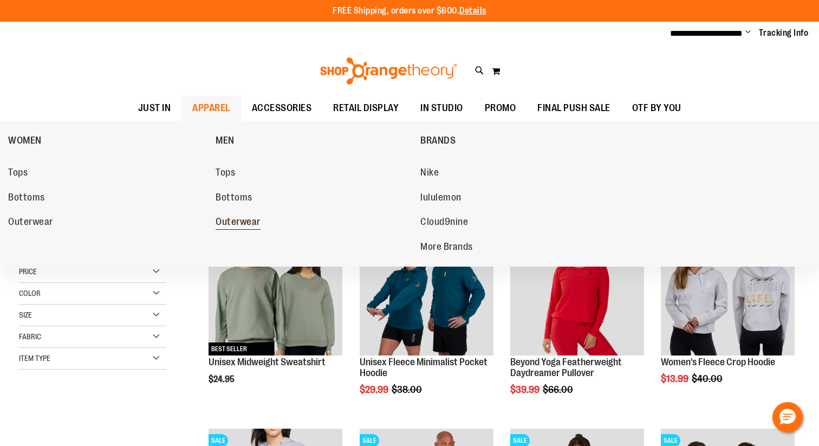
click at [248, 223] on span "Outerwear" at bounding box center [238, 223] width 45 height 14
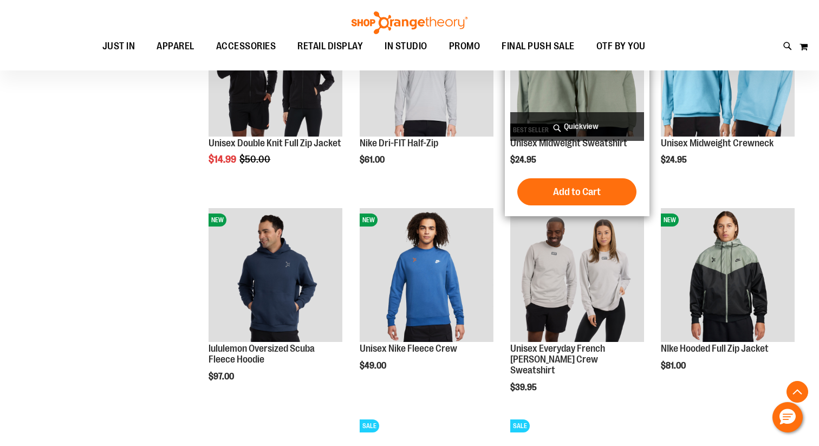
scroll to position [631, 0]
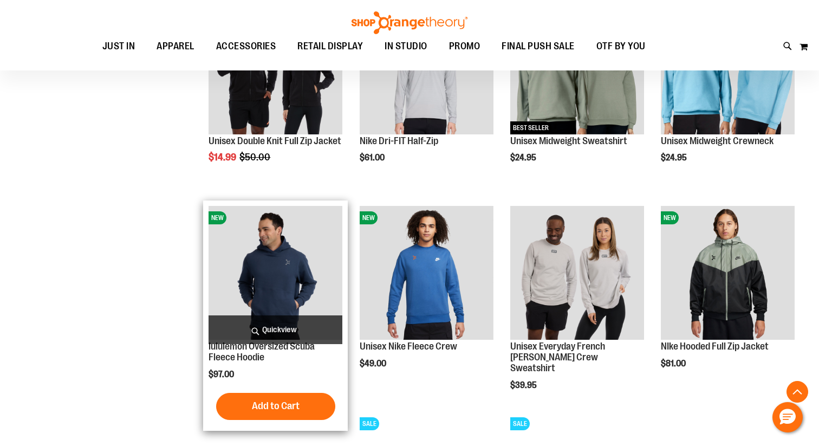
click at [246, 331] on span "Quickview" at bounding box center [275, 329] width 134 height 29
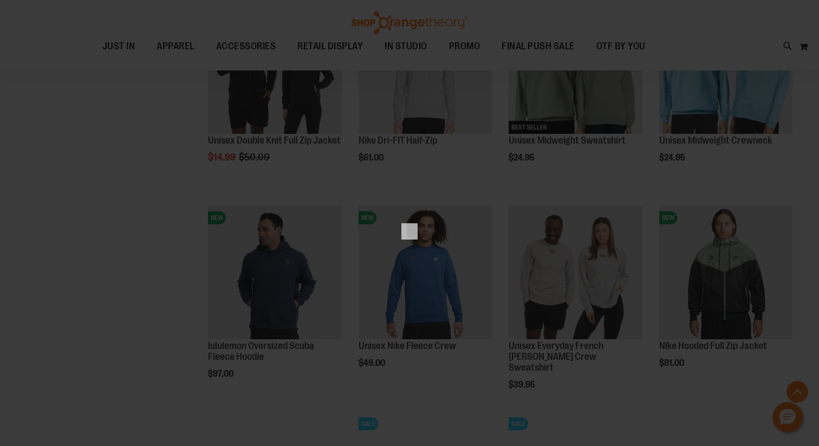
scroll to position [0, 0]
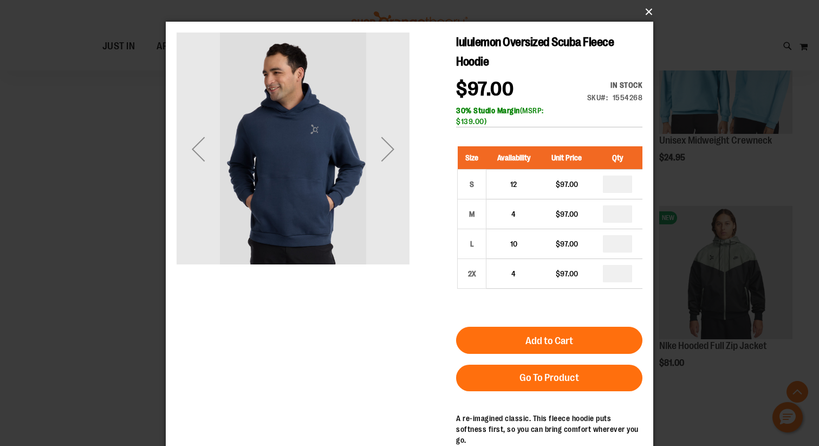
click at [644, 9] on button "×" at bounding box center [412, 12] width 487 height 24
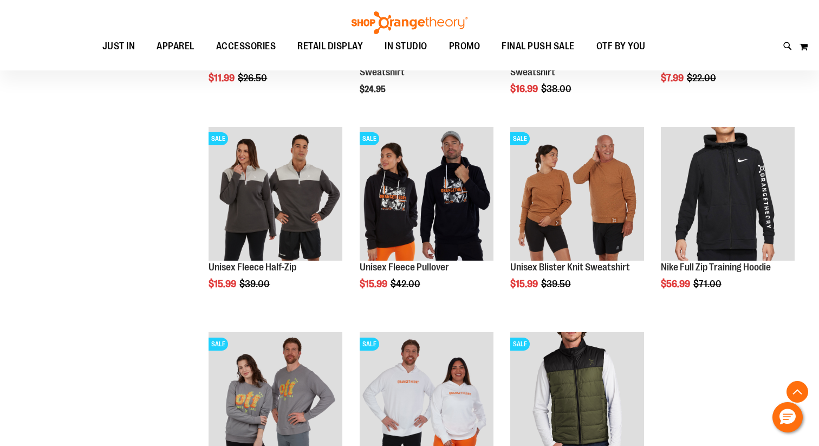
scroll to position [1333, 0]
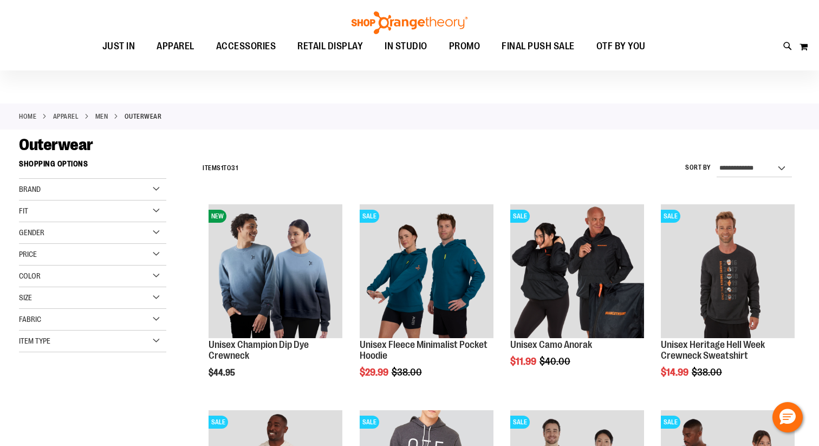
scroll to position [17, 0]
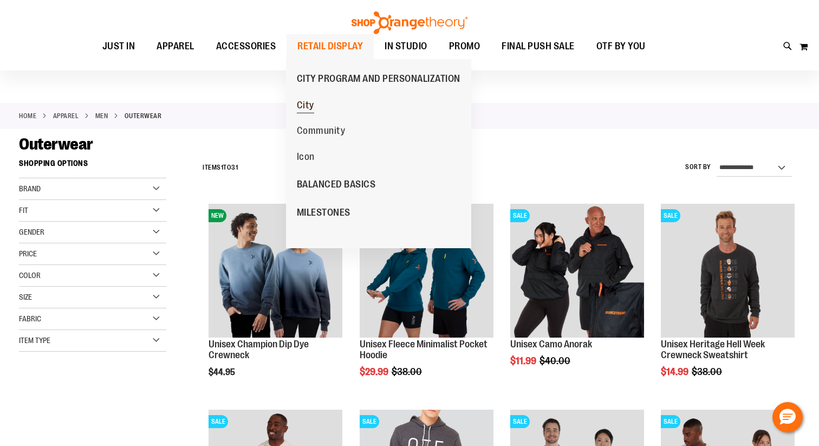
click at [314, 109] on link "City" at bounding box center [305, 105] width 28 height 26
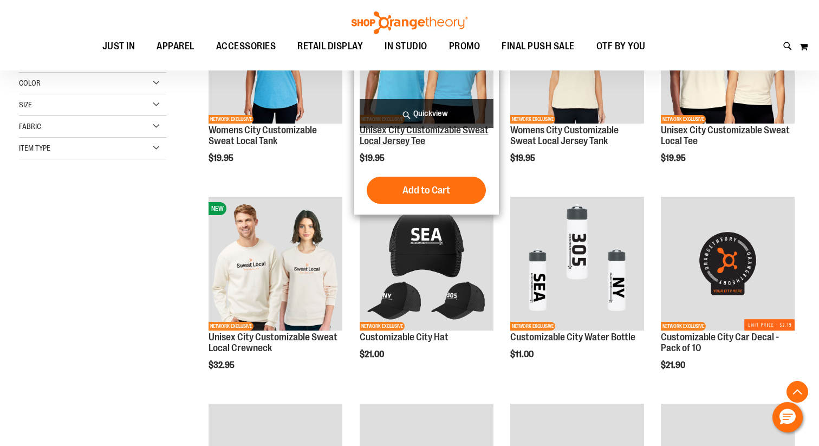
scroll to position [257, 0]
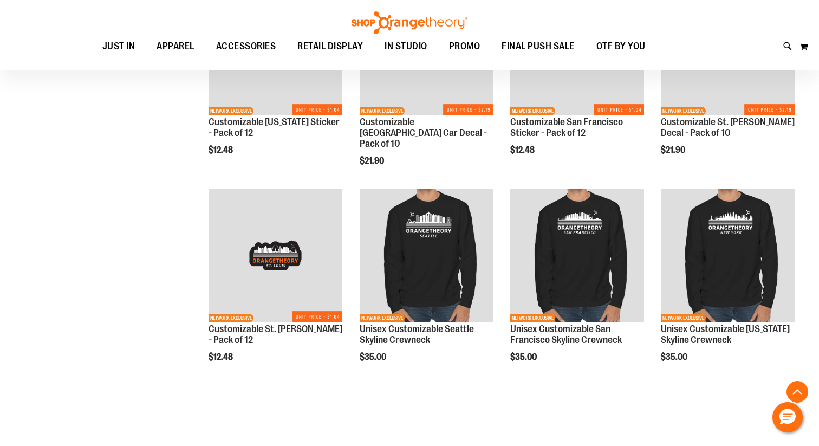
scroll to position [860, 0]
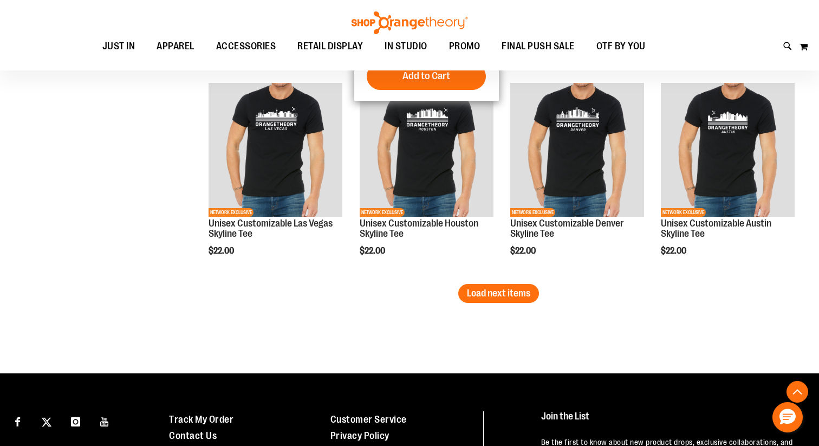
scroll to position [1797, 0]
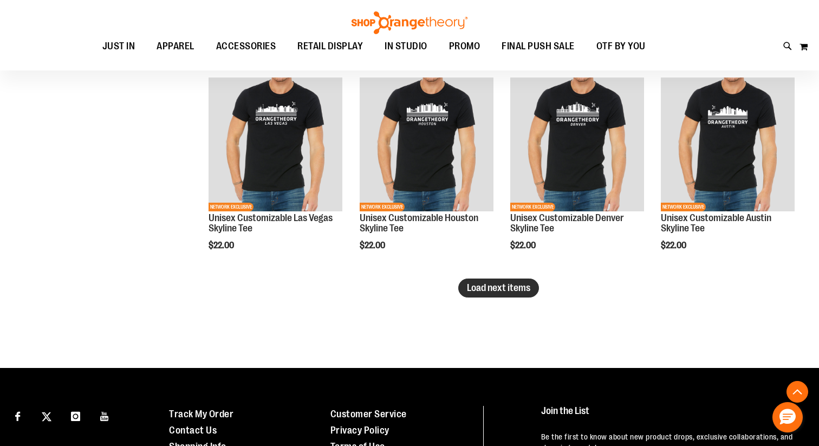
click at [499, 283] on span "Load next items" at bounding box center [498, 287] width 63 height 11
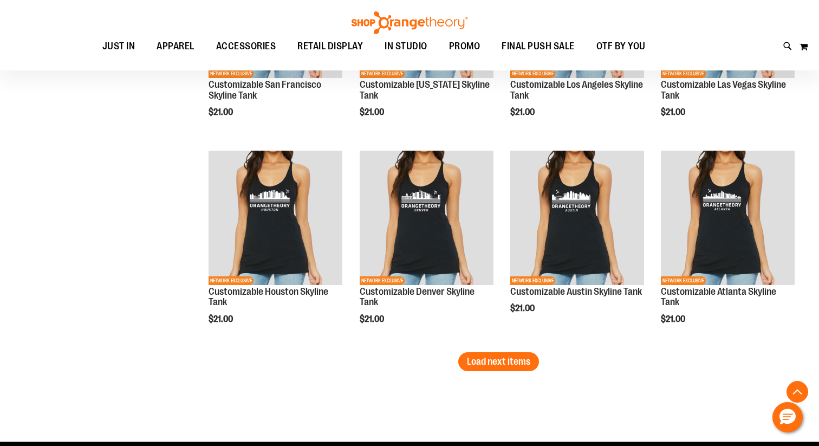
scroll to position [2352, 0]
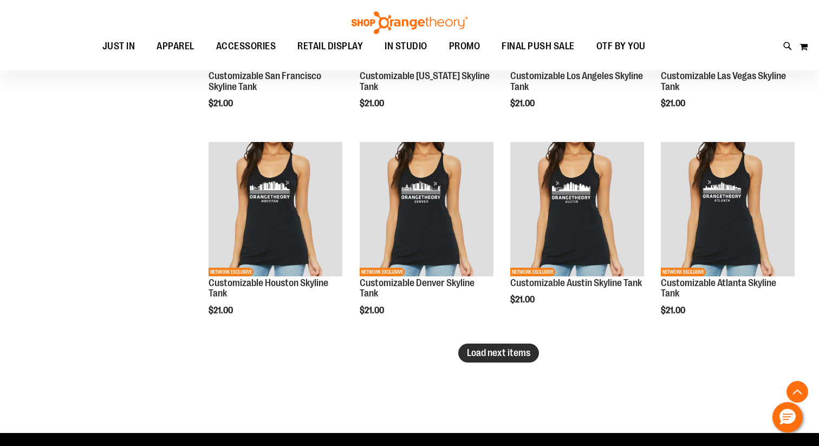
click at [505, 354] on span "Load next items" at bounding box center [498, 352] width 63 height 11
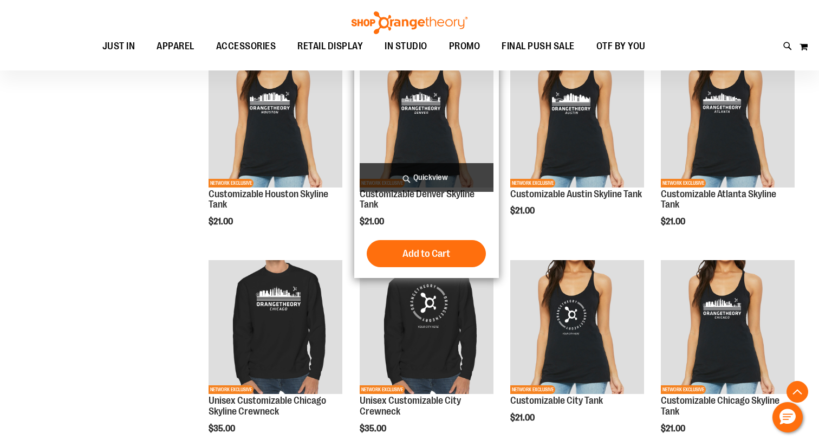
scroll to position [2448, 0]
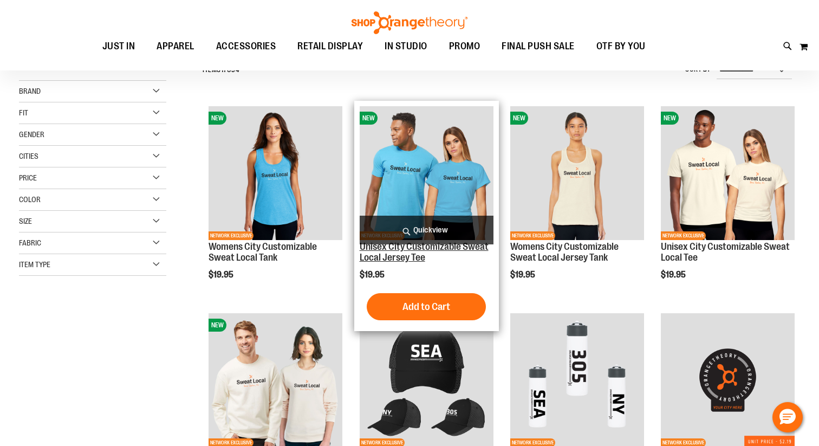
scroll to position [159, 0]
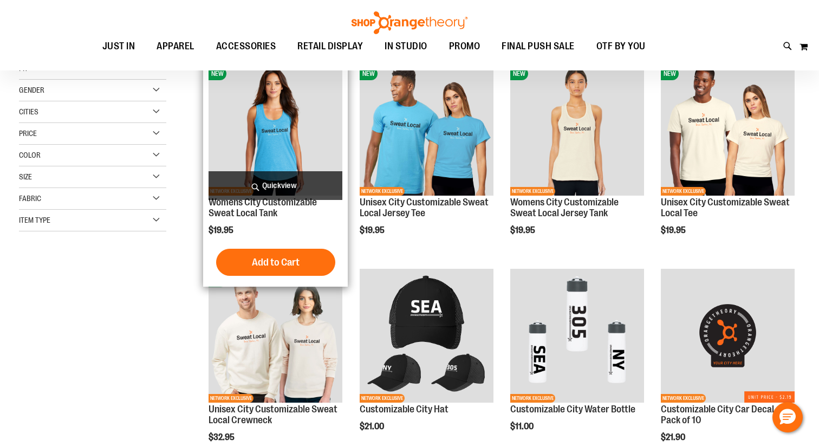
click at [257, 158] on img "product" at bounding box center [275, 129] width 134 height 134
click at [269, 156] on img "product" at bounding box center [275, 129] width 134 height 134
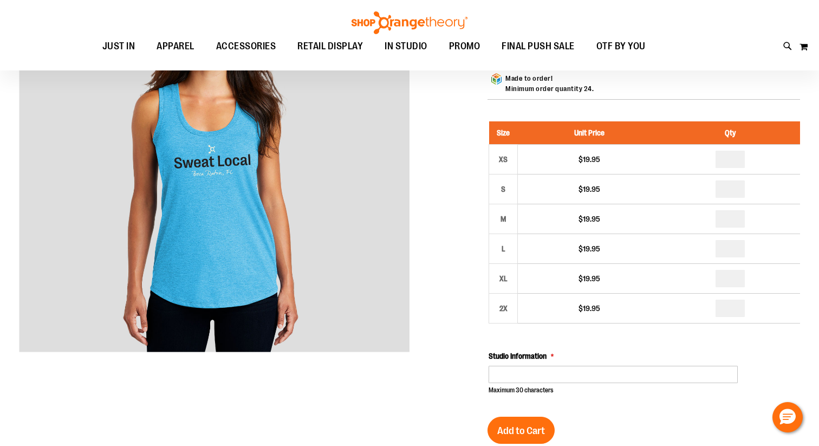
scroll to position [81, 0]
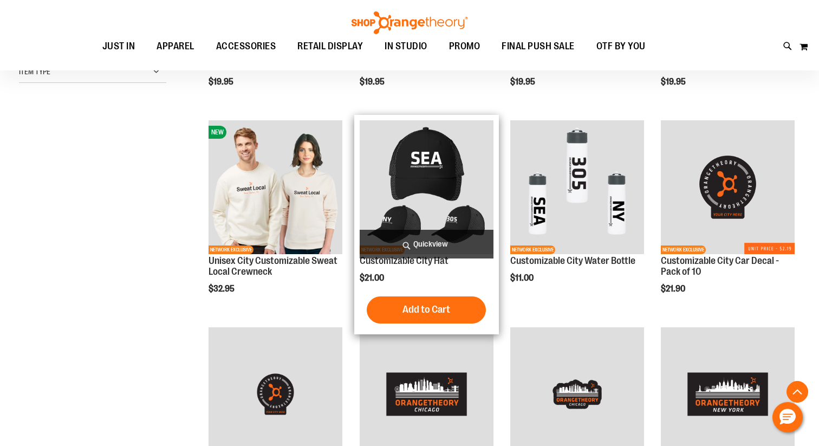
scroll to position [202, 0]
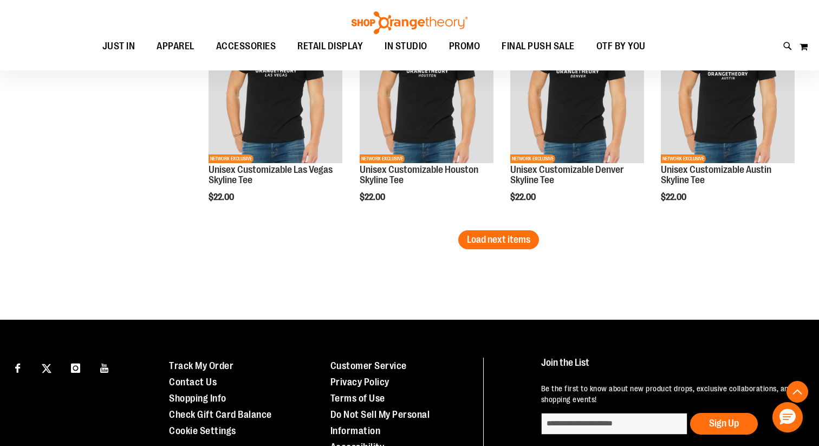
scroll to position [1812, 0]
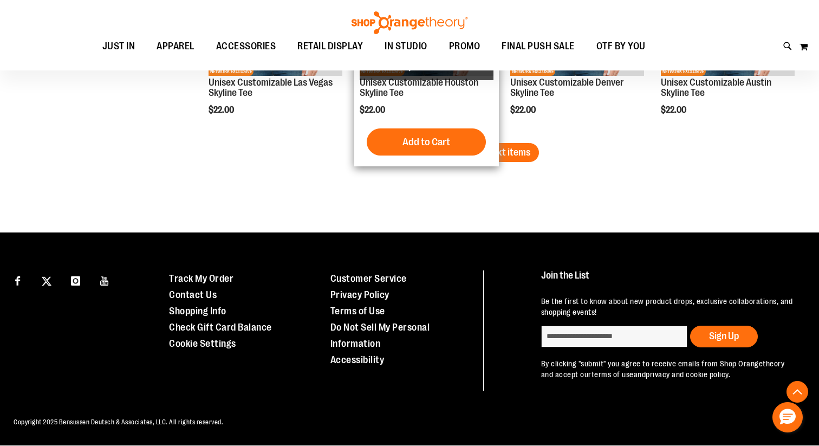
click at [491, 140] on div "Add to Cart In stock" at bounding box center [427, 141] width 134 height 27
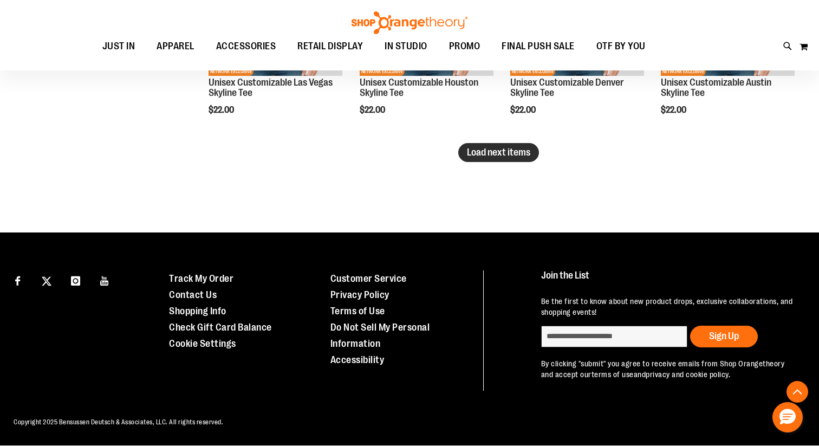
click at [513, 156] on span "Load next items" at bounding box center [498, 152] width 63 height 11
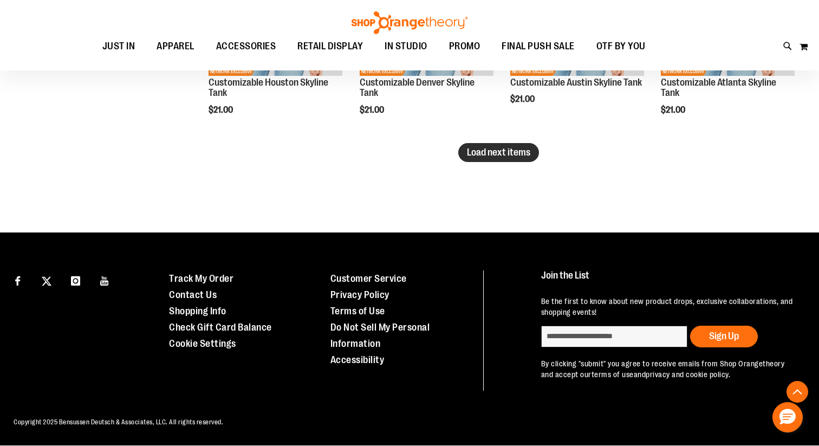
click at [501, 155] on span "Load next items" at bounding box center [498, 152] width 63 height 11
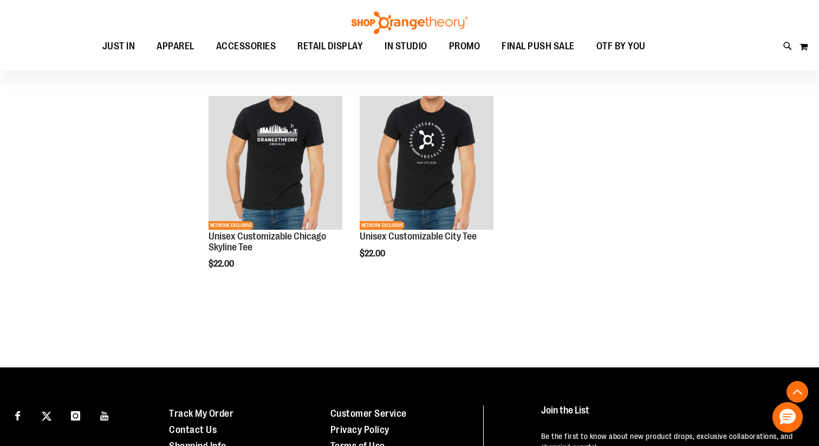
scroll to position [2493, 0]
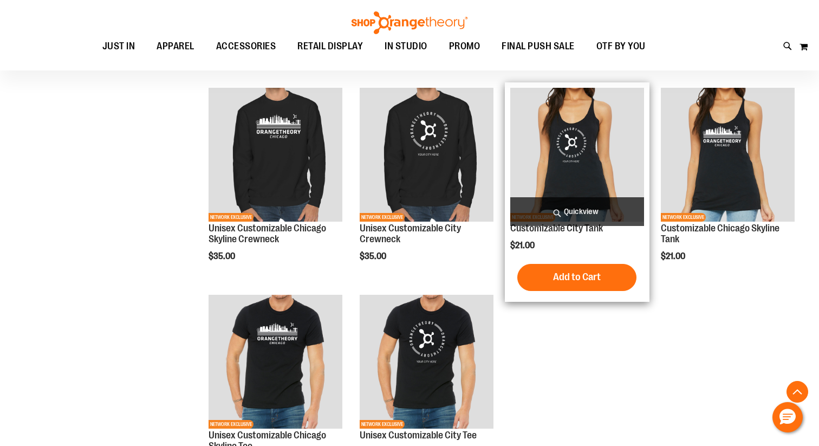
click at [551, 211] on span "Quickview" at bounding box center [577, 211] width 134 height 29
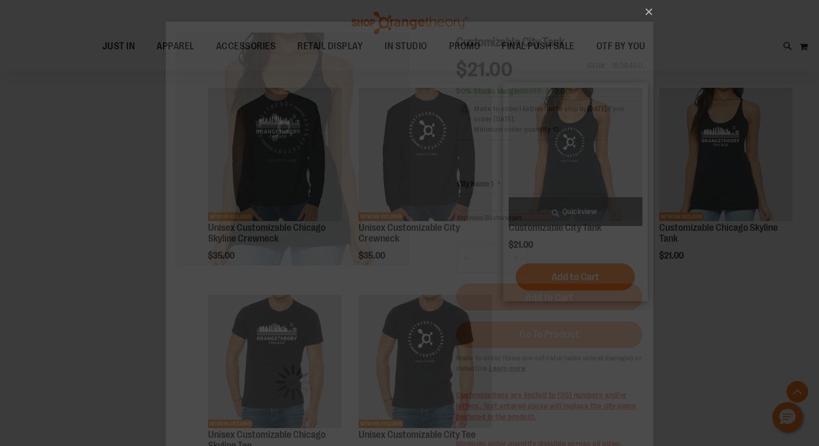
scroll to position [0, 0]
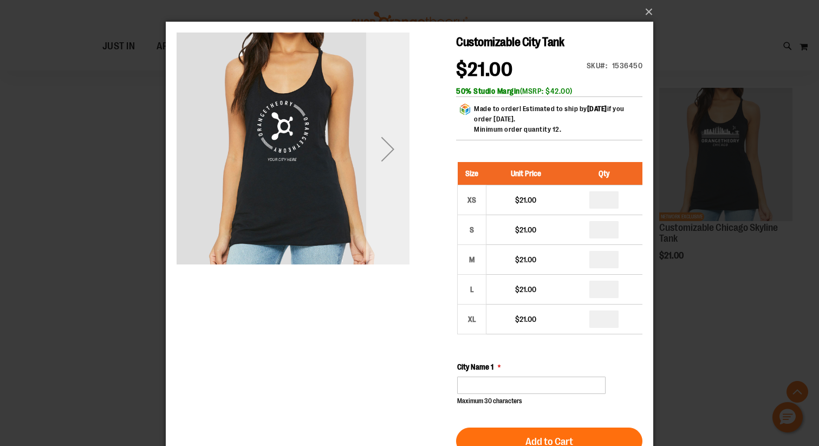
click at [387, 144] on div "Next" at bounding box center [387, 148] width 43 height 43
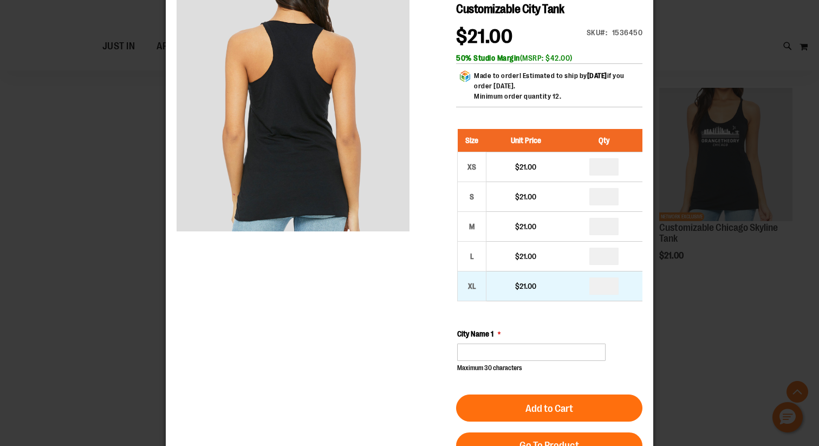
scroll to position [51, 0]
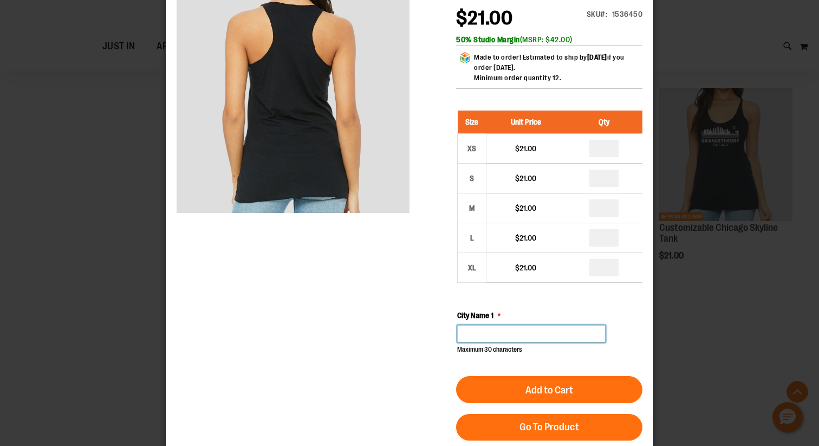
click at [524, 334] on input "City Name 1" at bounding box center [531, 333] width 148 height 17
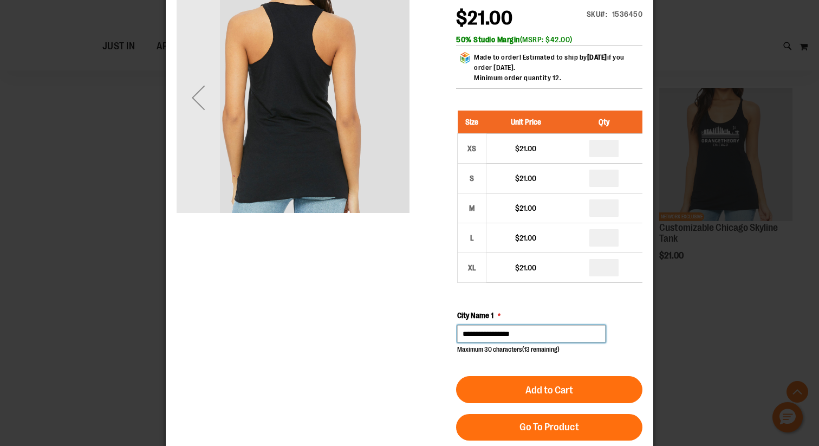
scroll to position [0, 0]
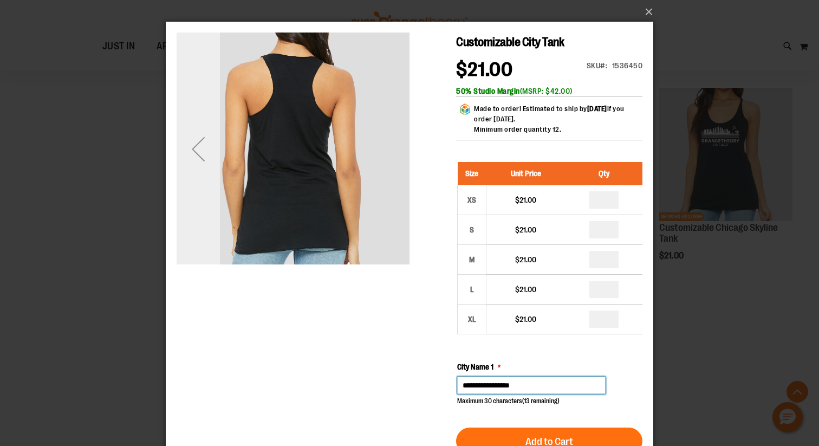
click at [211, 147] on div "Previous" at bounding box center [198, 148] width 43 height 43
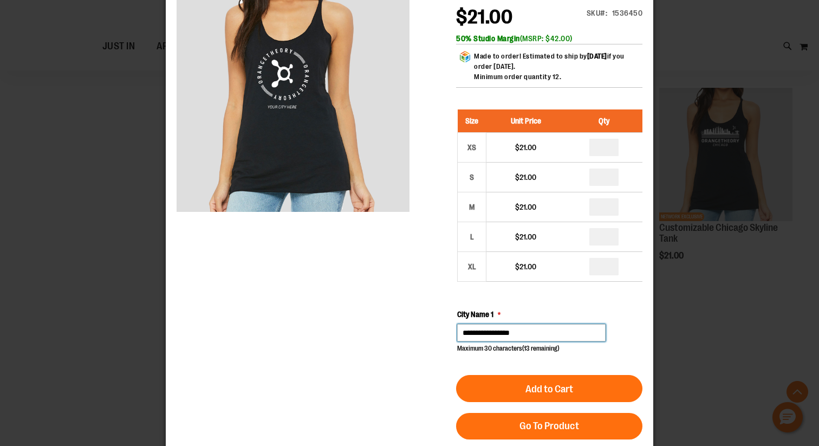
scroll to position [54, 0]
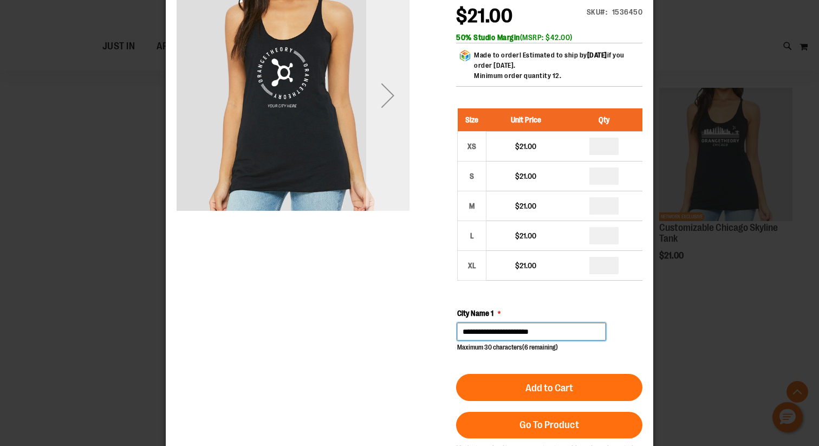
click at [375, 102] on div "Next" at bounding box center [387, 95] width 43 height 43
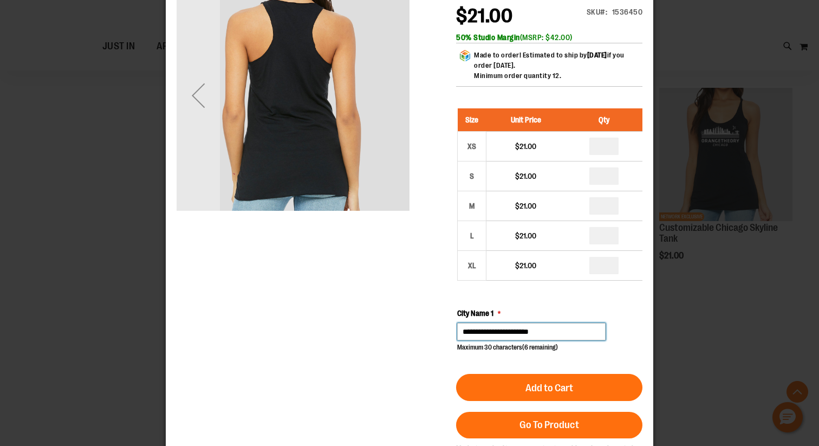
type input "**********"
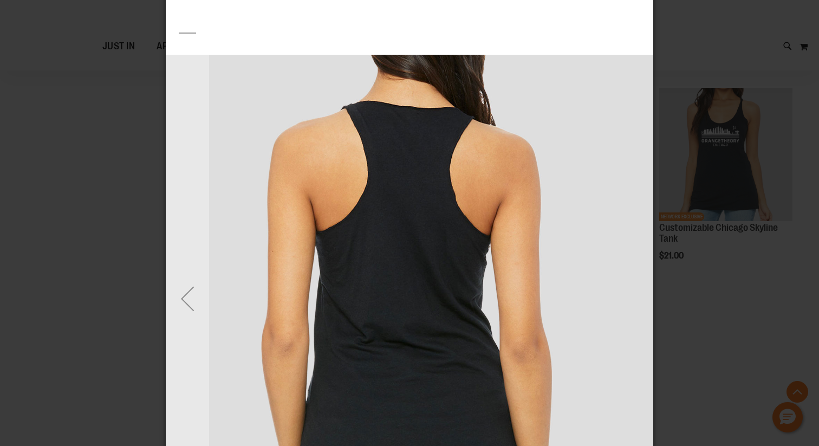
scroll to position [80, 0]
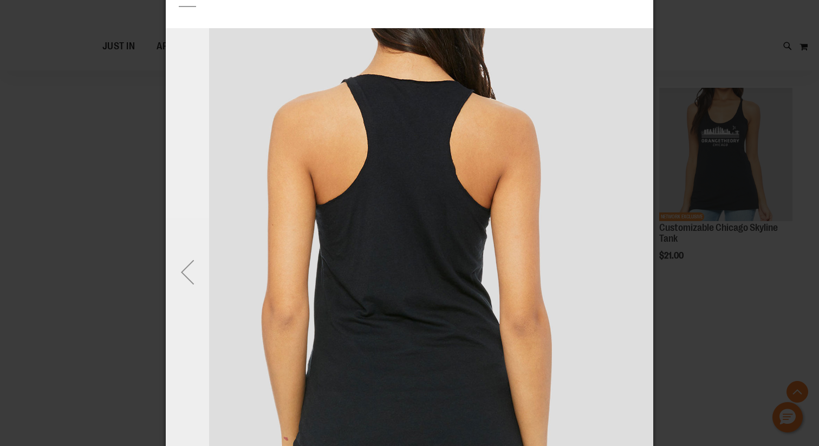
click at [184, 273] on div "Previous" at bounding box center [187, 271] width 43 height 43
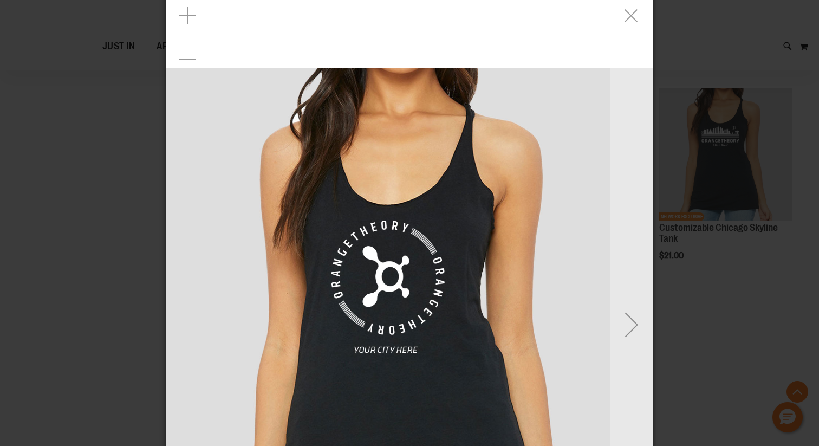
scroll to position [0, 0]
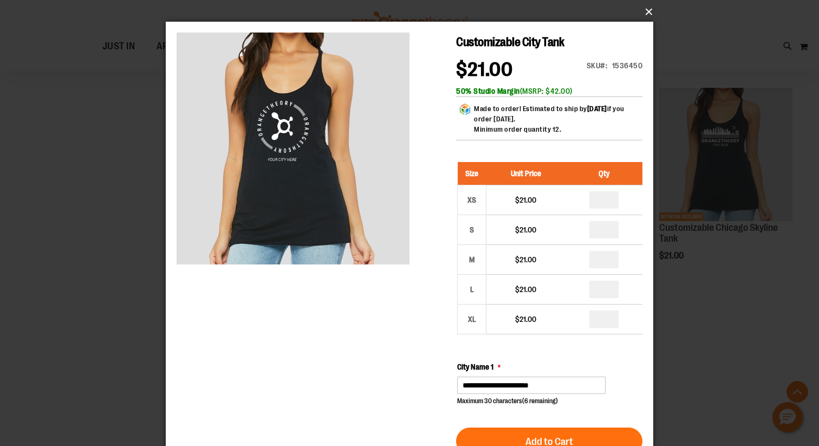
click at [646, 8] on button "×" at bounding box center [412, 12] width 487 height 24
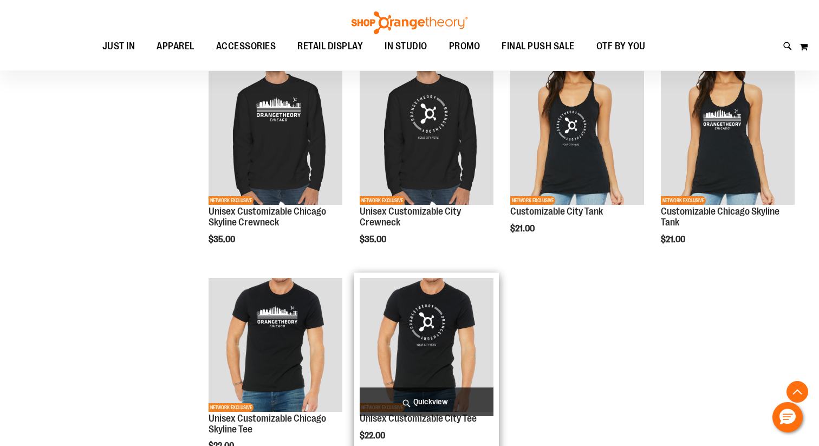
scroll to position [2508, 0]
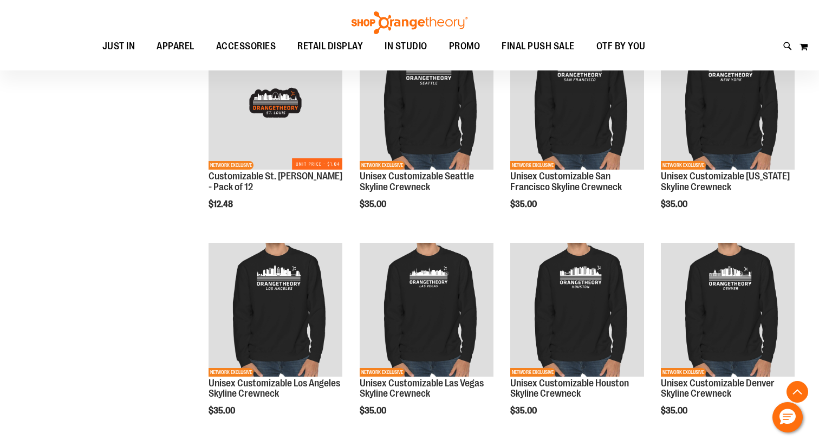
scroll to position [644, 0]
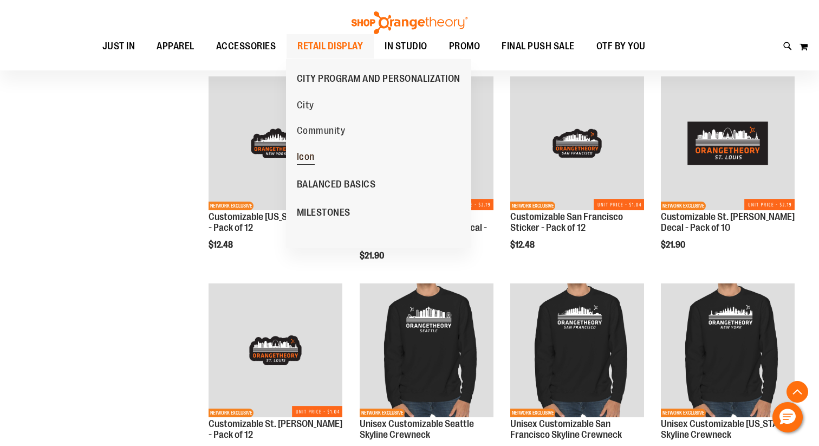
click at [309, 159] on span "Icon" at bounding box center [306, 158] width 18 height 14
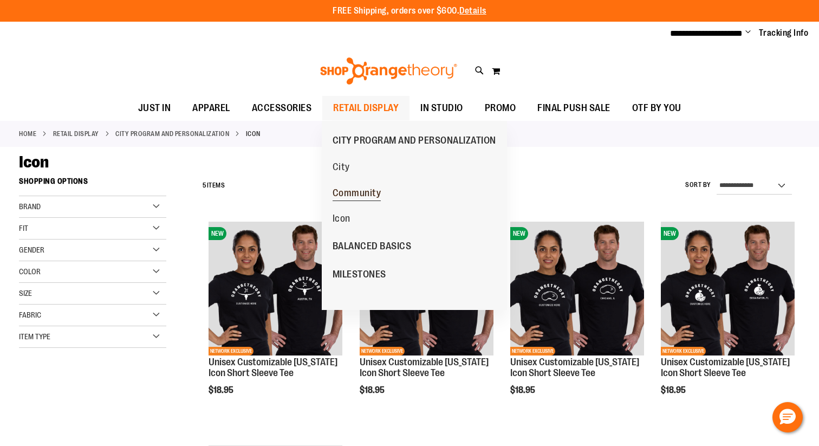
click at [349, 191] on span "Community" at bounding box center [356, 194] width 49 height 14
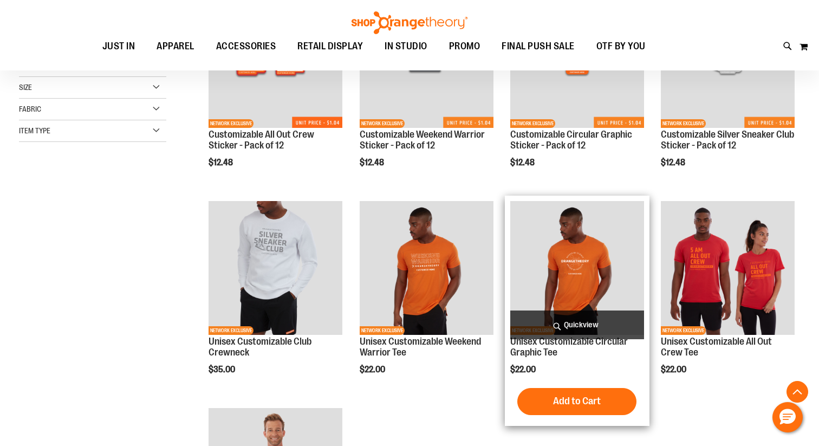
scroll to position [228, 0]
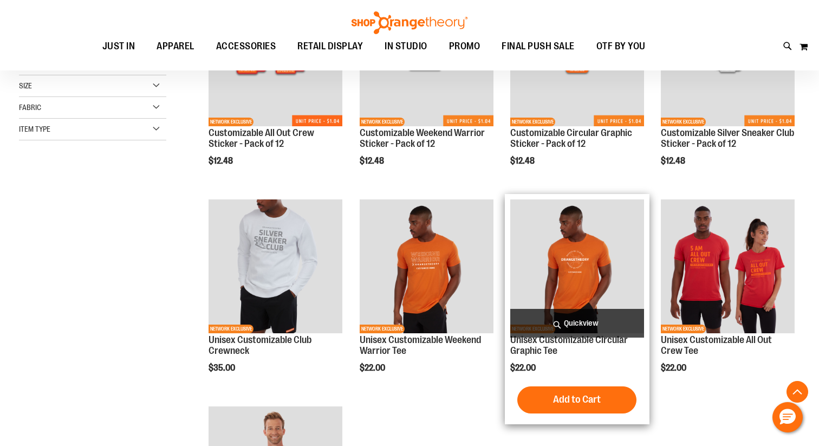
click at [565, 320] on span "Quickview" at bounding box center [577, 323] width 134 height 29
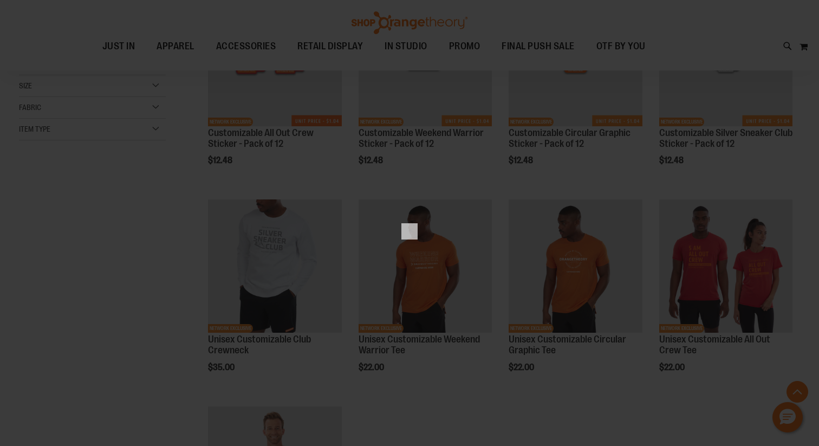
scroll to position [0, 0]
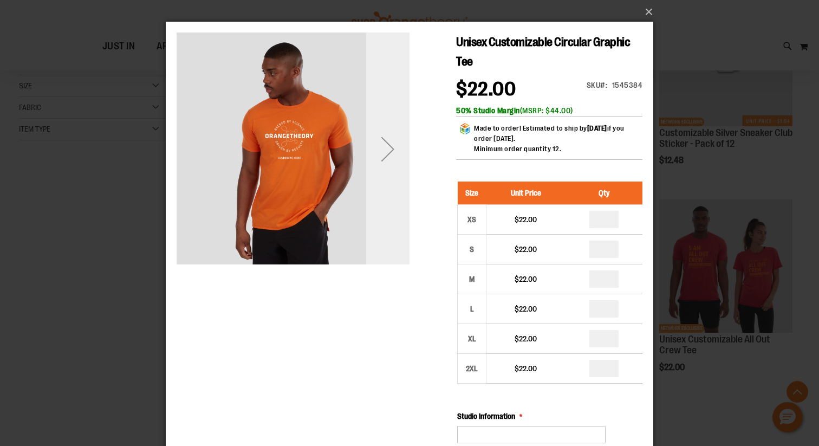
click at [387, 152] on div "Next" at bounding box center [387, 148] width 43 height 43
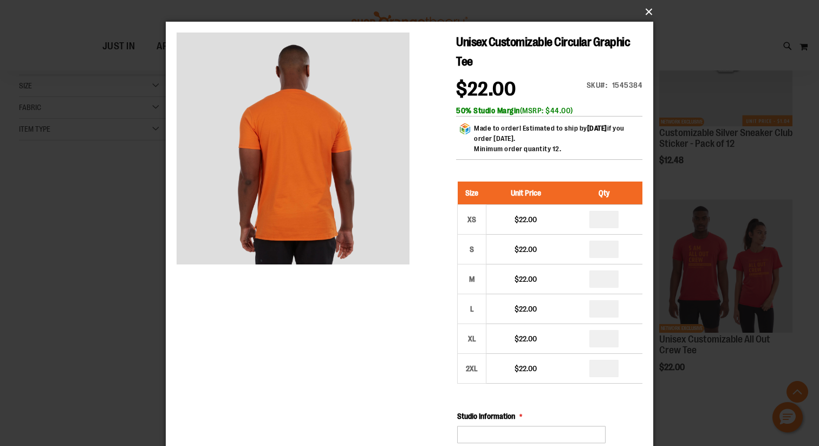
click at [642, 20] on button "×" at bounding box center [412, 12] width 487 height 24
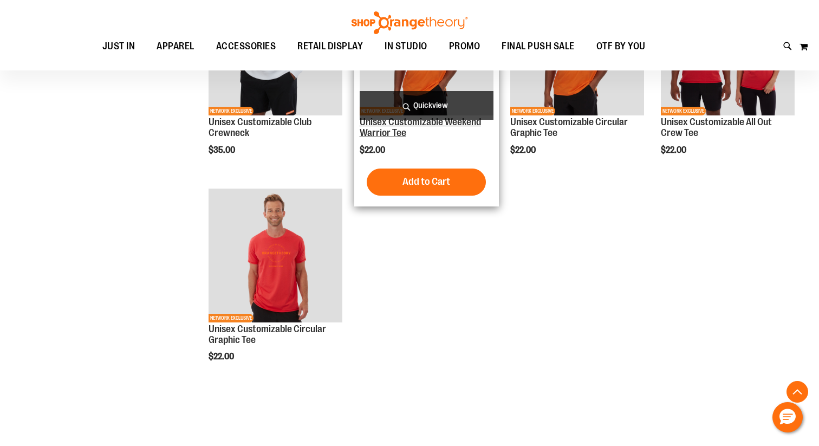
scroll to position [512, 0]
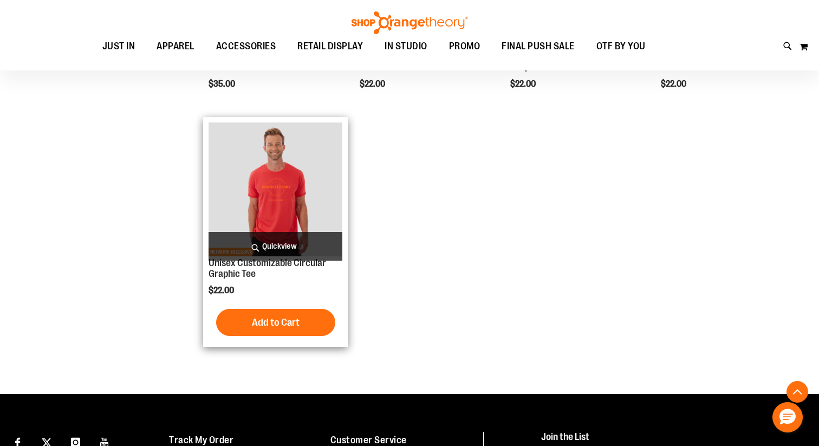
click at [272, 231] on img "product" at bounding box center [275, 189] width 134 height 134
click at [273, 244] on span "Quickview" at bounding box center [275, 246] width 134 height 29
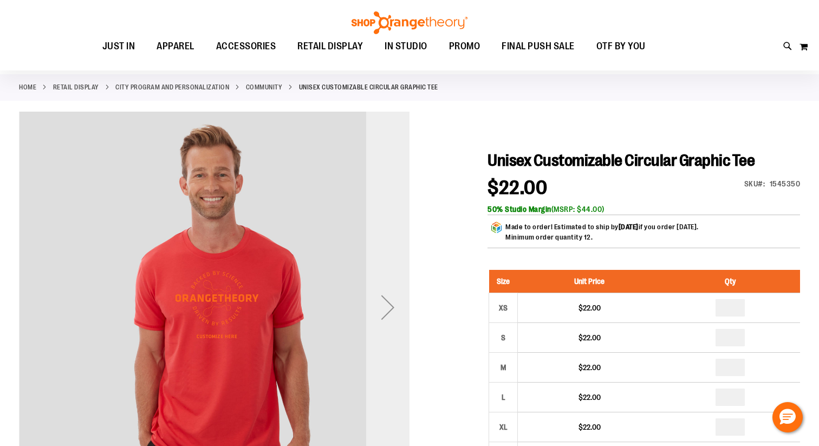
scroll to position [48, 0]
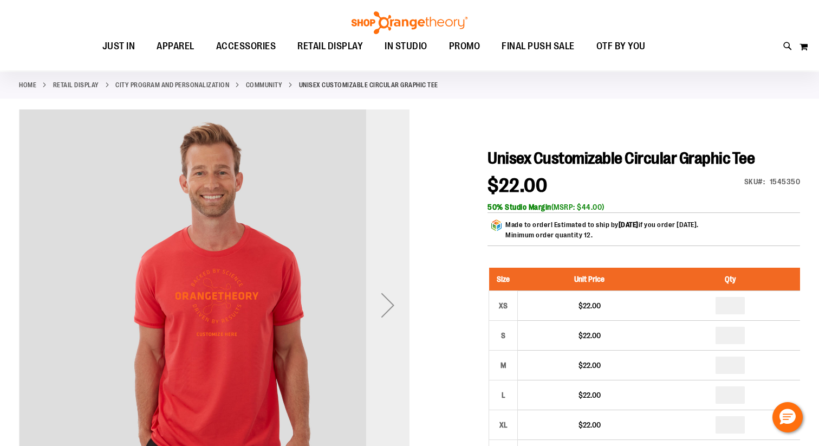
click at [382, 299] on div "Next" at bounding box center [387, 304] width 43 height 43
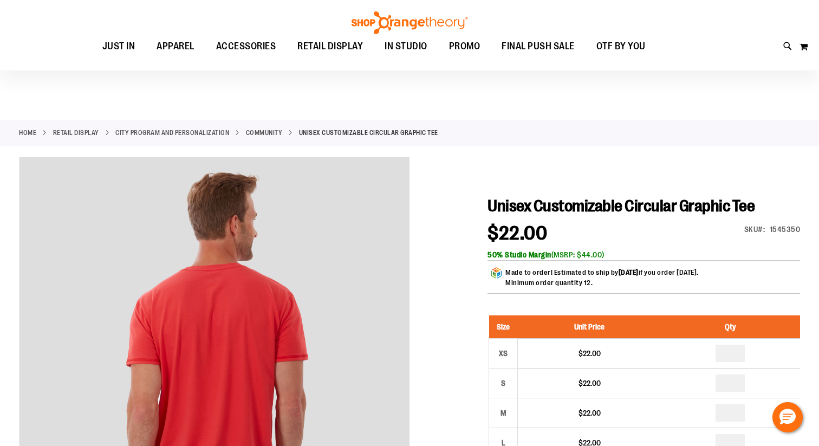
scroll to position [47, 0]
